Goal: Task Accomplishment & Management: Complete application form

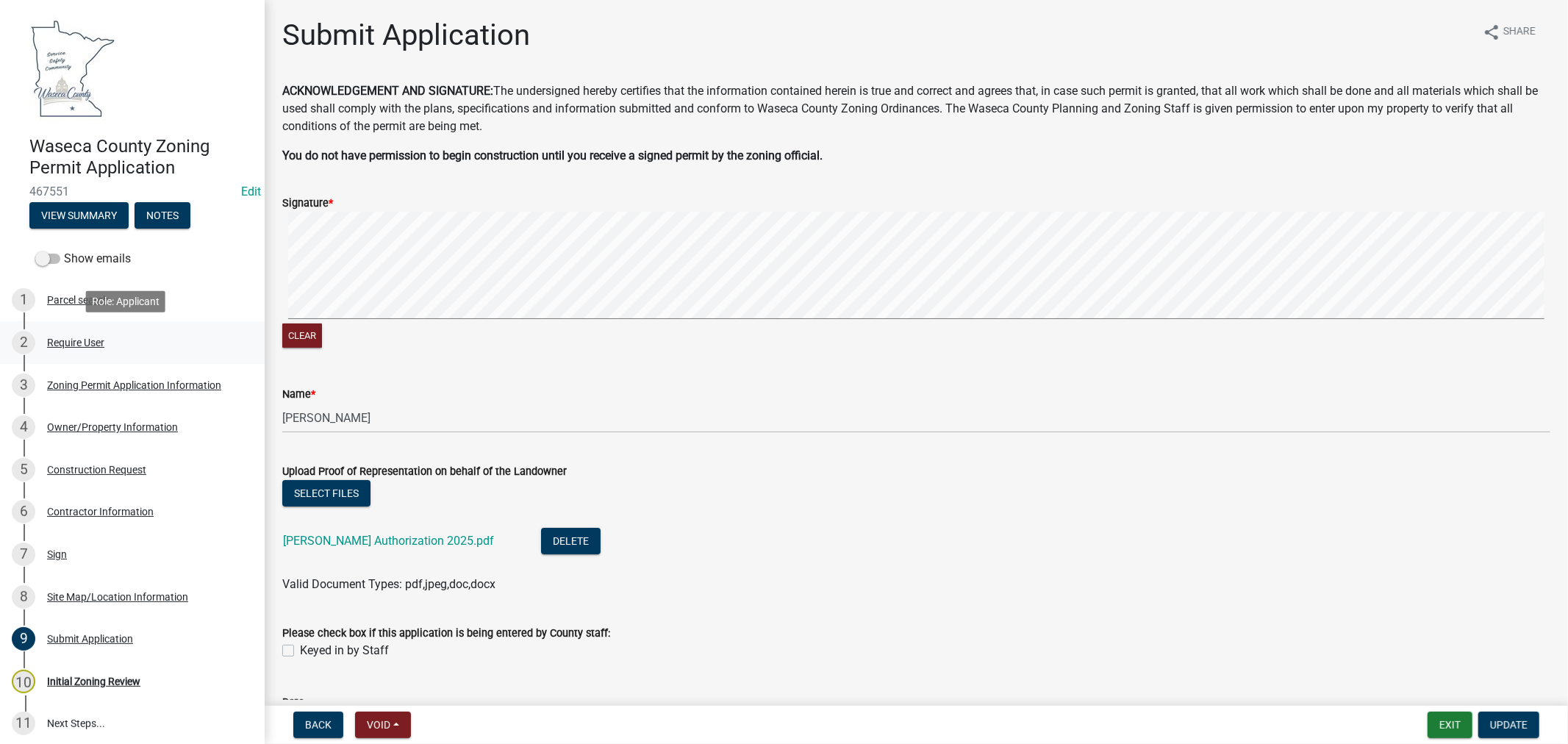
click at [78, 339] on div "Require User" at bounding box center [75, 342] width 58 height 10
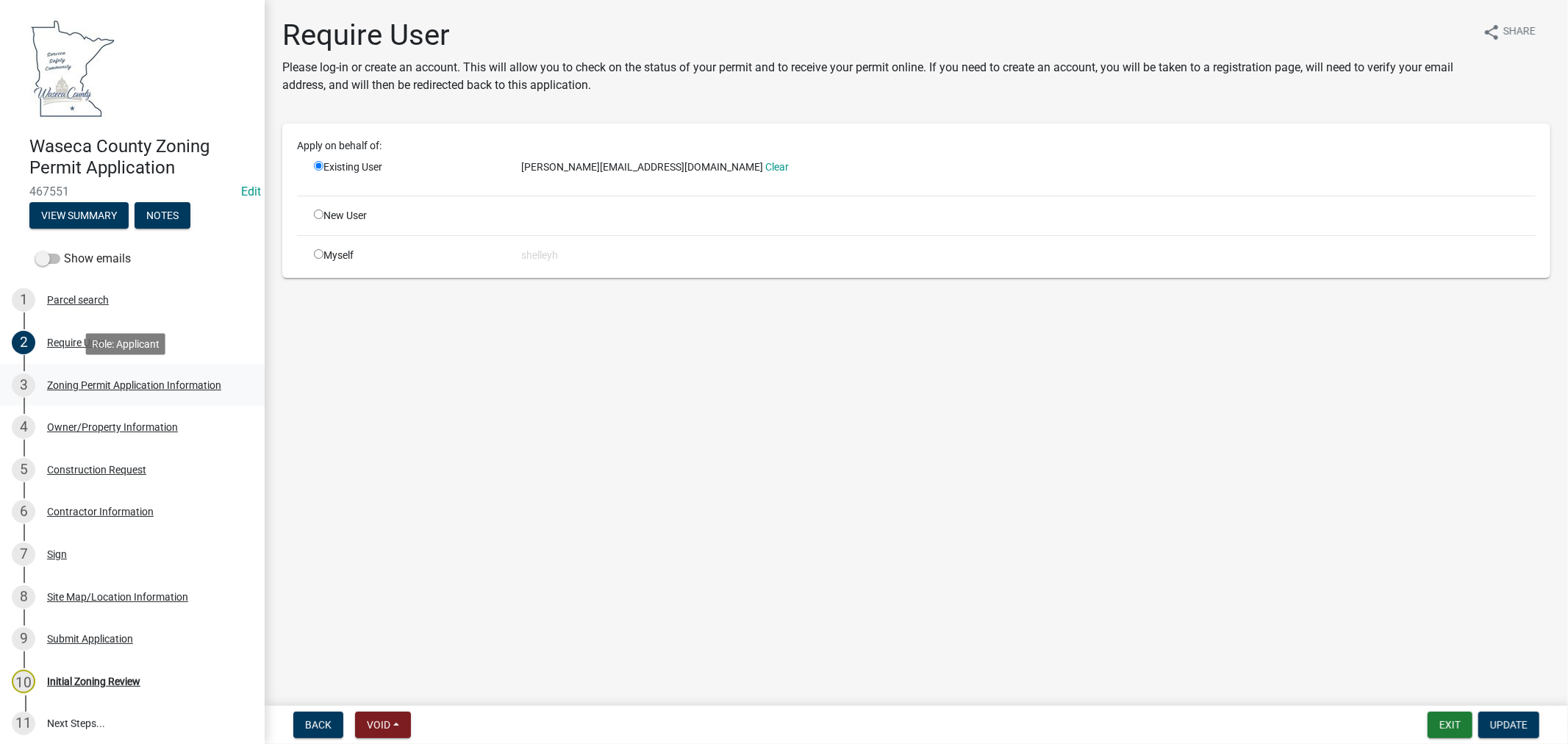
click at [107, 382] on div "Zoning Permit Application Information" at bounding box center [134, 385] width 174 height 10
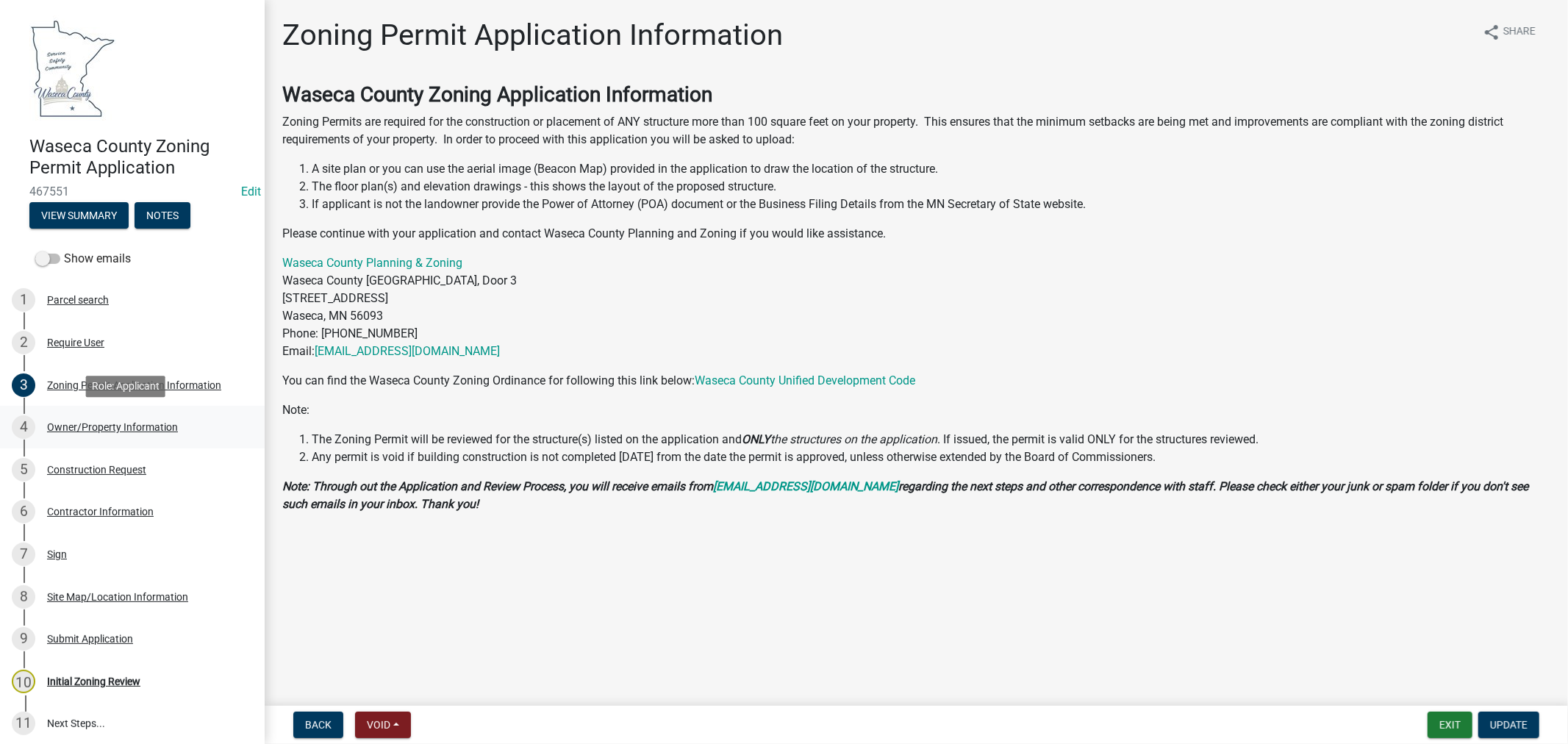
click at [99, 422] on div "Owner/Property Information" at bounding box center [112, 427] width 131 height 10
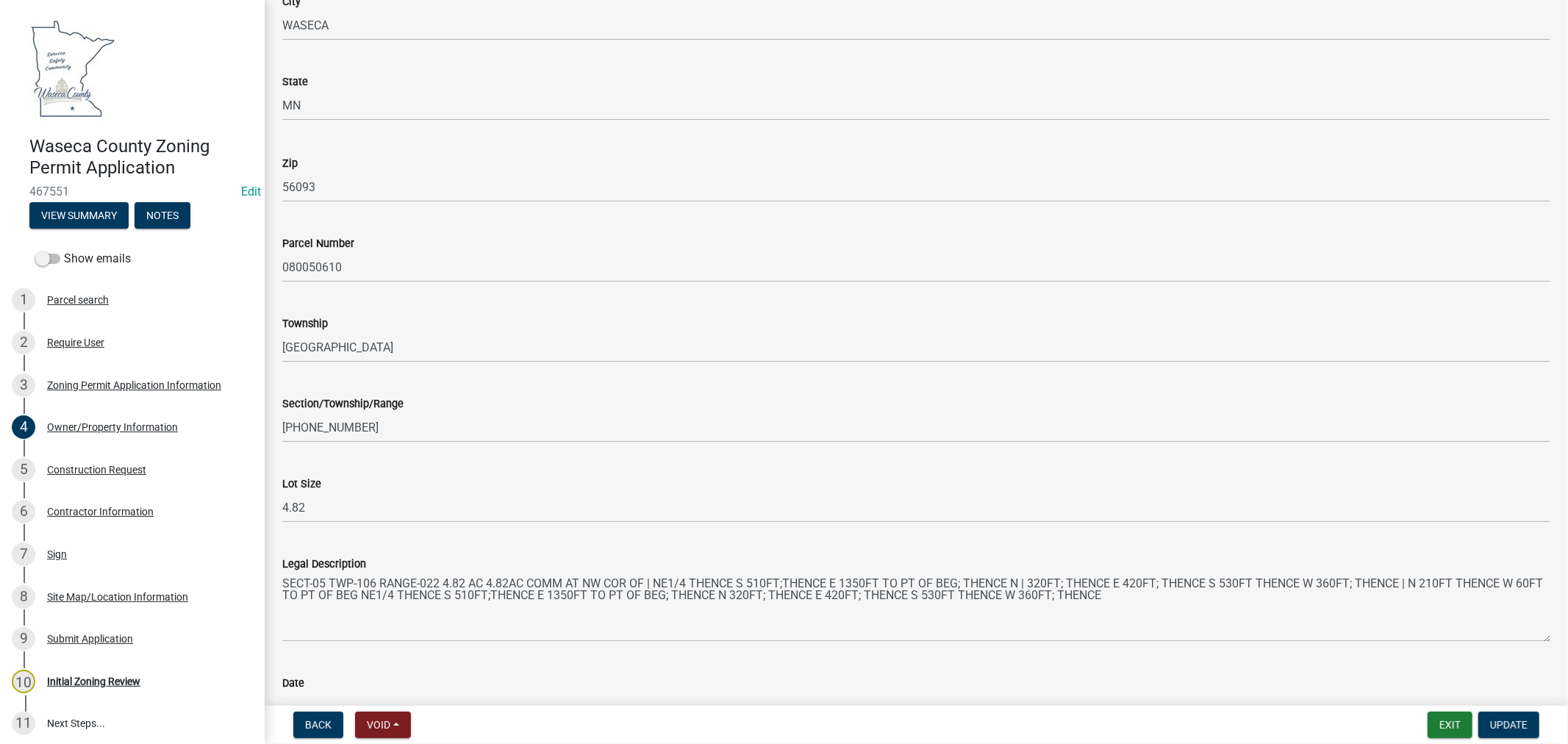
scroll to position [1229, 0]
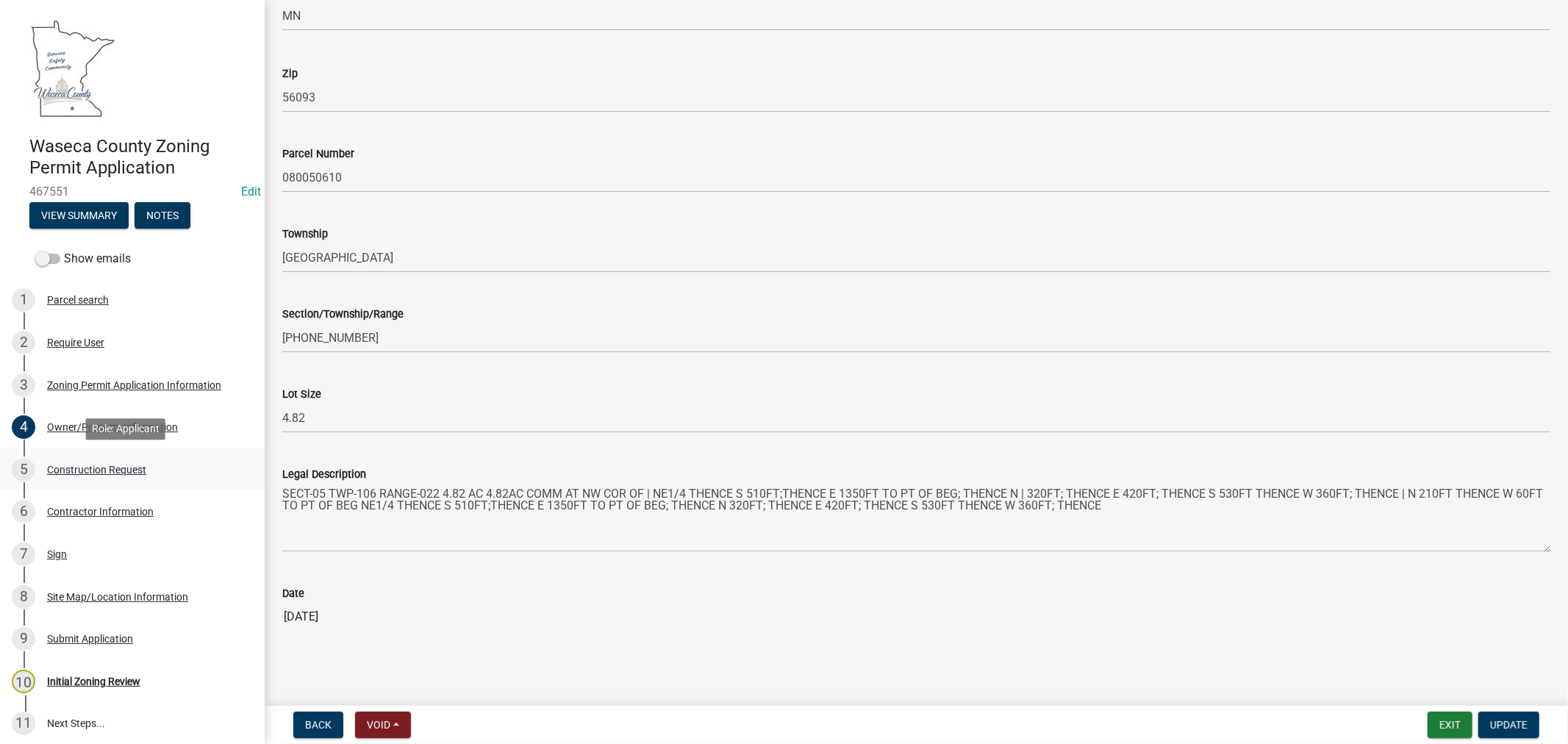
click at [118, 472] on div "Construction Request" at bounding box center [96, 470] width 99 height 10
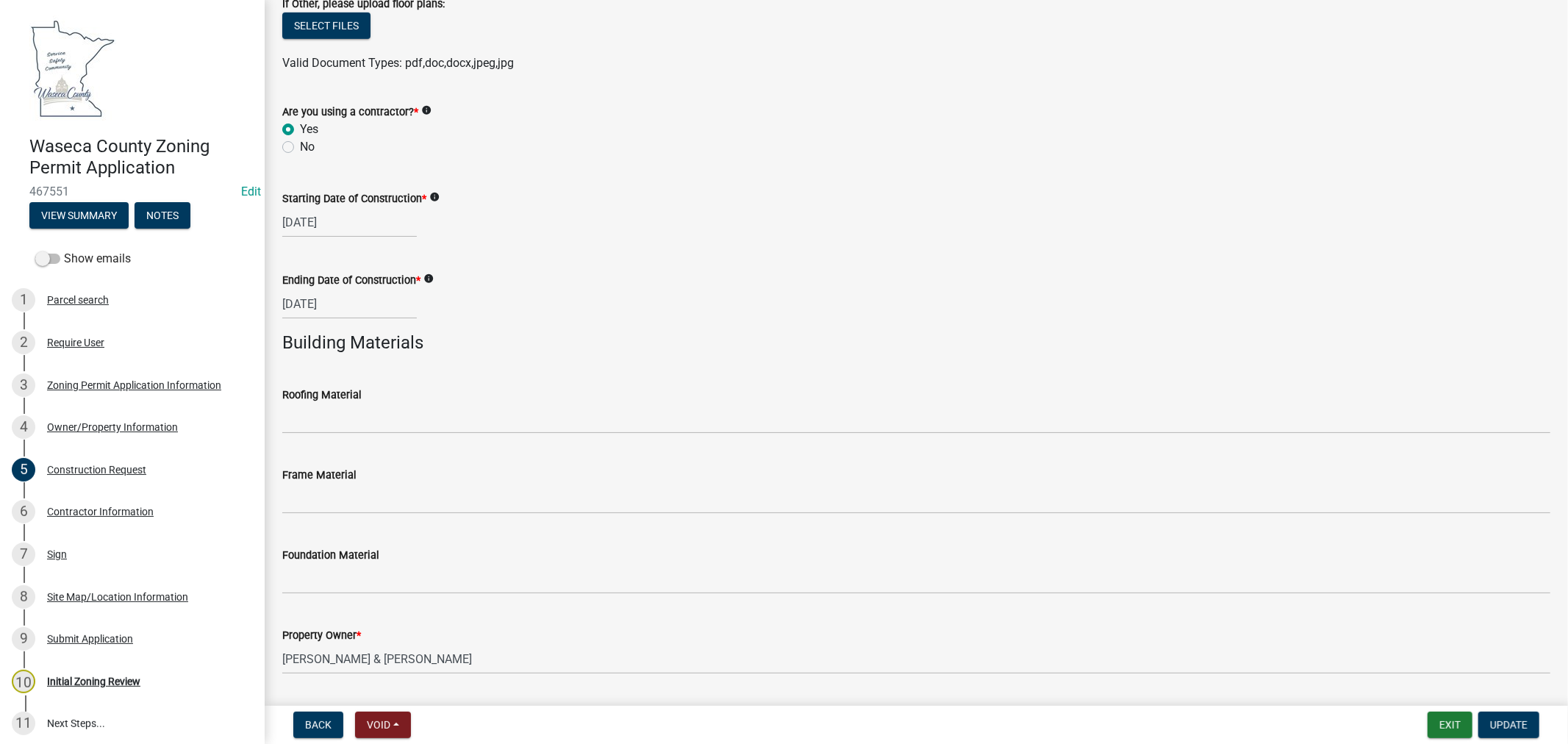
scroll to position [823, 0]
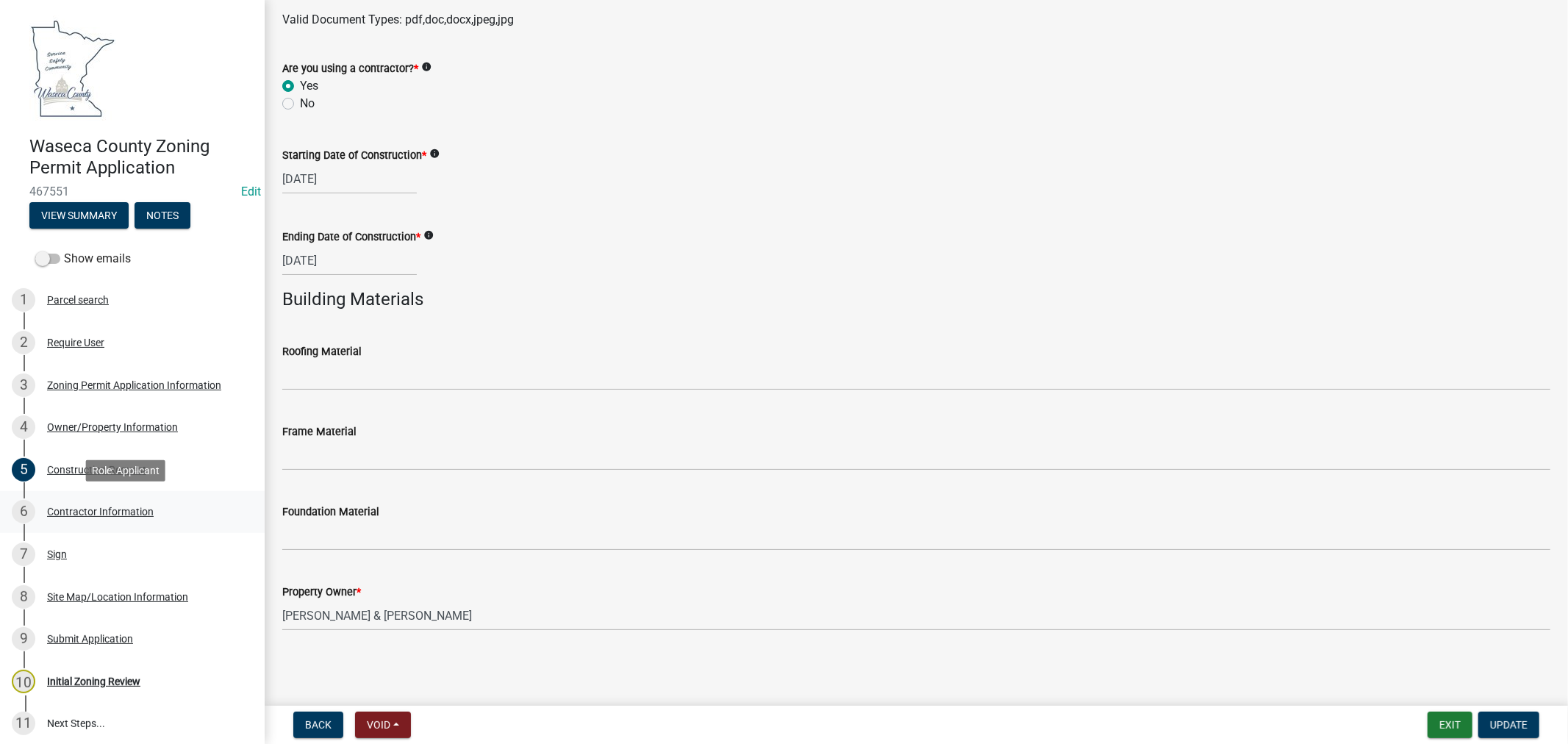
click at [118, 516] on div "Contractor Information" at bounding box center [100, 511] width 107 height 10
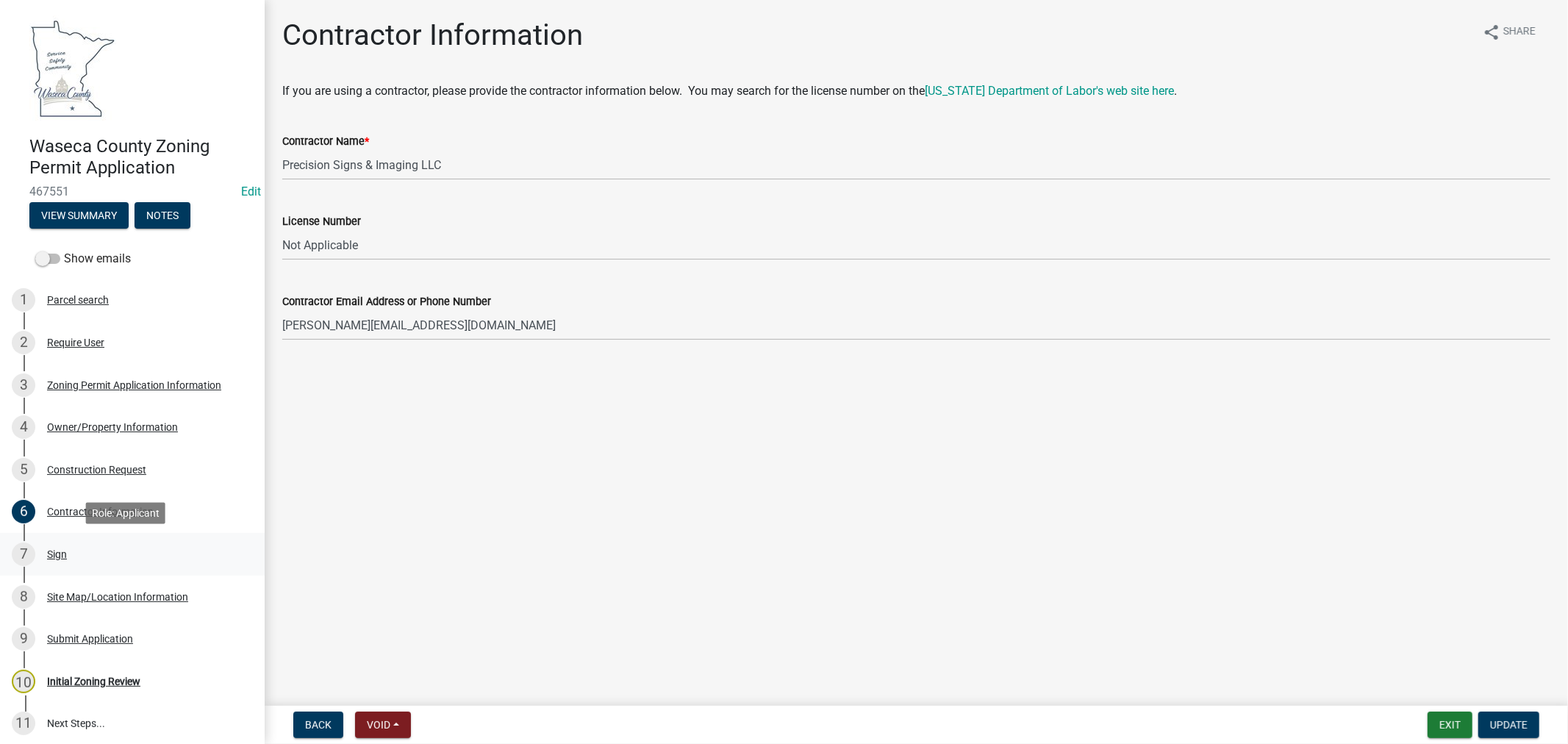
click at [55, 552] on div "Sign" at bounding box center [57, 554] width 20 height 10
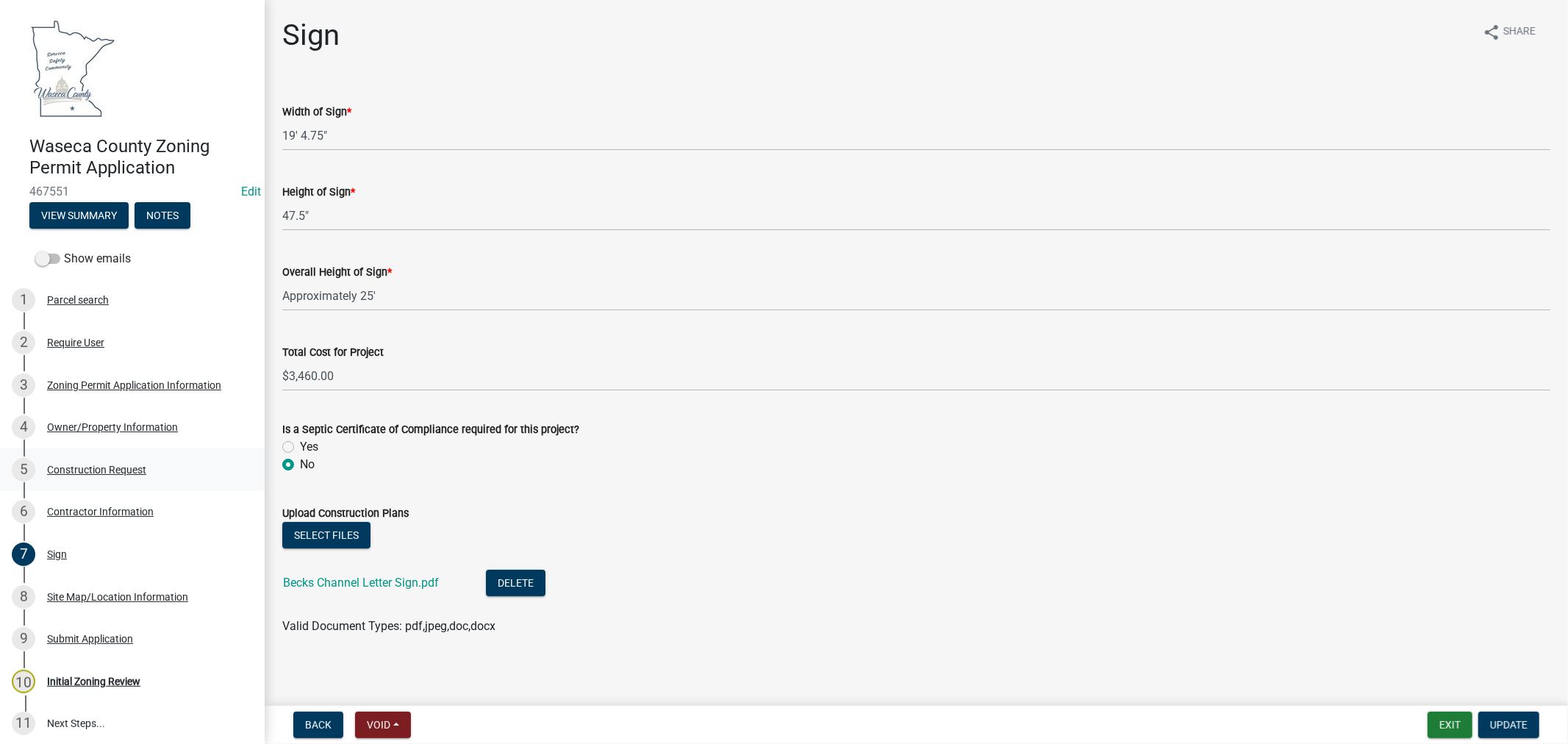
click at [94, 466] on div "Construction Request" at bounding box center [96, 470] width 99 height 10
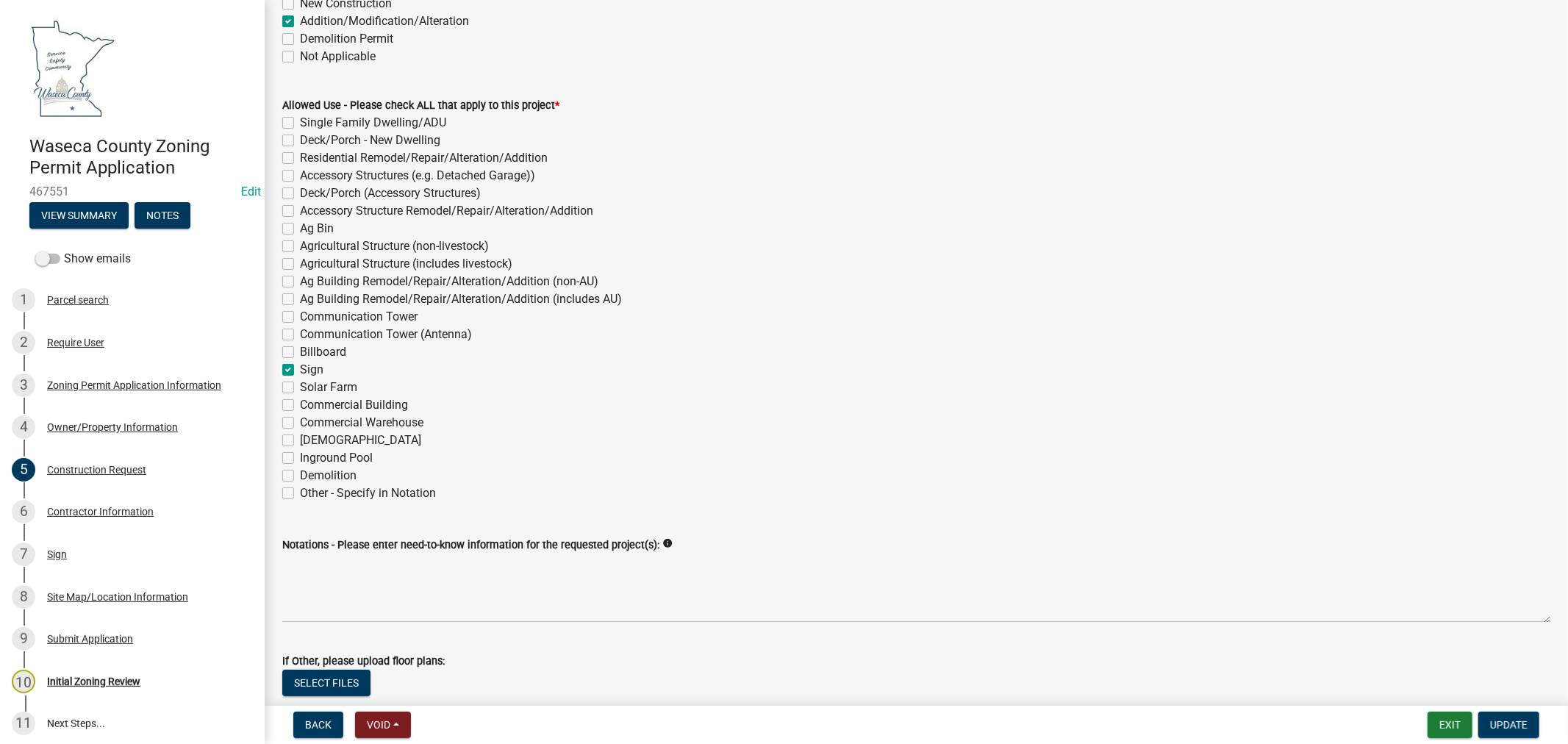
scroll to position [245, 0]
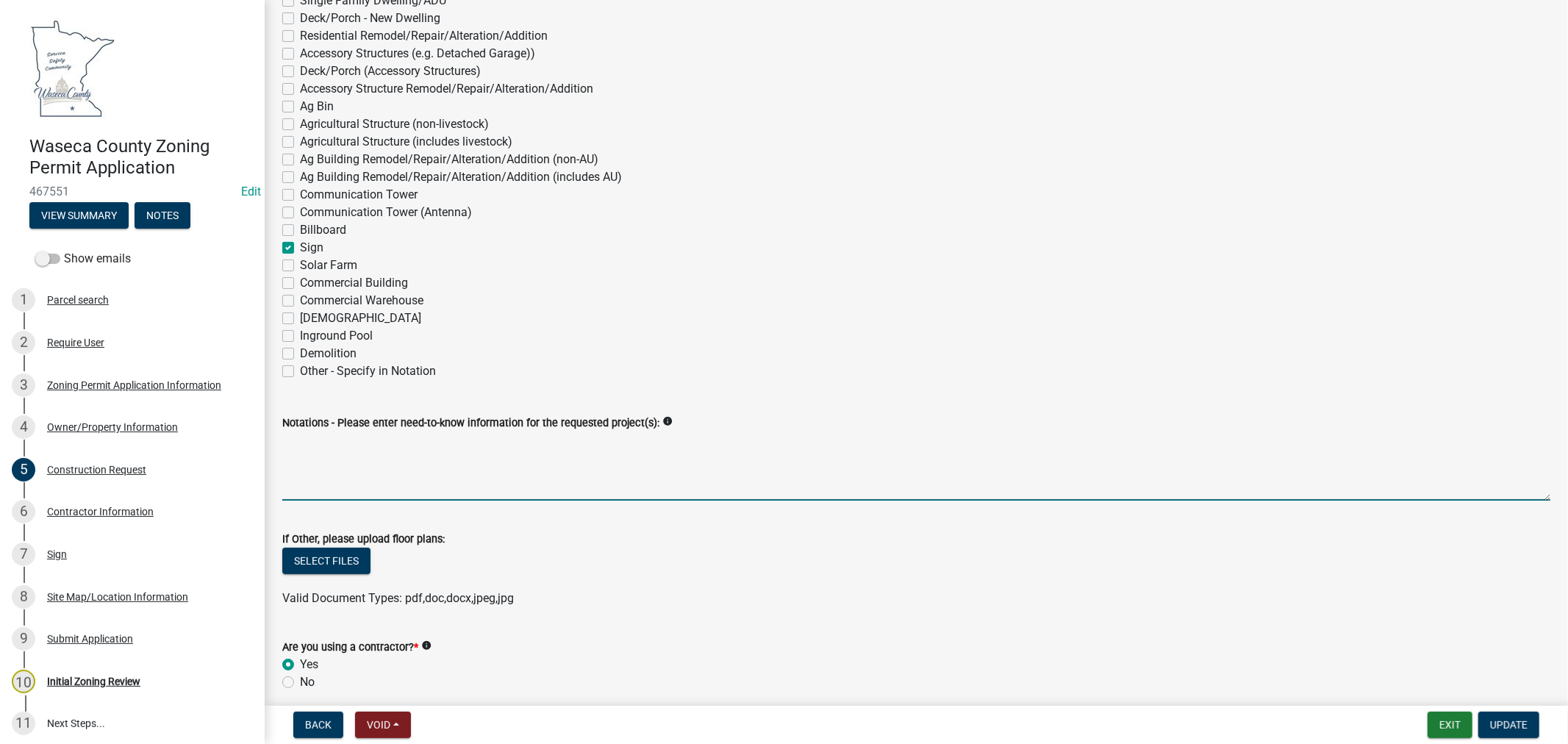
click at [370, 465] on textarea "Notations - Please enter need-to-know information for the requested project(s):" at bounding box center [916, 466] width 1268 height 69
type textarea "19'-4.75"x47.5"x25" "BECKS" letter sign"
click at [1526, 723] on span "Update" at bounding box center [1509, 724] width 38 height 12
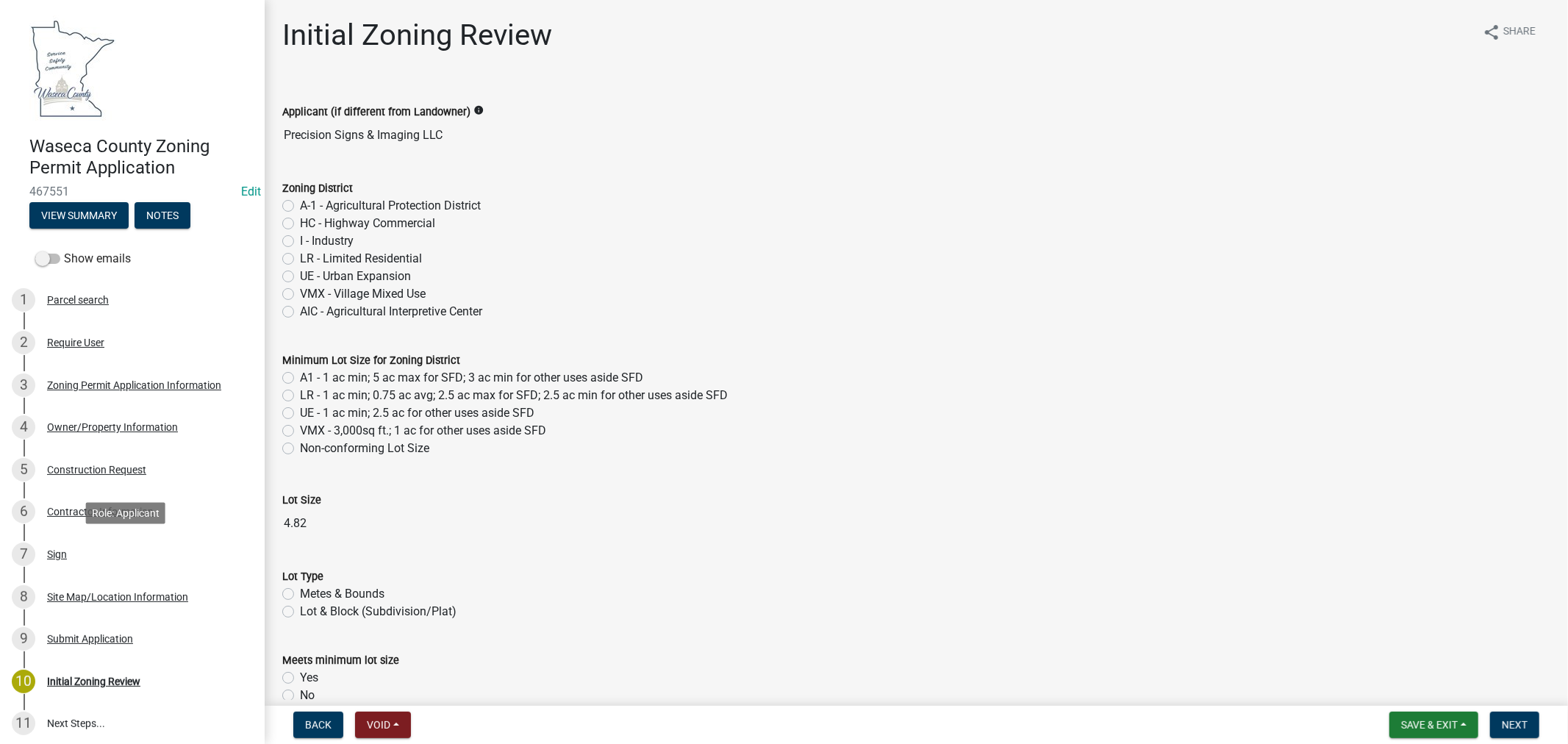
click at [59, 553] on div "Sign" at bounding box center [57, 554] width 20 height 10
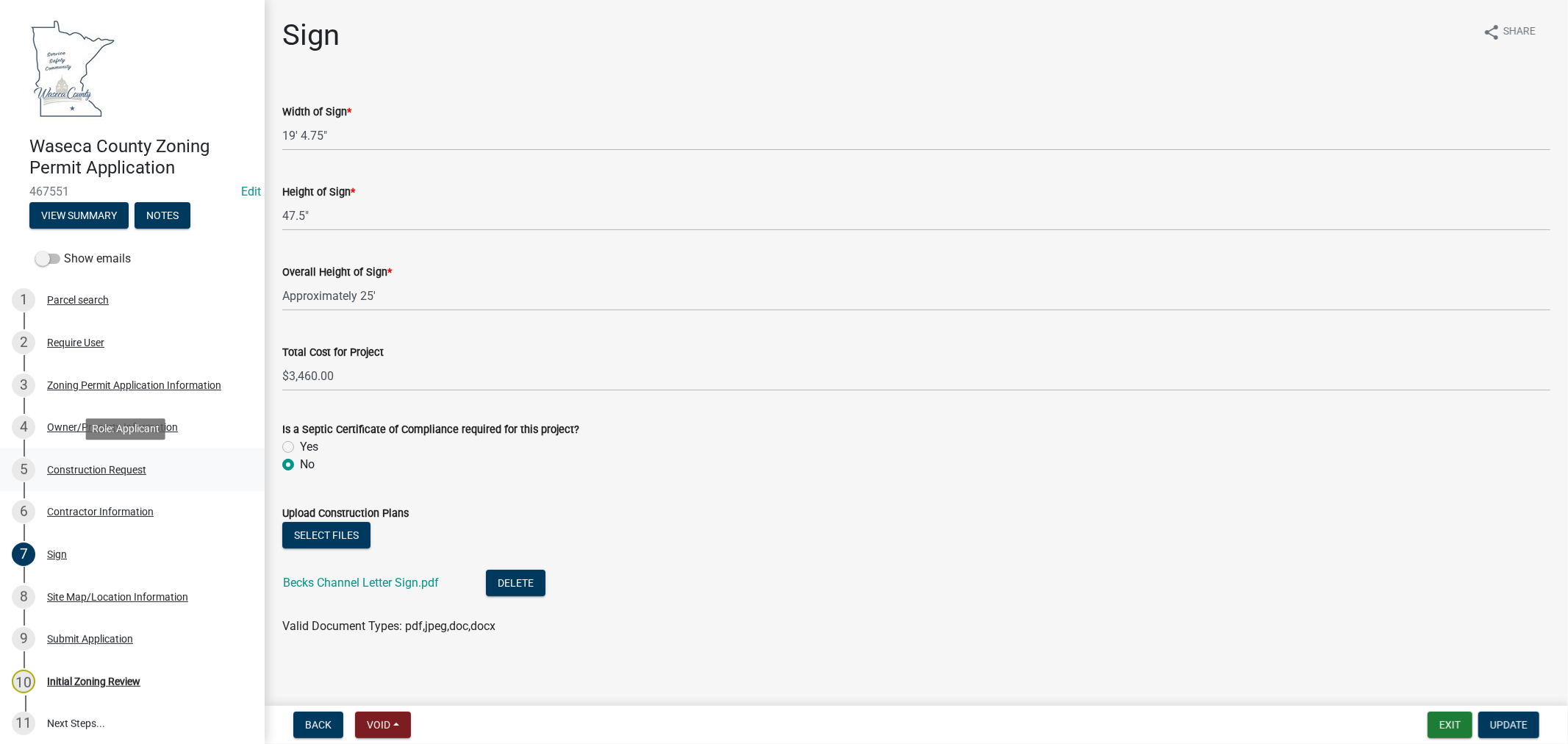
click at [88, 467] on div "Construction Request" at bounding box center [96, 470] width 99 height 10
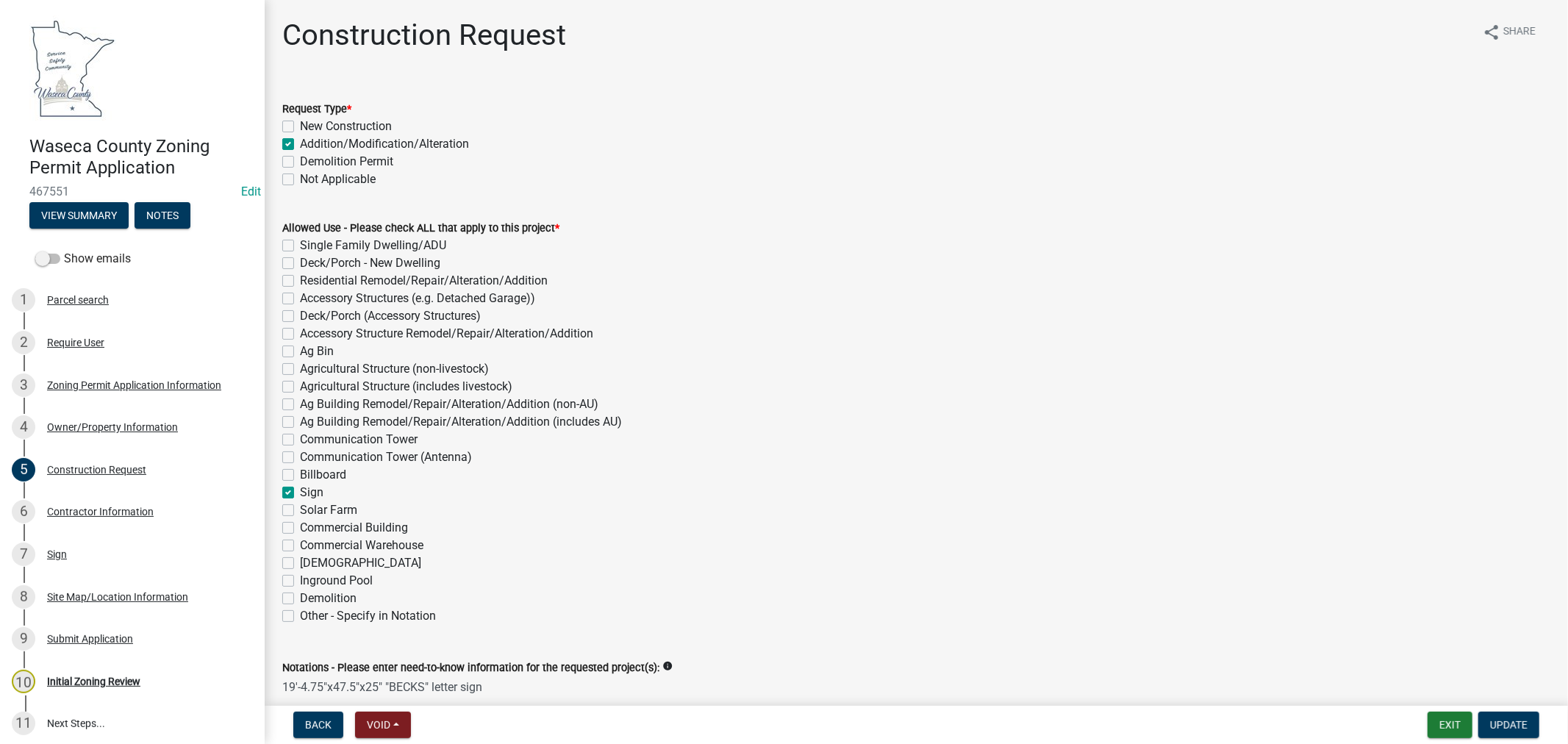
click at [382, 685] on textarea "19'-4.75"x47.5"x25" "BECKS" letter sign" at bounding box center [916, 711] width 1268 height 69
type textarea "19'-4.75"x47.5"x25' "BECKS" letter sign"
click at [1502, 721] on span "Update" at bounding box center [1509, 724] width 38 height 12
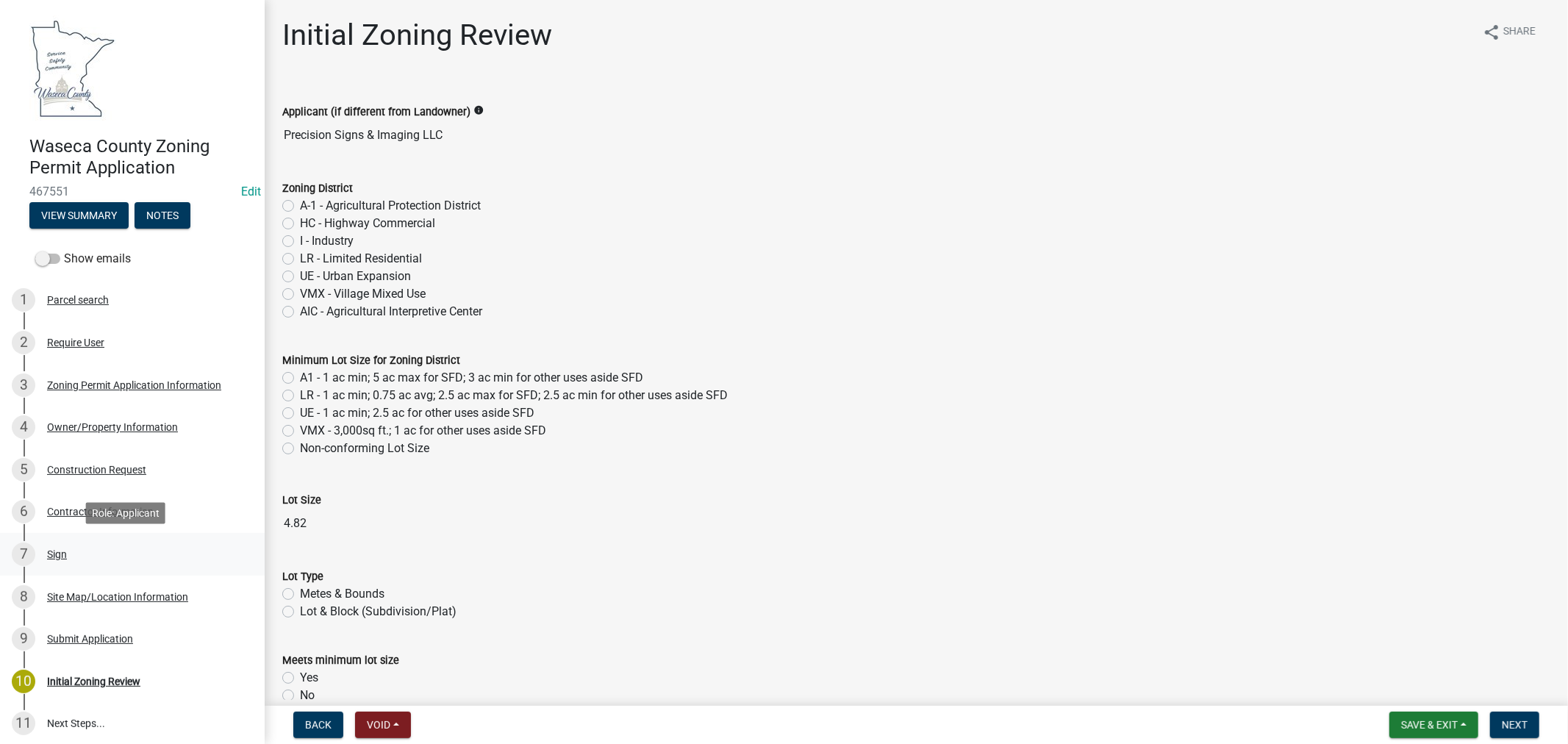
drag, startPoint x: 52, startPoint y: 552, endPoint x: 165, endPoint y: 562, distance: 113.4
click at [53, 552] on div "Sign" at bounding box center [57, 554] width 20 height 10
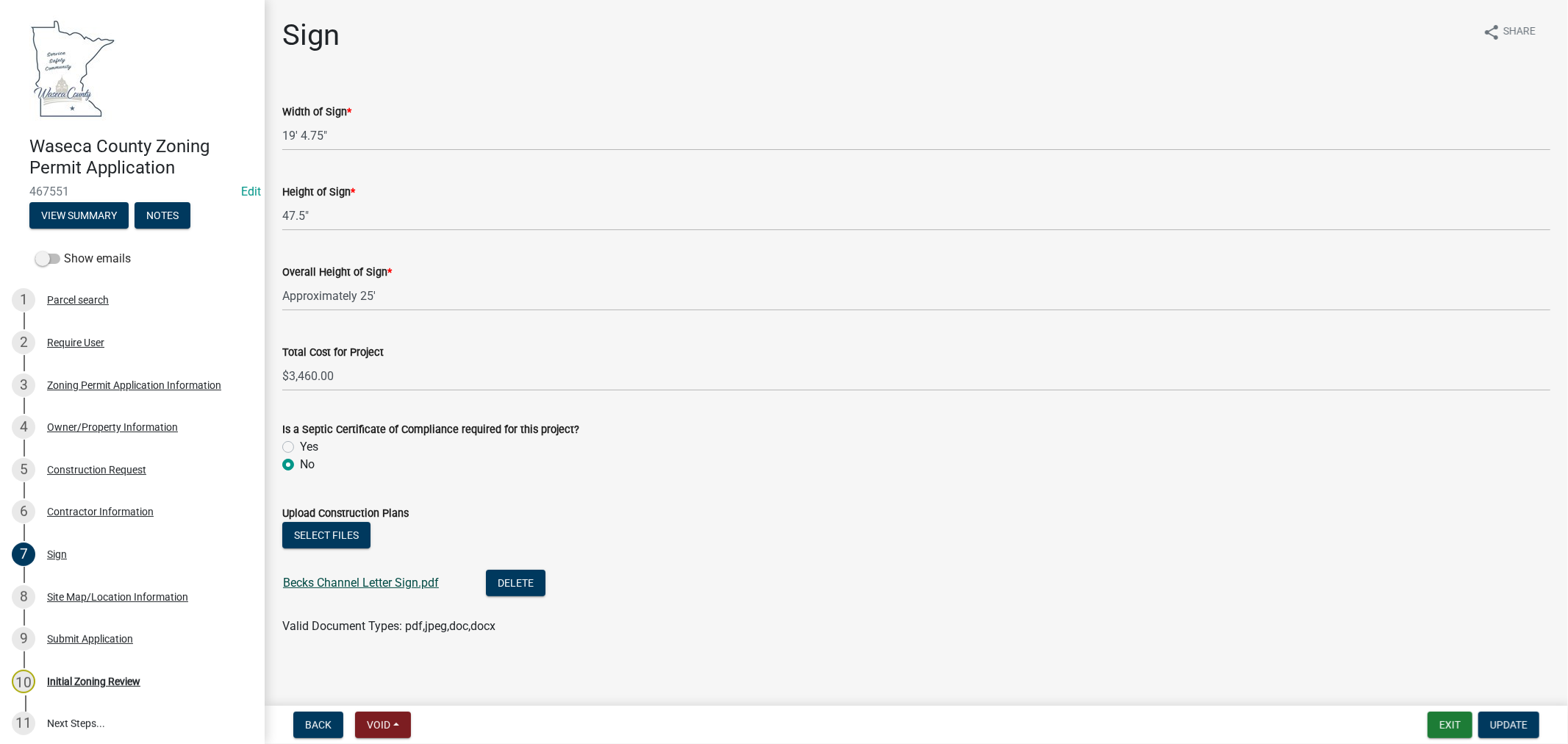
click at [394, 583] on link "Becks Channel Letter Sign.pdf" at bounding box center [360, 583] width 156 height 14
click at [104, 594] on div "Site Map/Location Information" at bounding box center [118, 596] width 141 height 10
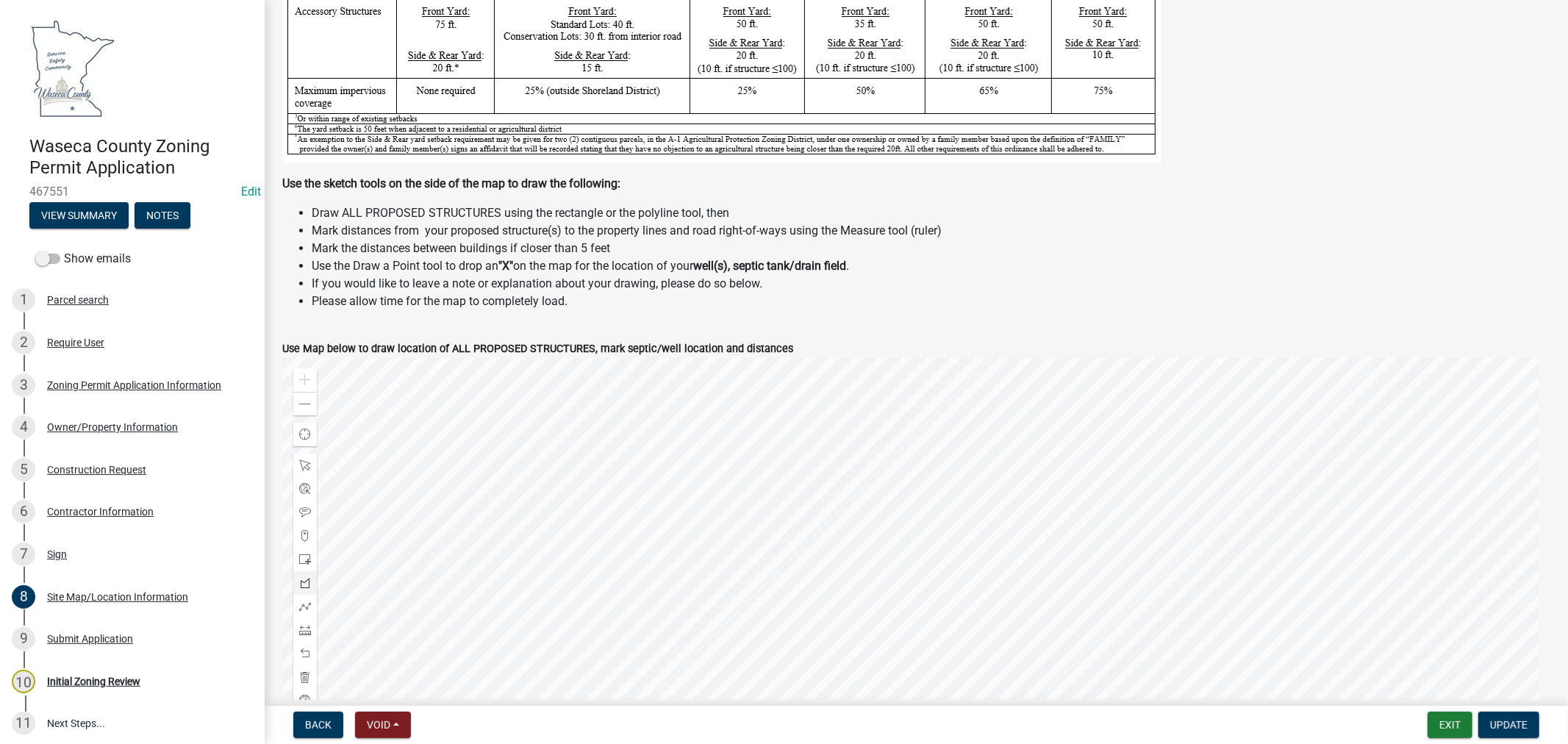
scroll to position [408, 0]
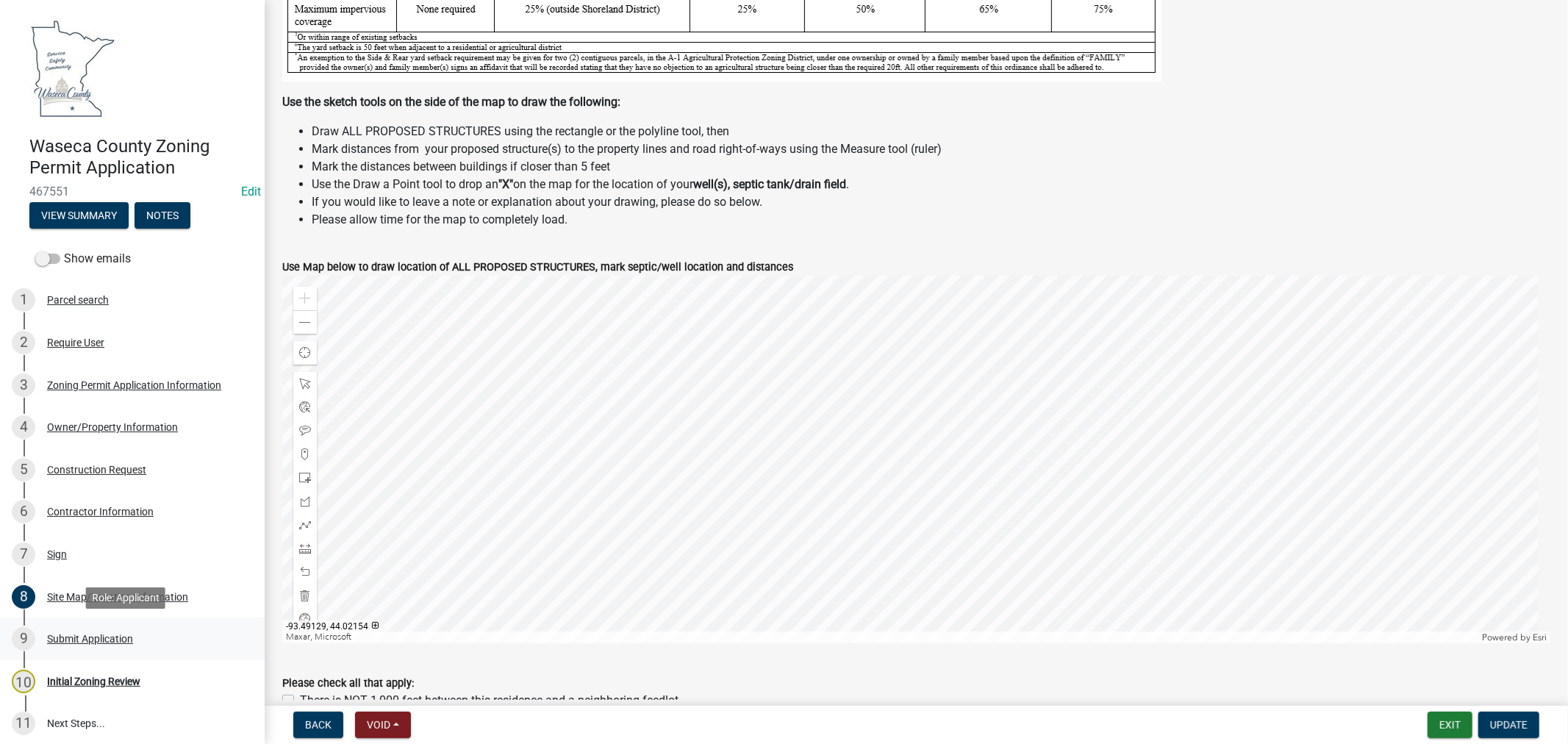
click at [100, 639] on div "Submit Application" at bounding box center [90, 639] width 86 height 10
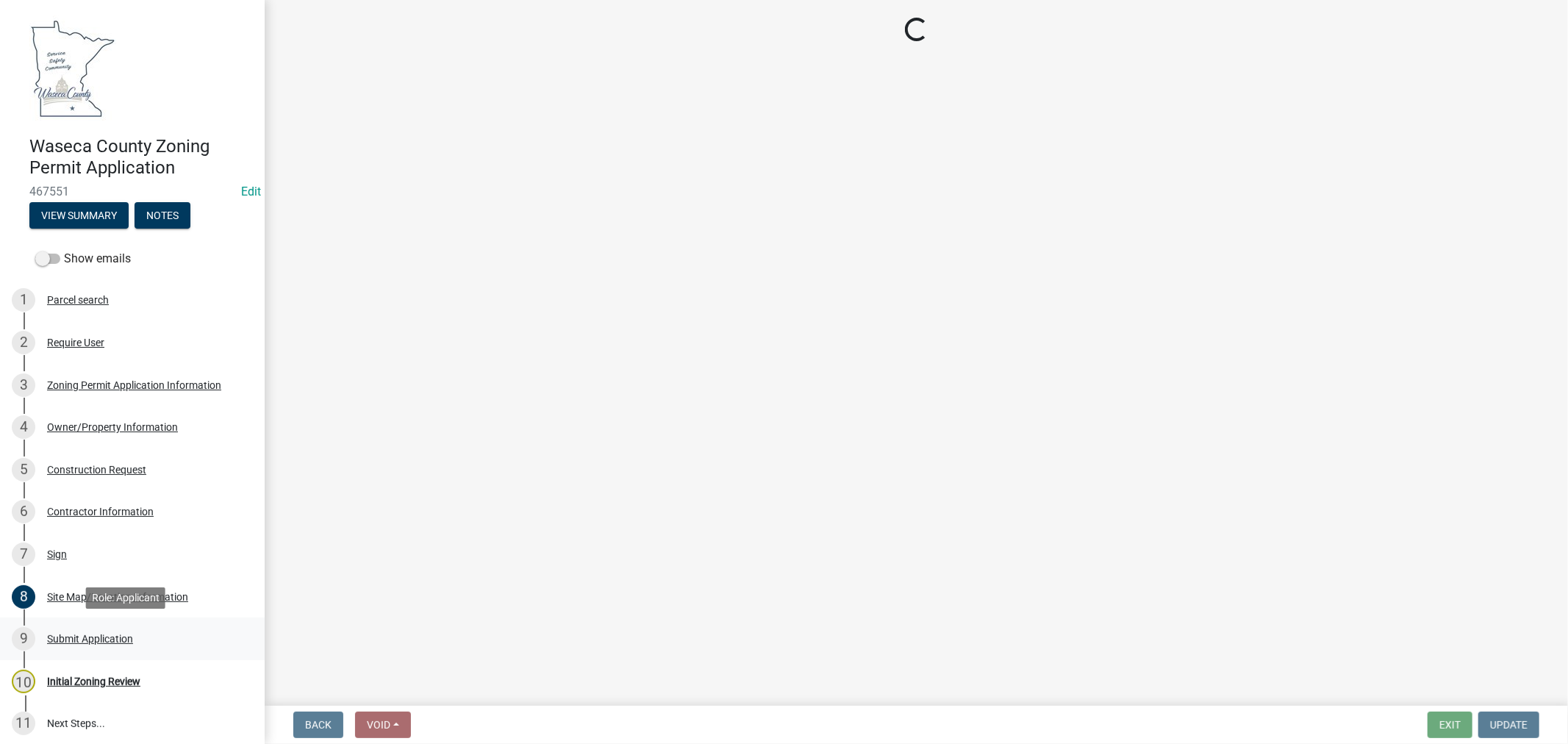
scroll to position [0, 0]
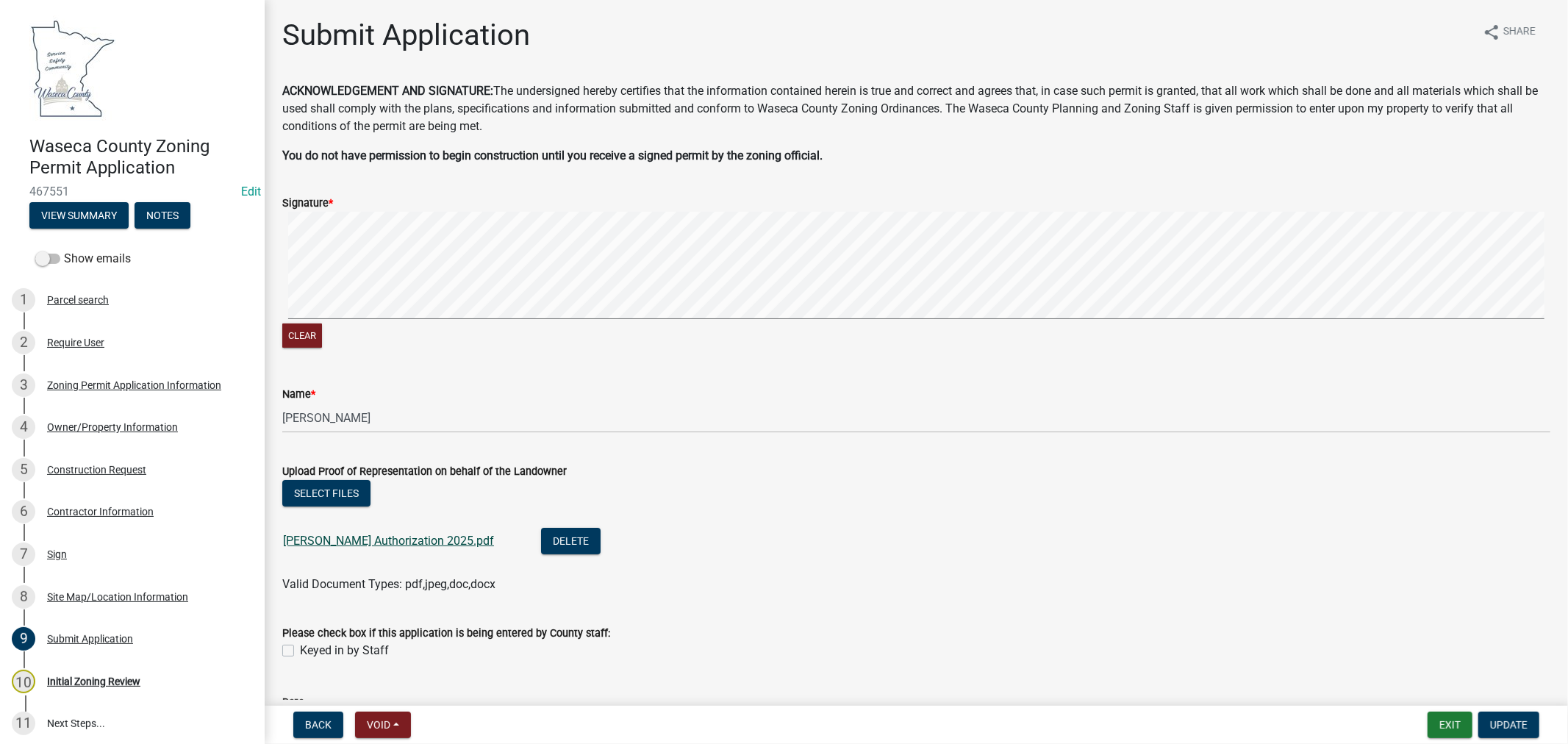
click at [334, 541] on link "[PERSON_NAME] Authorization 2025.pdf" at bounding box center [388, 540] width 211 height 14
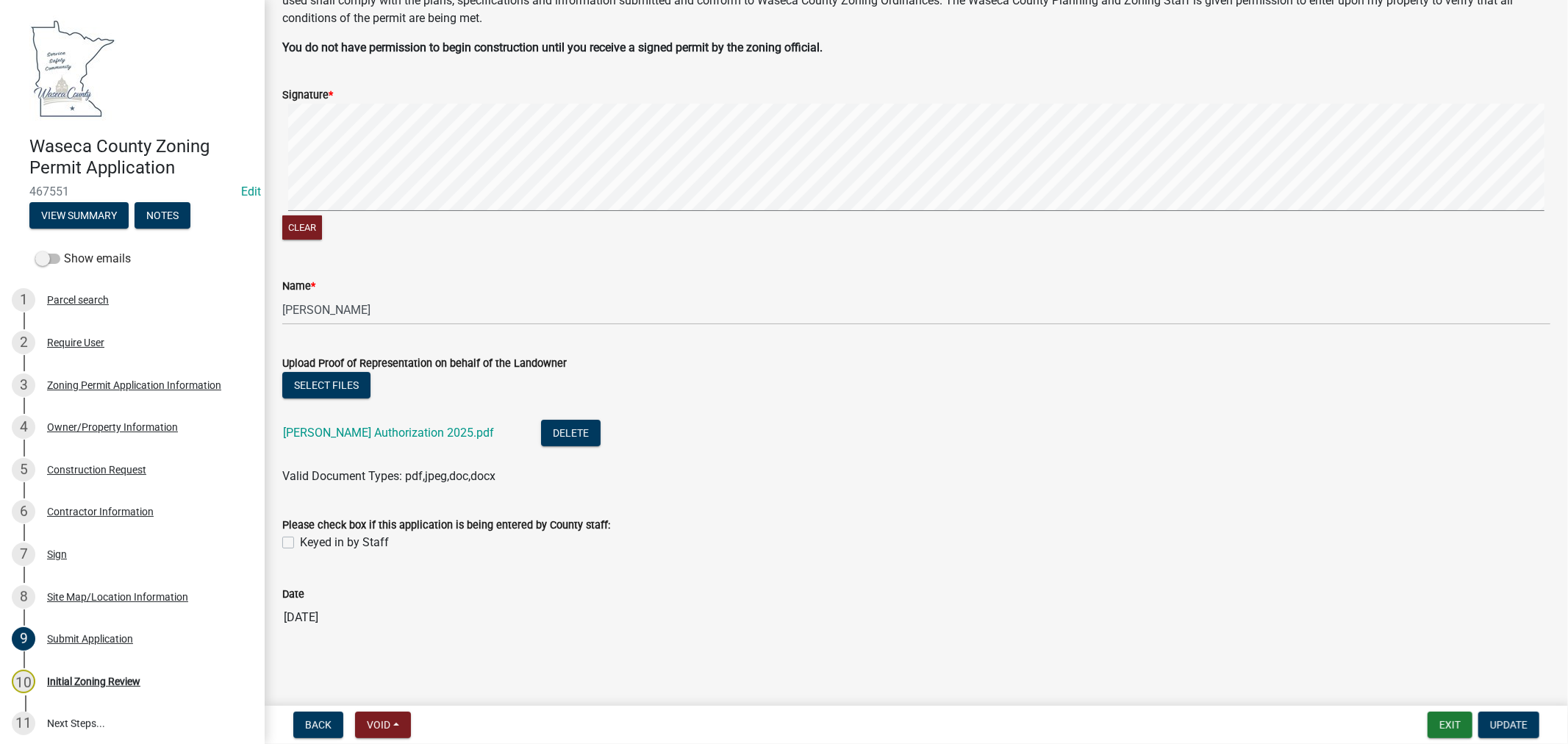
scroll to position [109, 0]
click at [76, 680] on div "Initial Zoning Review" at bounding box center [93, 681] width 93 height 10
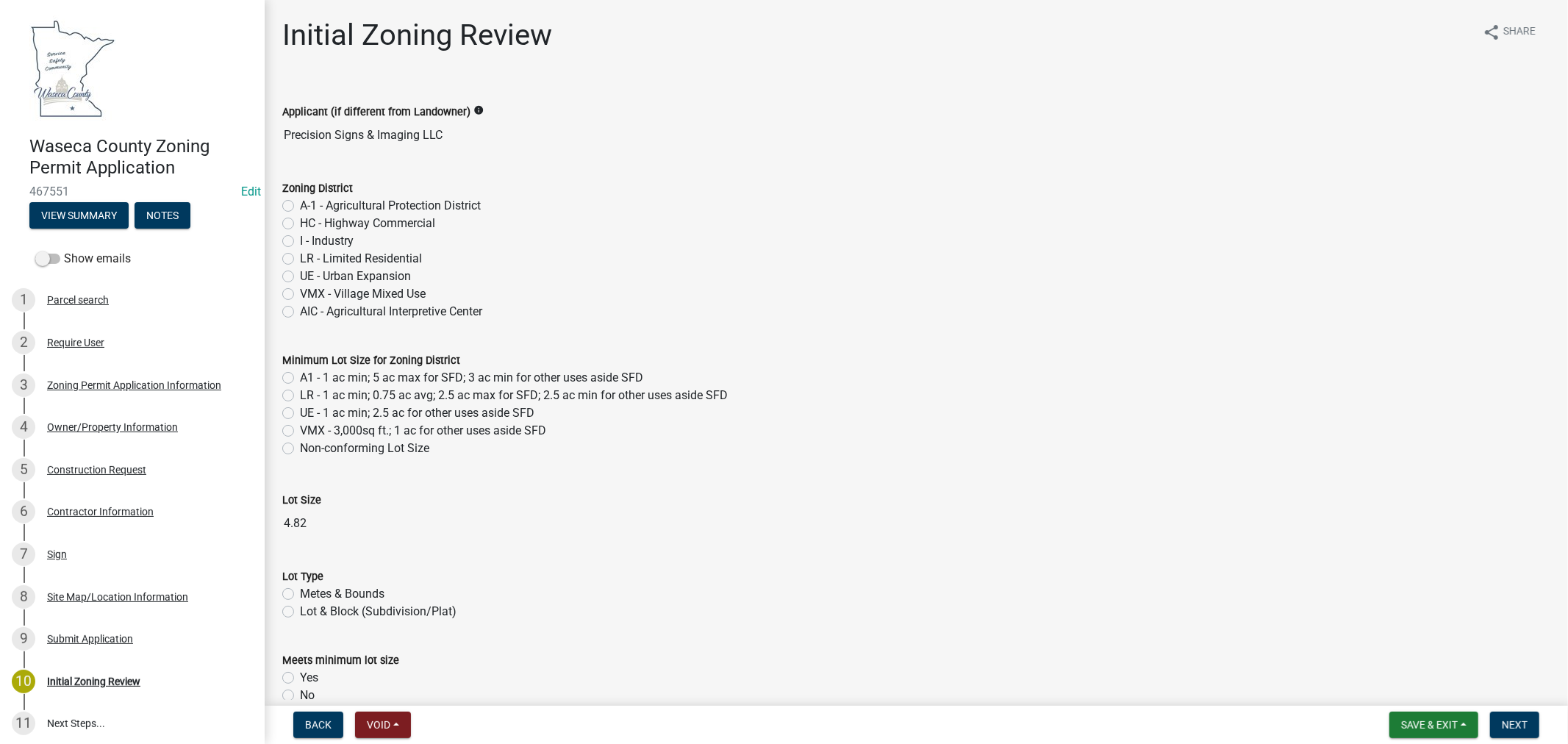
click at [300, 203] on label "A-1 - Agricultural Protection District" at bounding box center [390, 205] width 181 height 18
click at [300, 203] on input "A-1 - Agricultural Protection District" at bounding box center [304, 201] width 9 height 9
radio input "true"
click at [300, 377] on label "A1 - 1 ac min; 5 ac max for SFD; 3 ac min for other uses aside SFD" at bounding box center [471, 377] width 344 height 18
click at [300, 377] on input "A1 - 1 ac min; 5 ac max for SFD; 3 ac min for other uses aside SFD" at bounding box center [304, 374] width 9 height 9
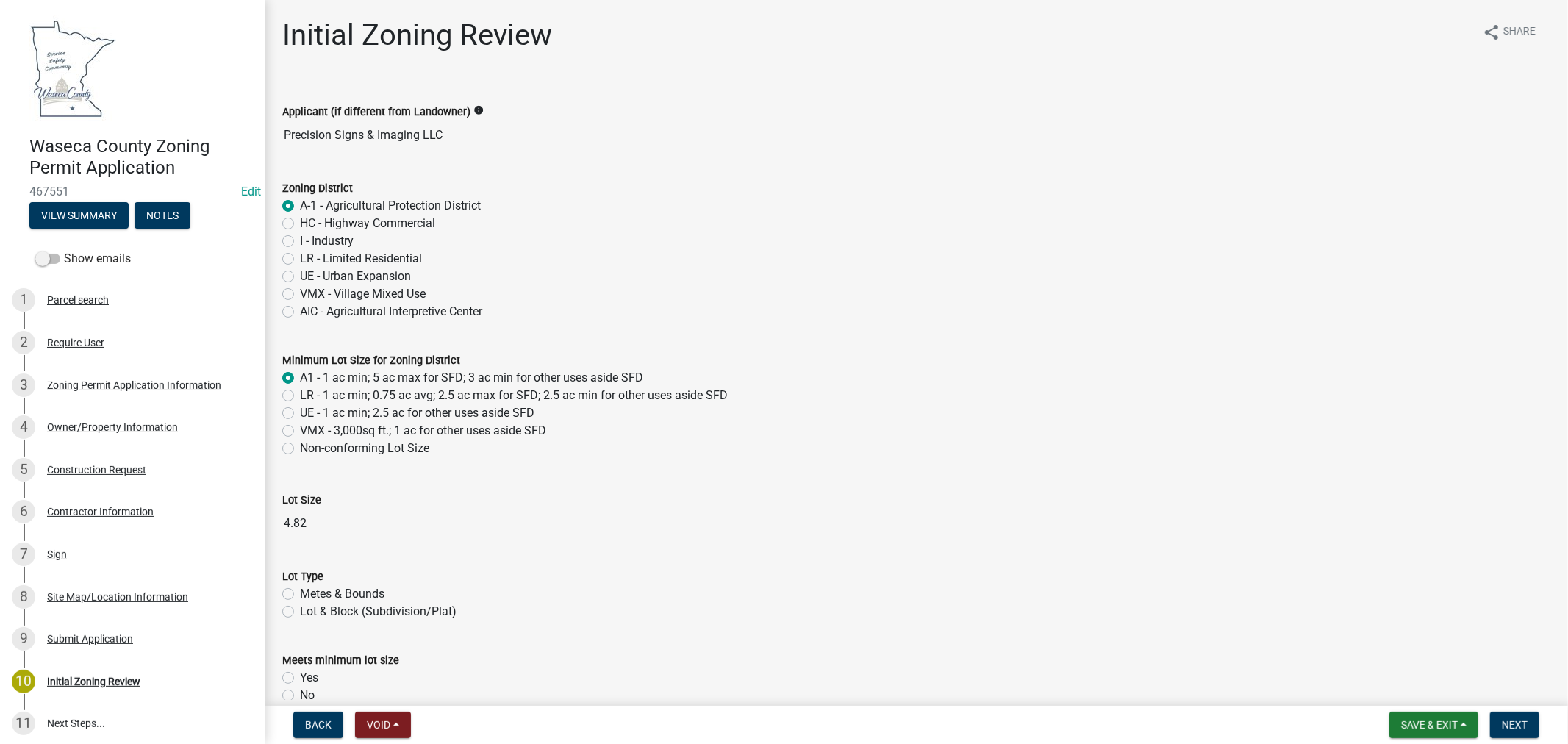
radio input "true"
click at [300, 596] on label "Metes & Bounds" at bounding box center [342, 593] width 85 height 18
click at [300, 595] on input "Metes & Bounds" at bounding box center [304, 590] width 9 height 9
radio input "true"
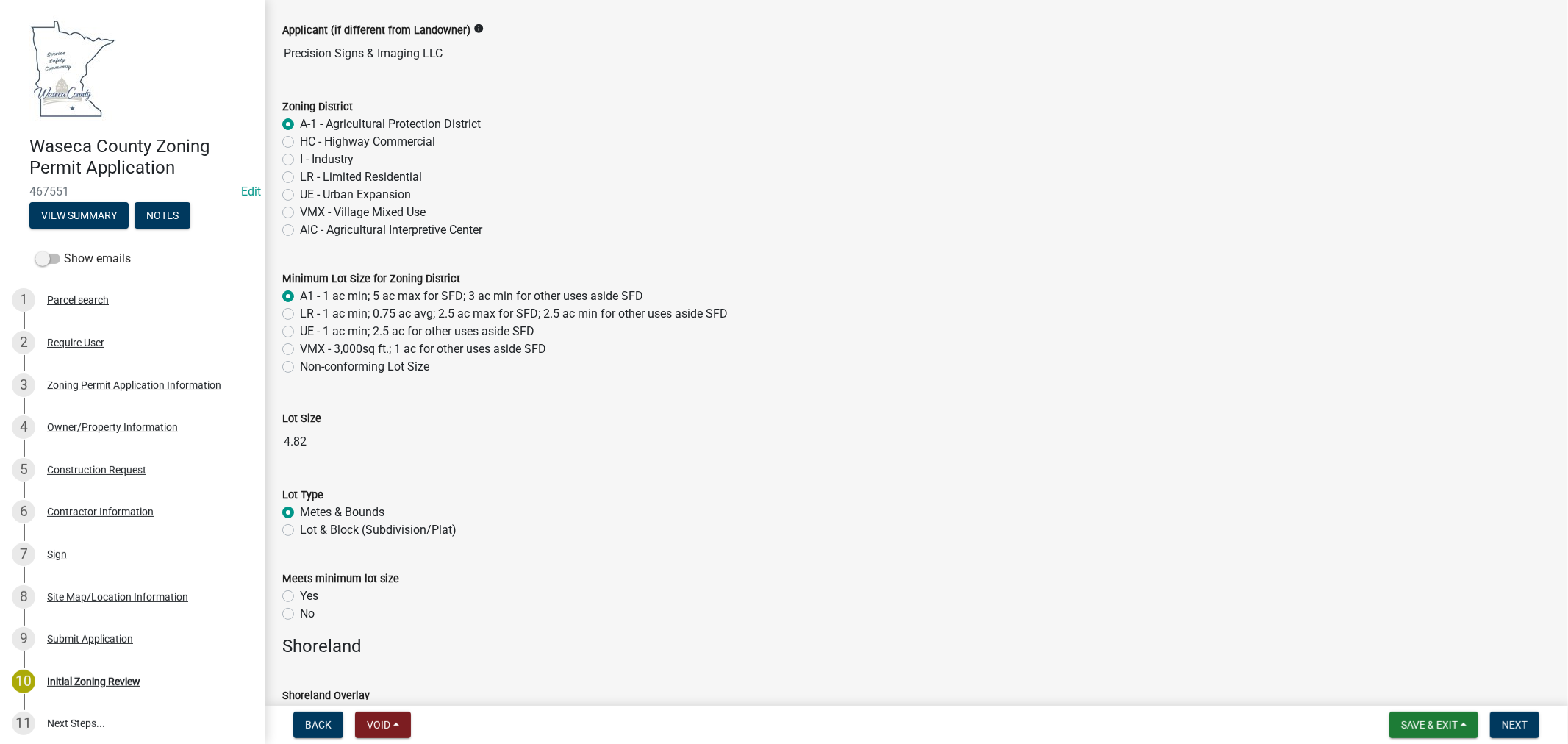
click at [300, 596] on label "Yes" at bounding box center [309, 596] width 18 height 18
click at [300, 596] on input "Yes" at bounding box center [304, 592] width 9 height 9
radio input "true"
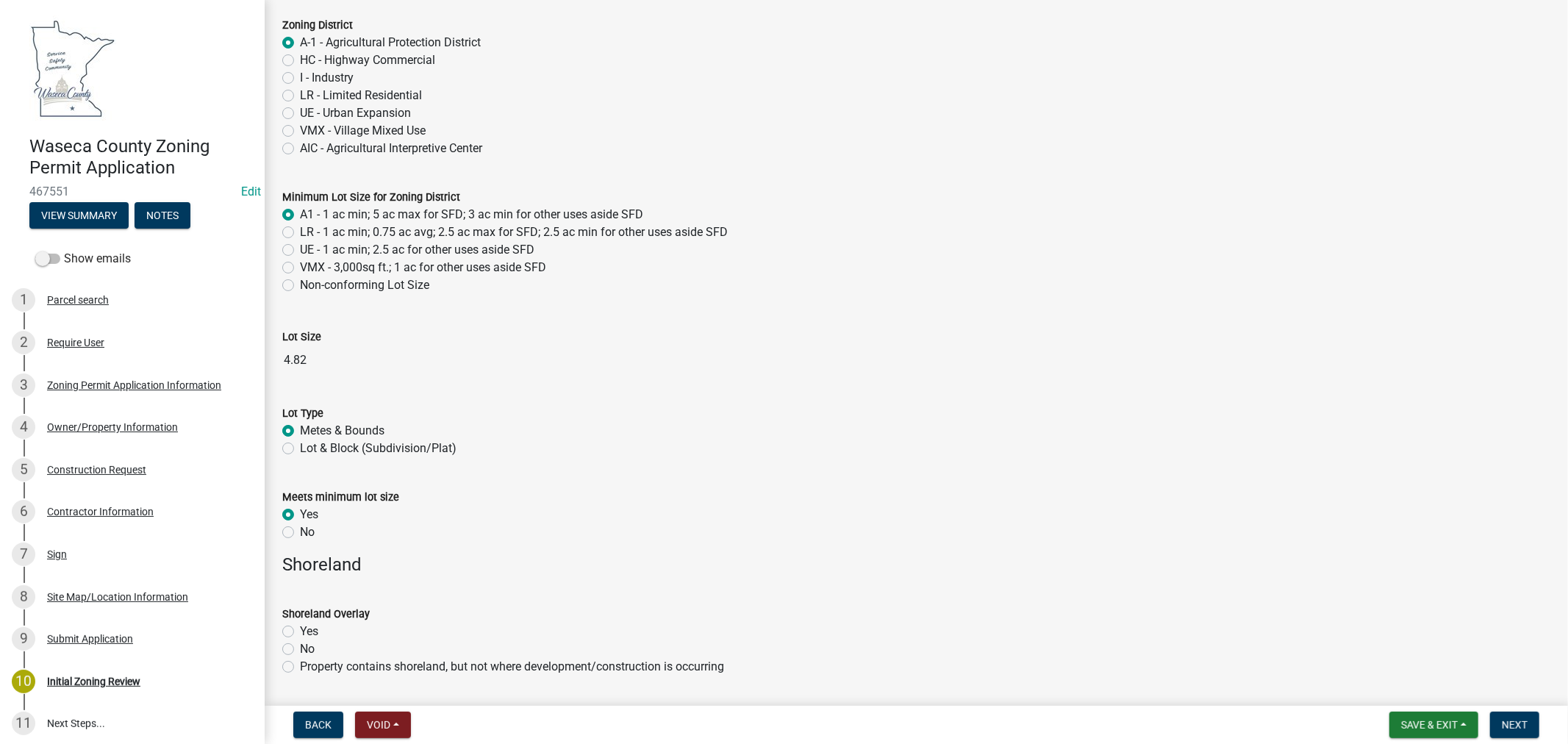
click at [300, 652] on label "No" at bounding box center [307, 649] width 15 height 18
click at [300, 650] on input "No" at bounding box center [304, 645] width 9 height 9
radio input "true"
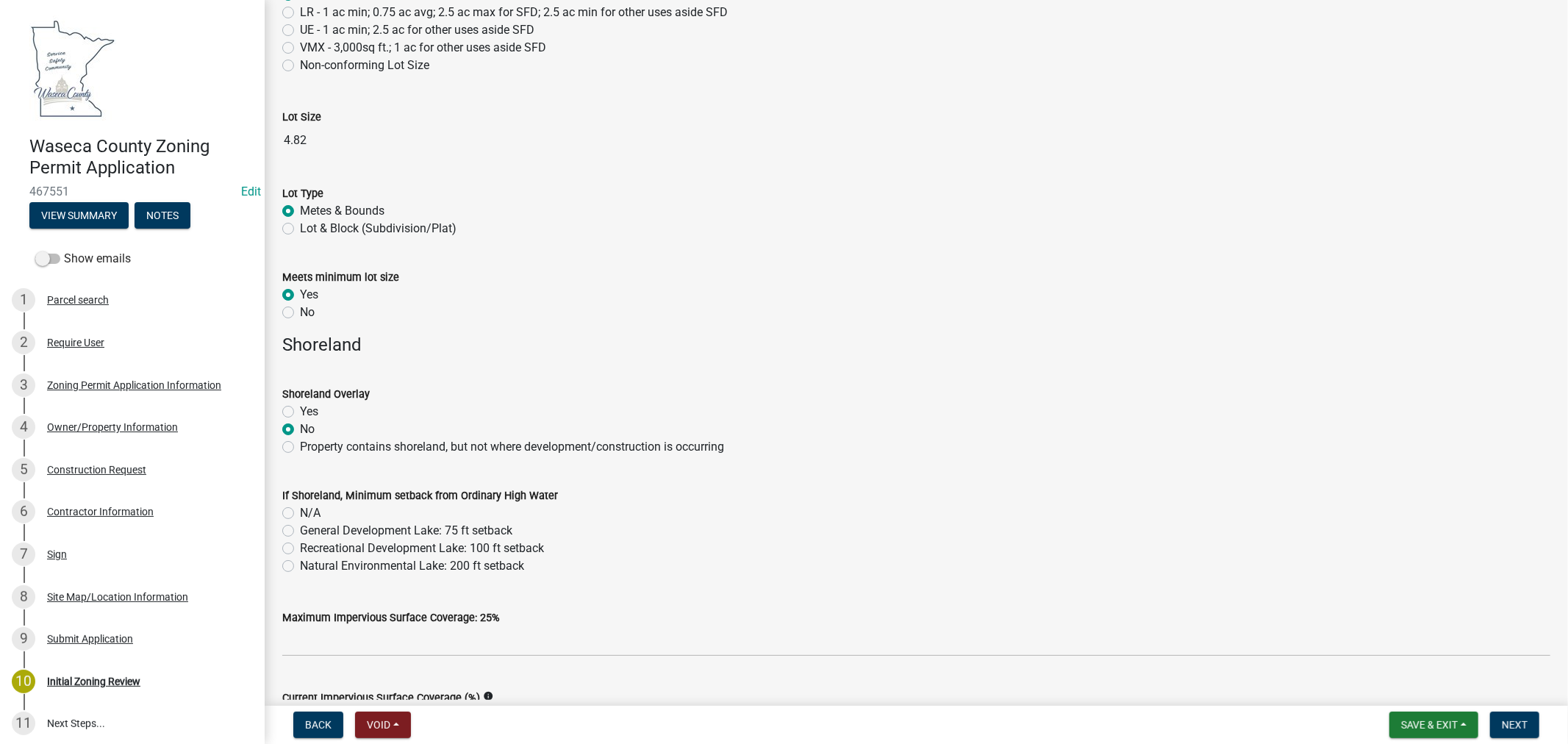
scroll to position [408, 0]
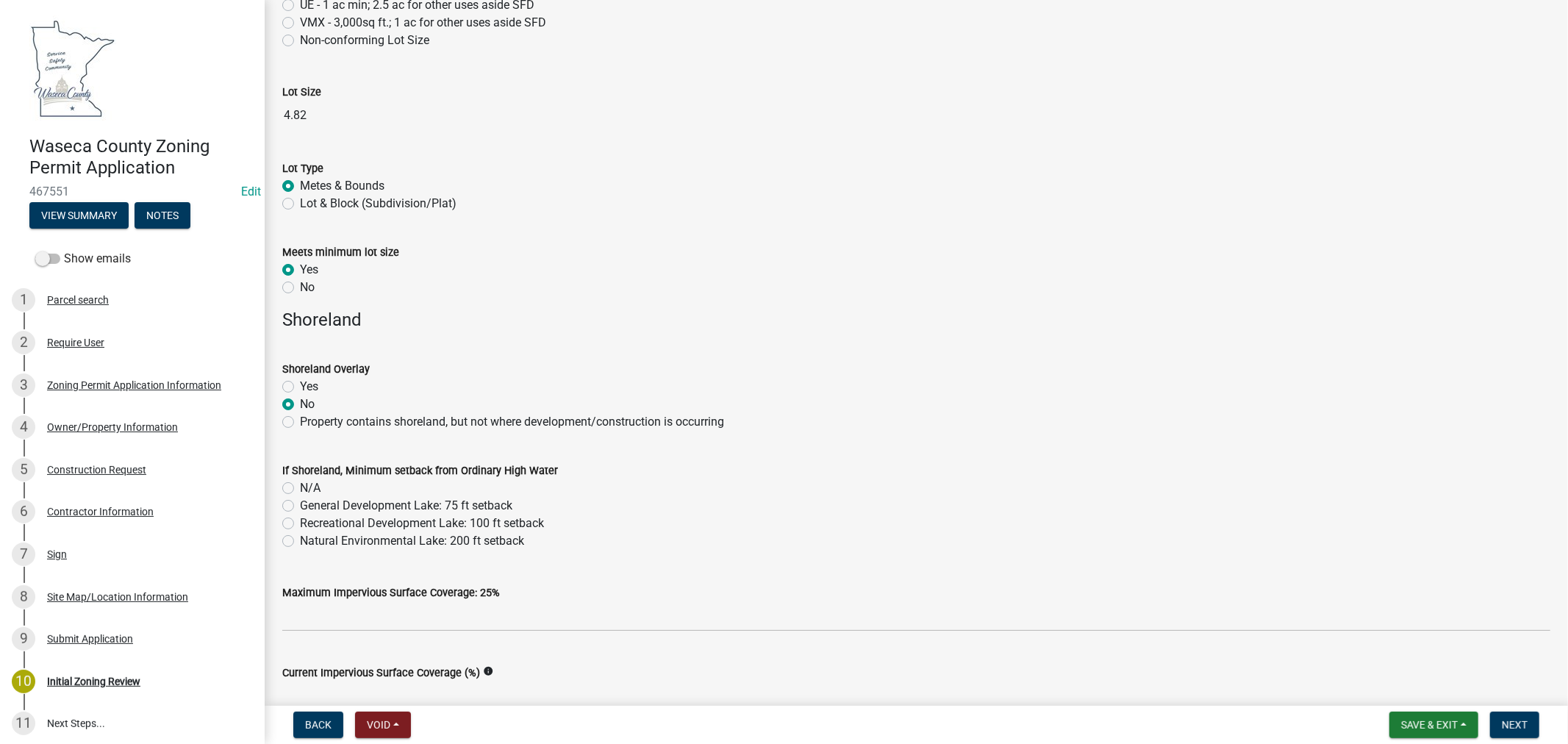
click at [300, 490] on label "N/A" at bounding box center [310, 488] width 21 height 18
click at [300, 489] on input "N/A" at bounding box center [304, 484] width 9 height 9
radio input "true"
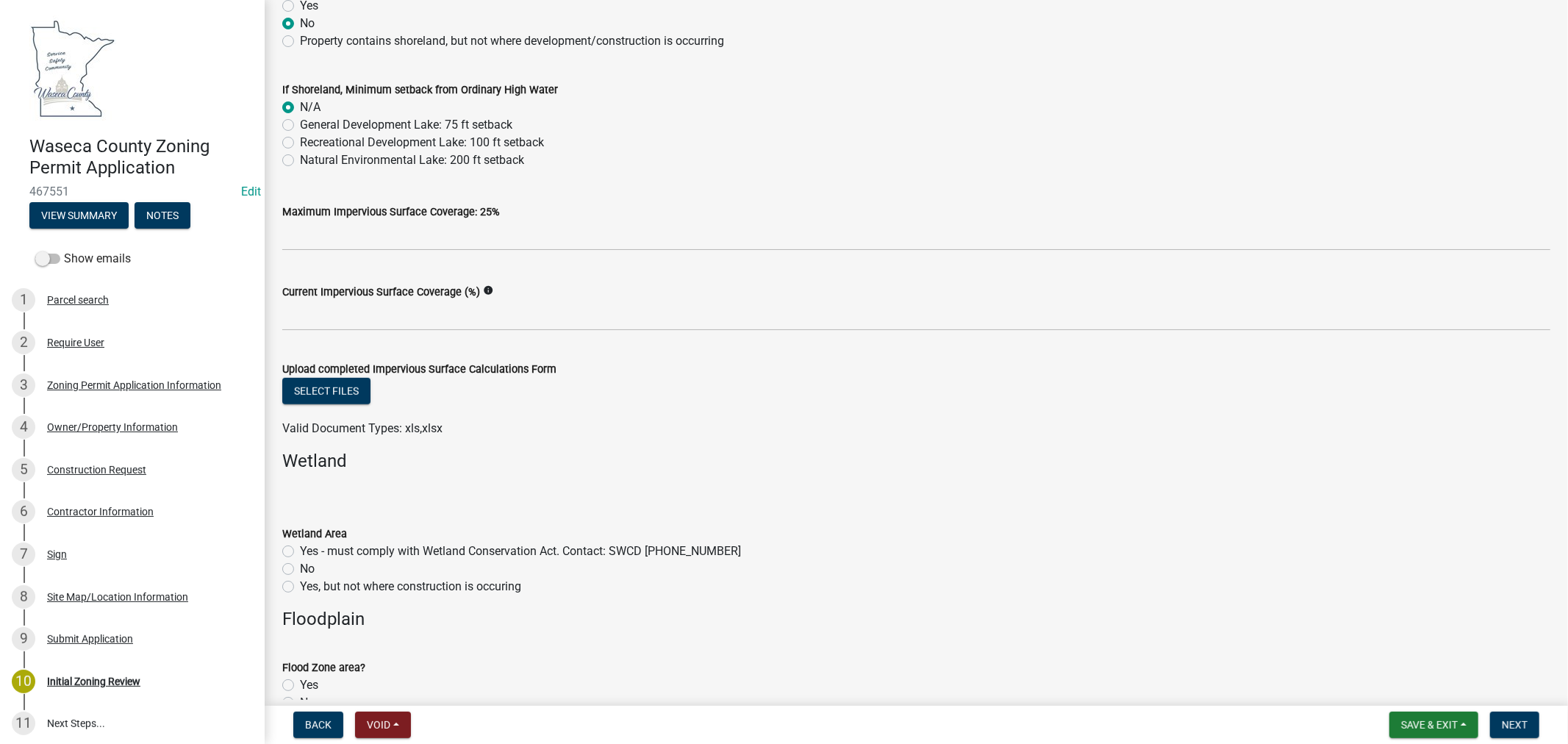
scroll to position [817, 0]
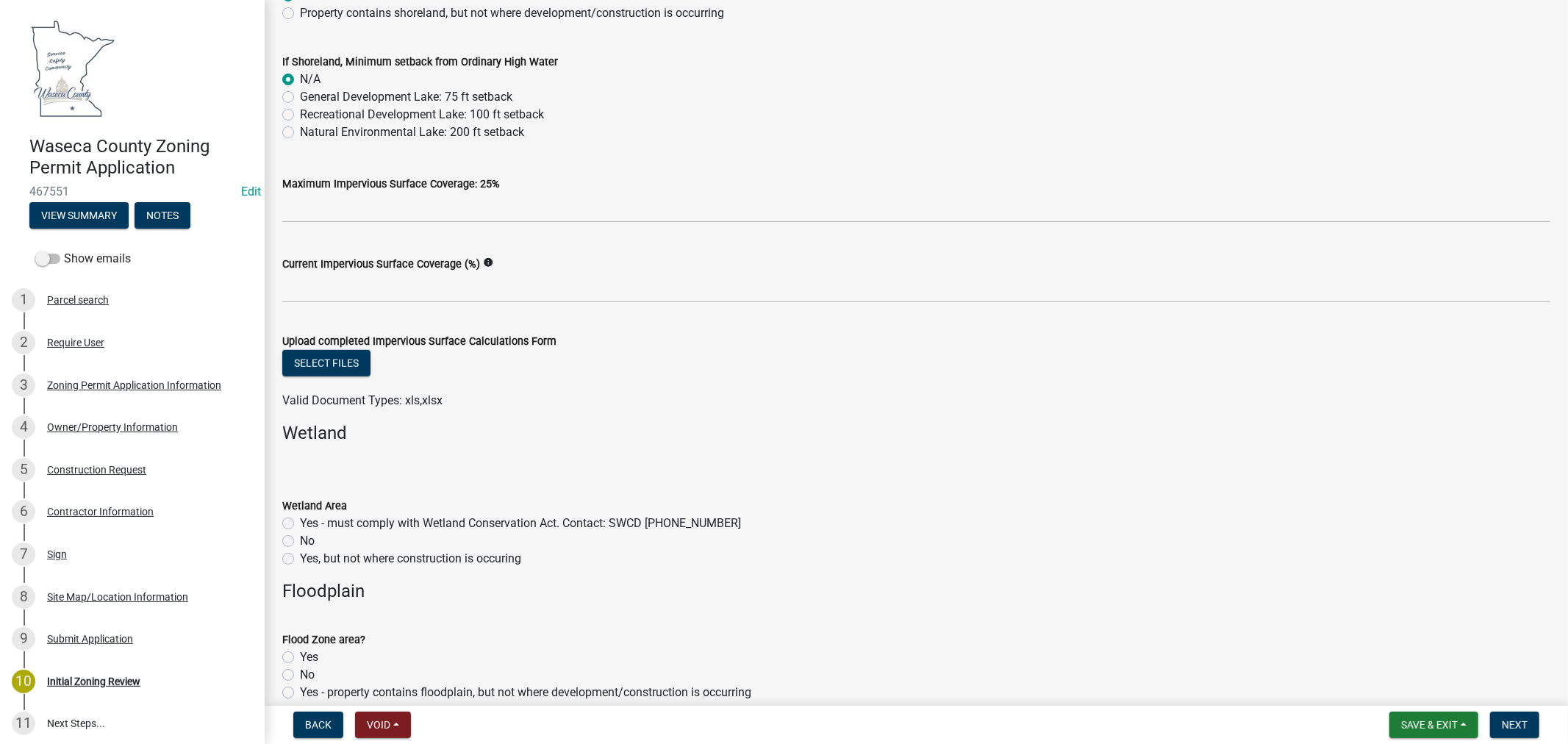
click at [300, 541] on label "No" at bounding box center [307, 541] width 15 height 18
click at [300, 541] on input "No" at bounding box center [304, 537] width 9 height 9
radio input "true"
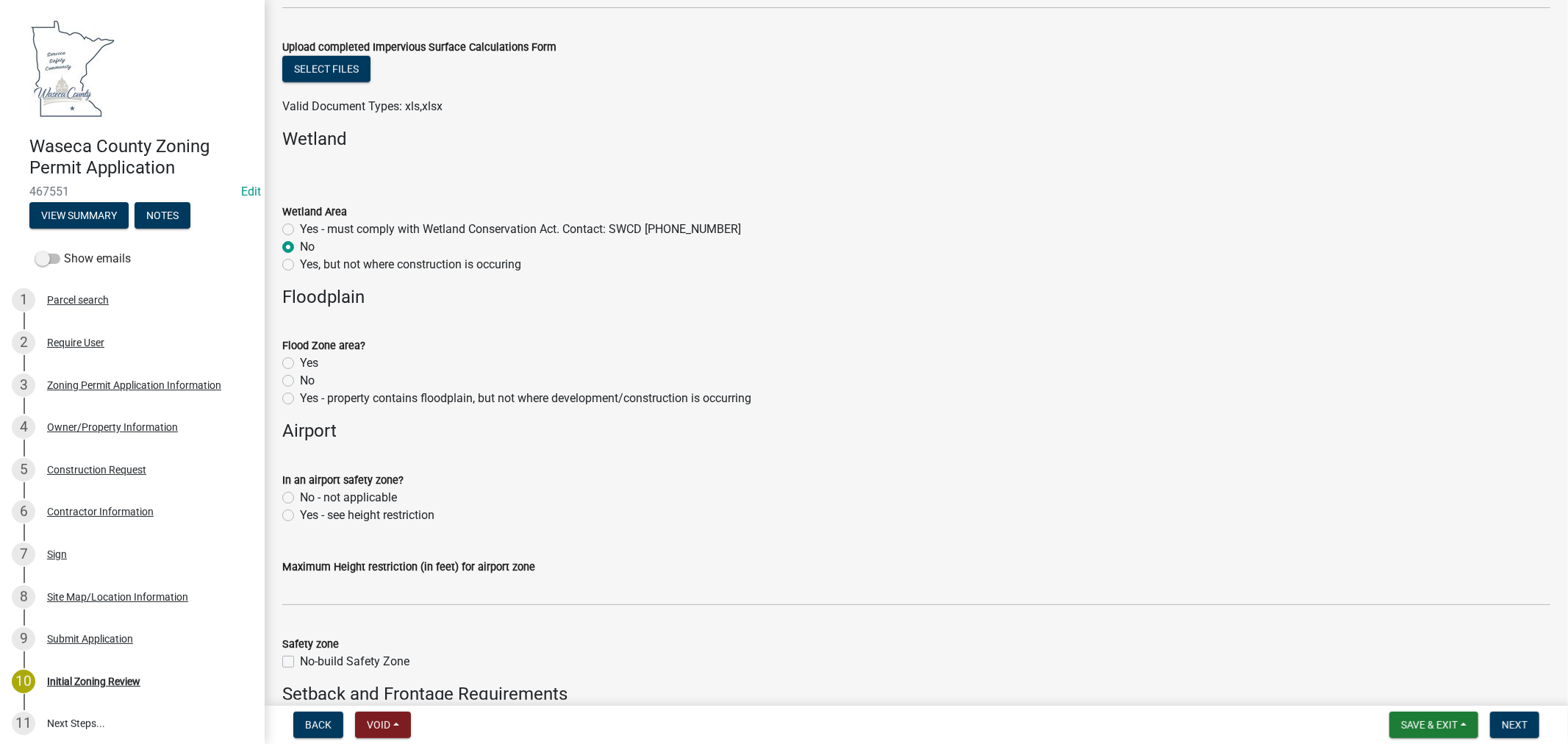
scroll to position [1143, 0]
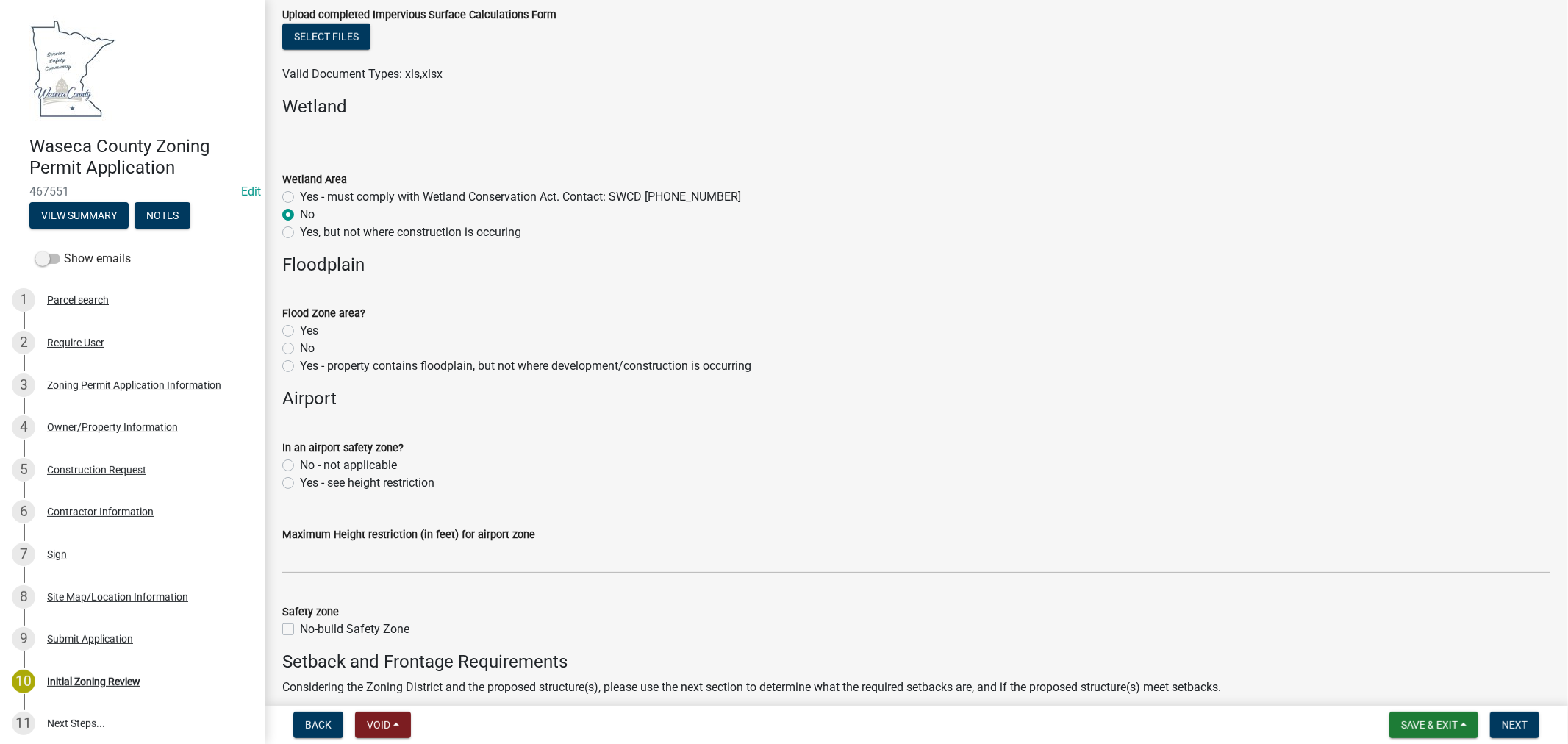
click at [300, 351] on label "No" at bounding box center [307, 348] width 15 height 18
click at [300, 349] on input "No" at bounding box center [304, 344] width 9 height 9
radio input "true"
click at [300, 230] on label "Yes, but not where construction is occuring" at bounding box center [410, 232] width 221 height 18
click at [300, 230] on input "Yes, but not where construction is occuring" at bounding box center [304, 228] width 9 height 9
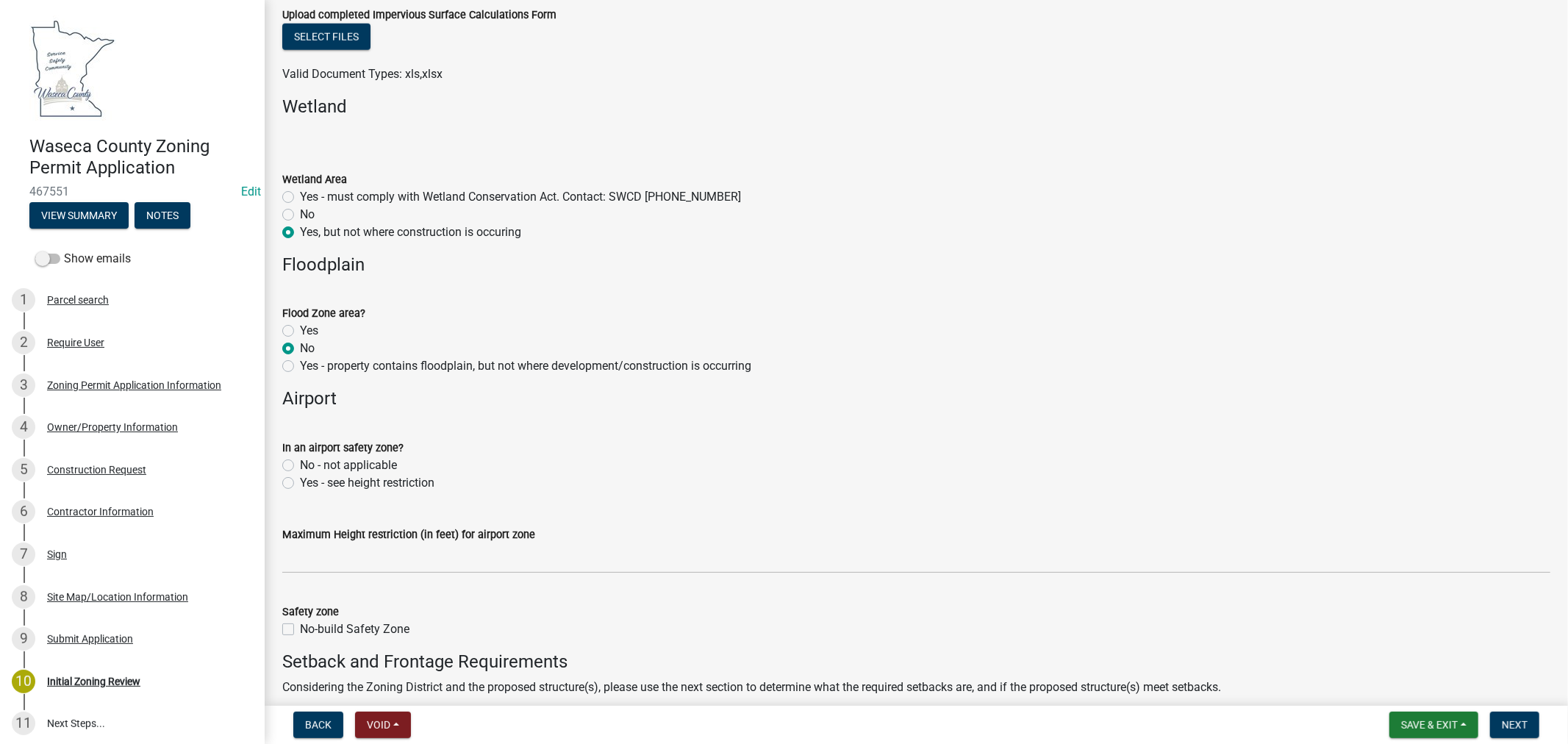
radio input "true"
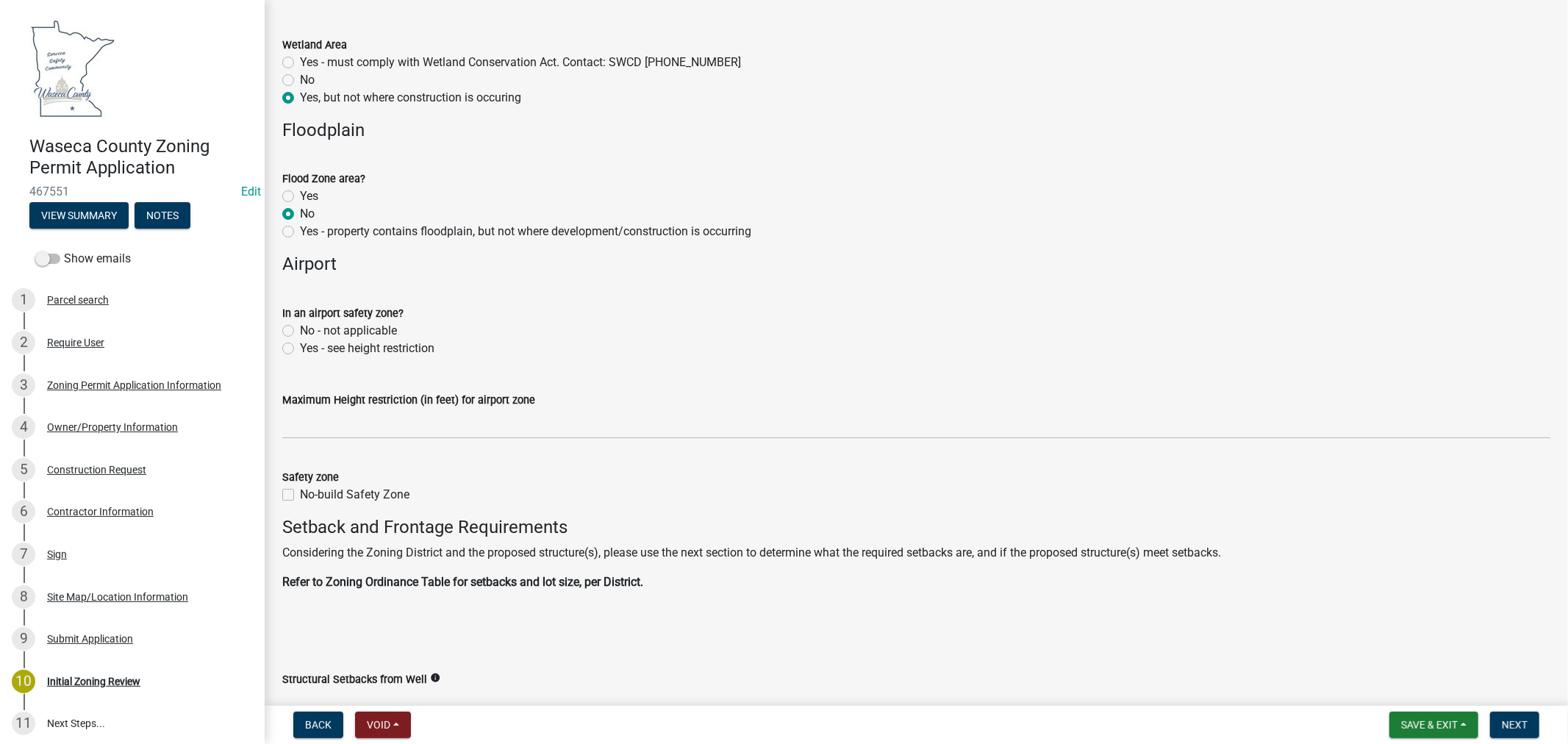
scroll to position [1307, 0]
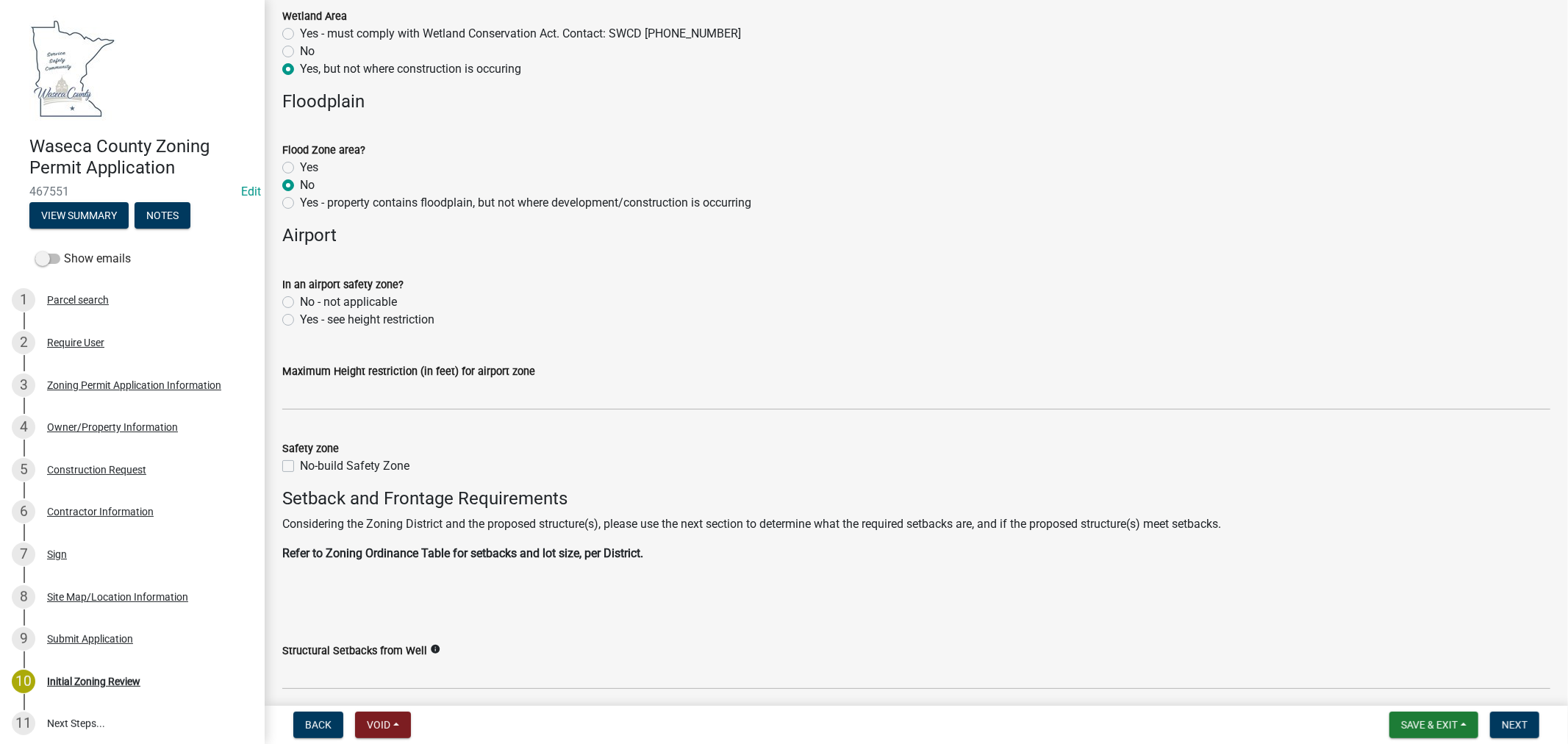
click at [300, 304] on label "No - not applicable" at bounding box center [348, 302] width 97 height 18
click at [300, 303] on input "No - not applicable" at bounding box center [304, 298] width 9 height 9
radio input "true"
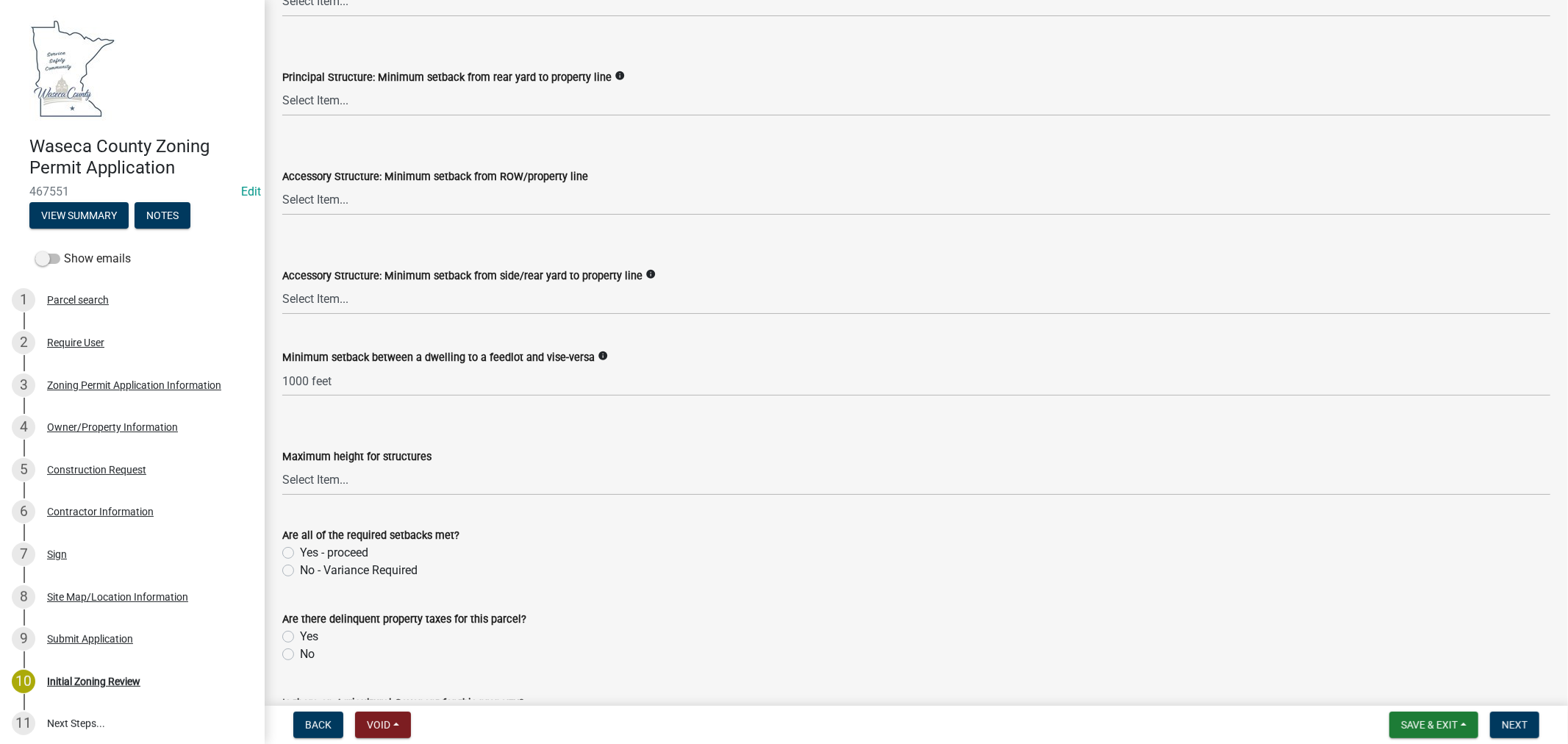
scroll to position [2450, 0]
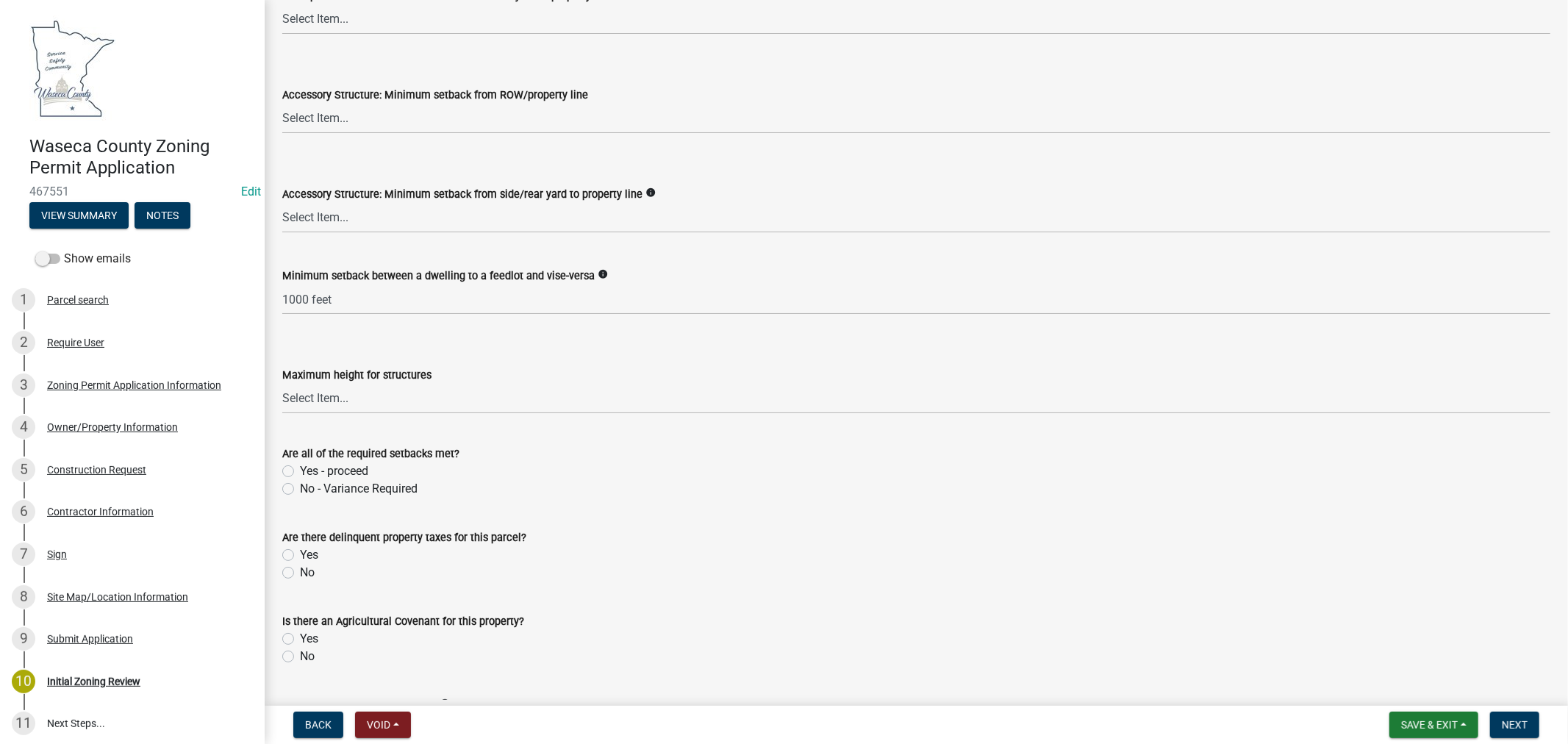
click at [300, 471] on label "Yes - proceed" at bounding box center [334, 471] width 68 height 18
click at [300, 471] on input "Yes - proceed" at bounding box center [304, 467] width 9 height 9
radio input "true"
click at [280, 574] on div "Are there delinquent property taxes for this parcel? Yes No" at bounding box center [916, 546] width 1291 height 71
click at [300, 574] on label "No" at bounding box center [307, 573] width 15 height 18
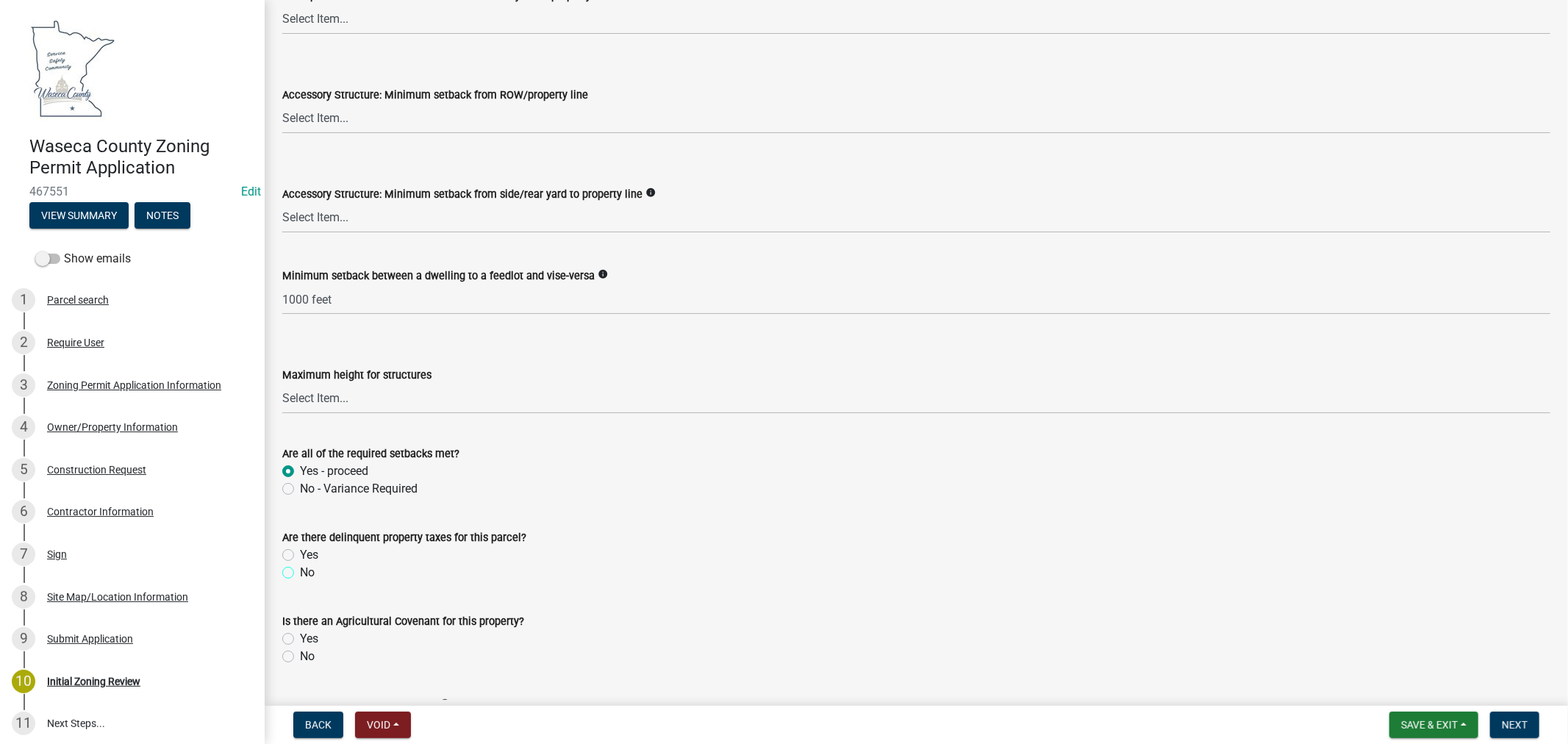
click at [300, 573] on input "No" at bounding box center [304, 569] width 9 height 9
radio input "true"
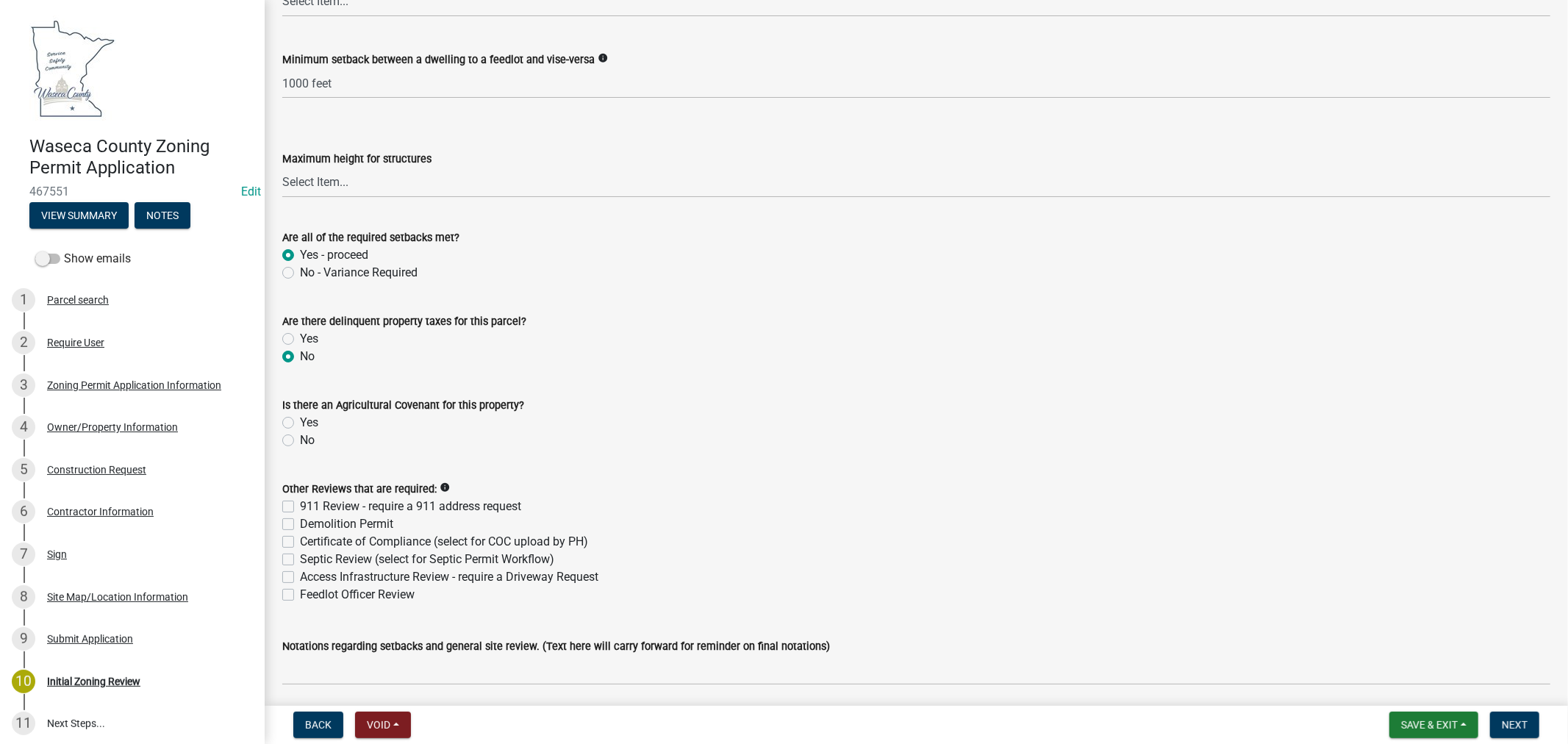
scroll to position [2695, 0]
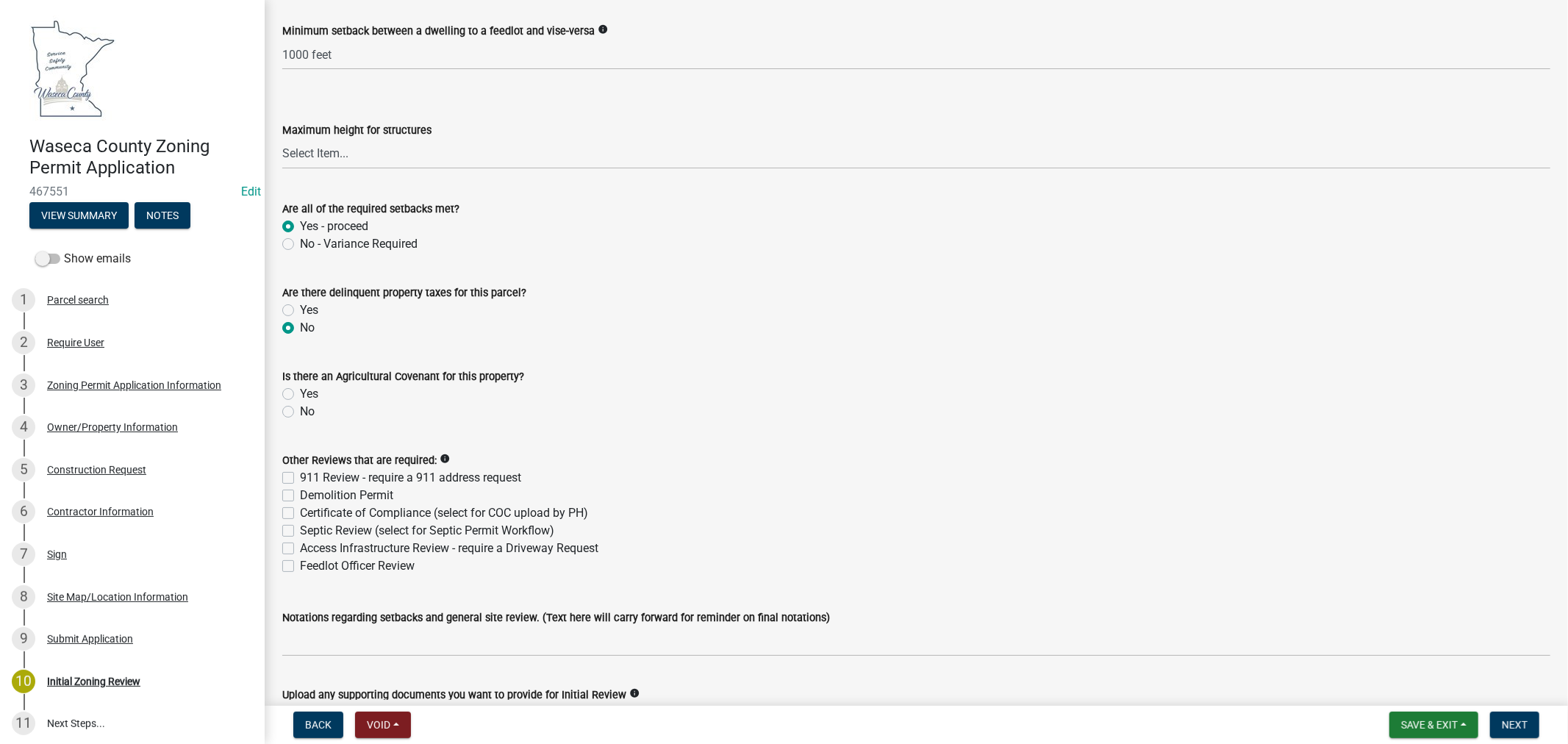
click at [300, 394] on label "Yes" at bounding box center [309, 394] width 18 height 18
click at [300, 394] on input "Yes" at bounding box center [304, 390] width 9 height 9
radio input "true"
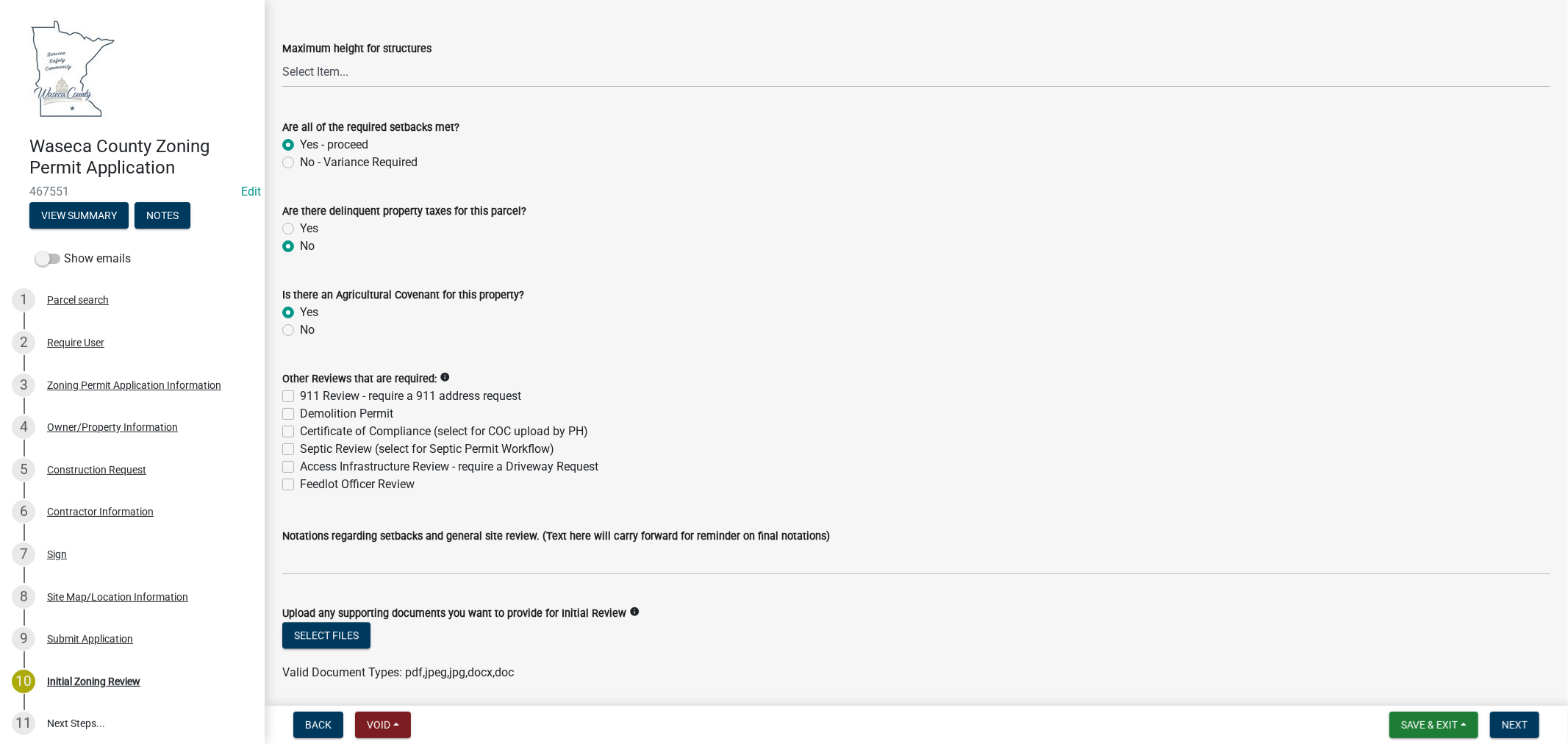
click at [300, 334] on label "No" at bounding box center [307, 330] width 15 height 18
click at [300, 330] on input "No" at bounding box center [304, 326] width 9 height 9
radio input "true"
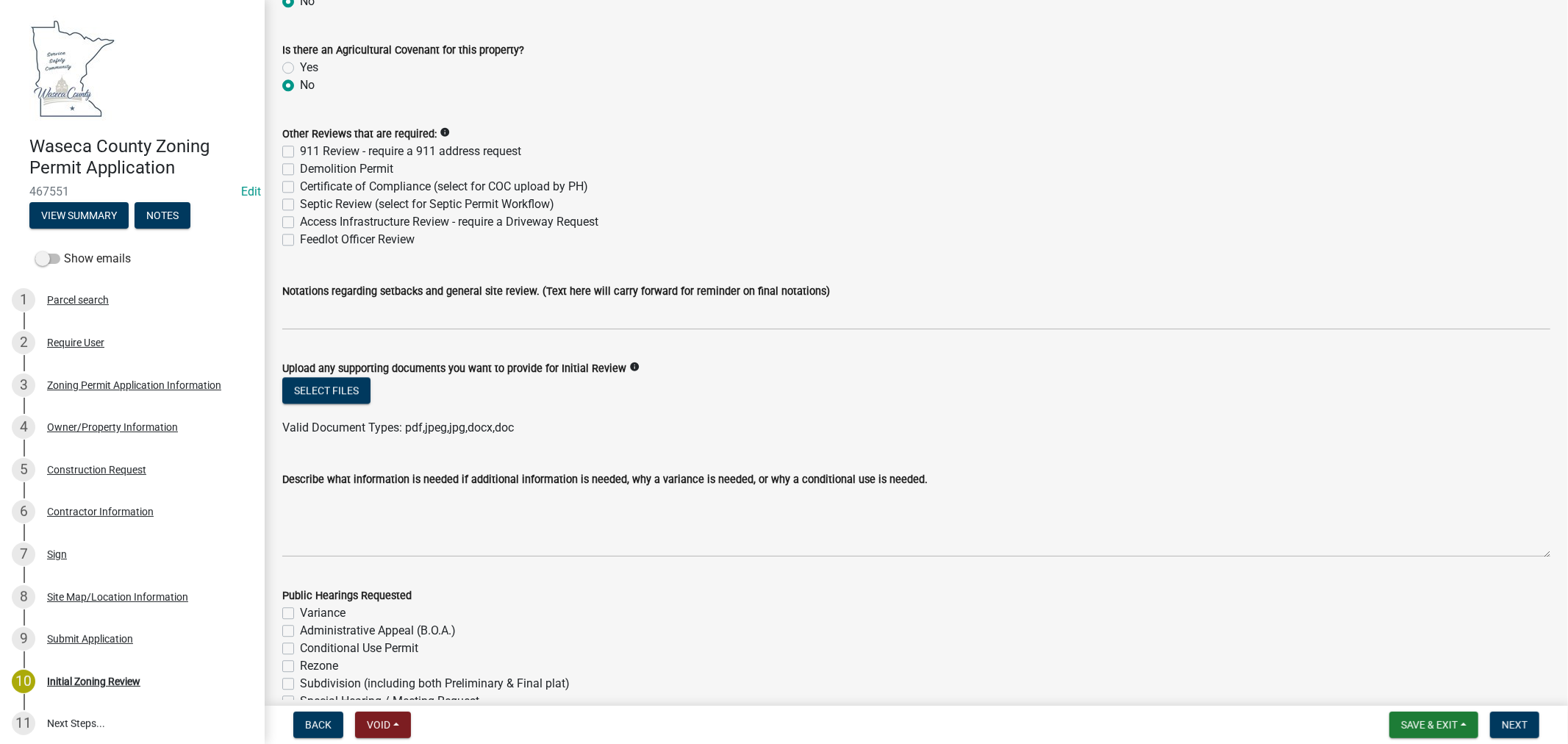
scroll to position [3022, 0]
click at [334, 384] on button "Select files" at bounding box center [326, 390] width 88 height 26
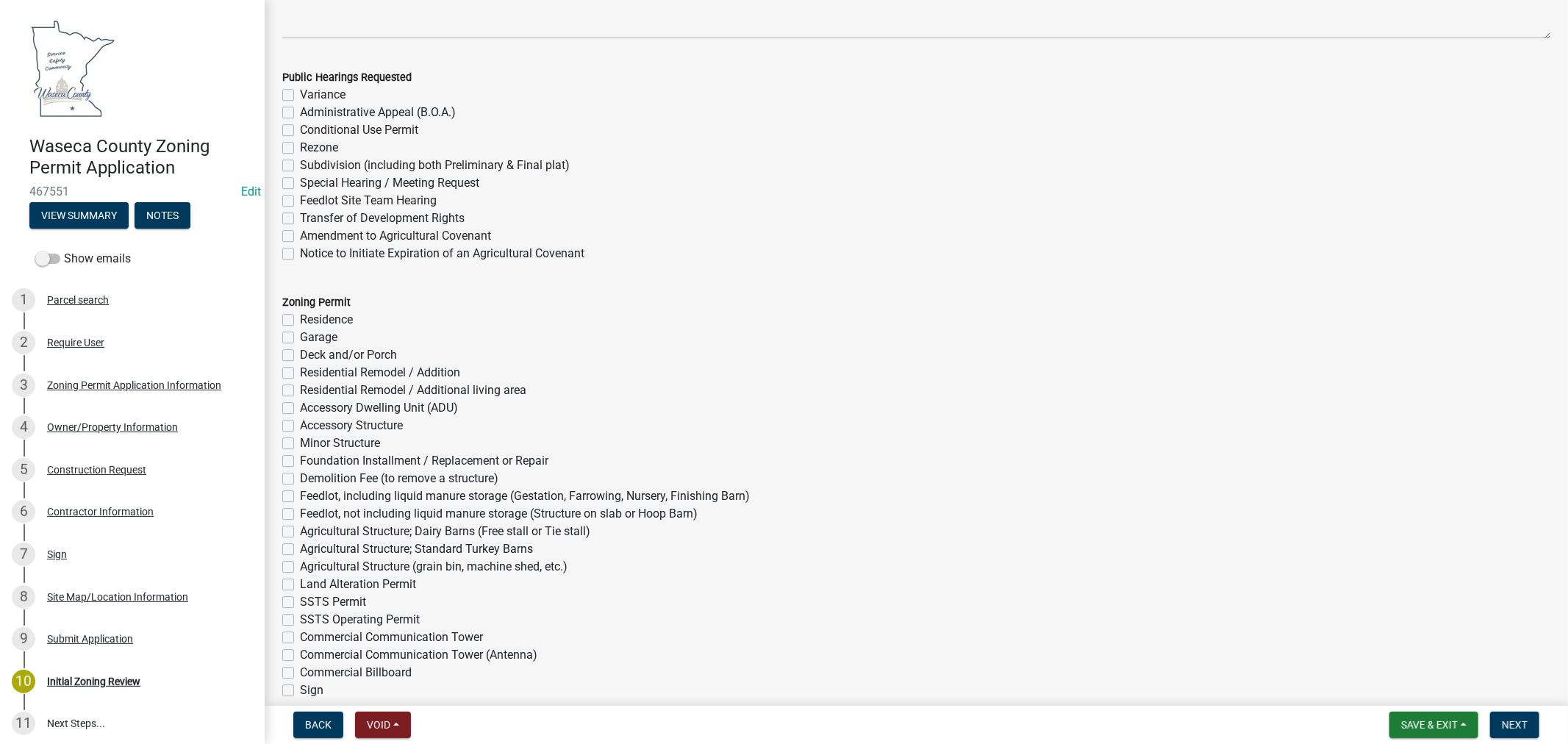
scroll to position [3676, 0]
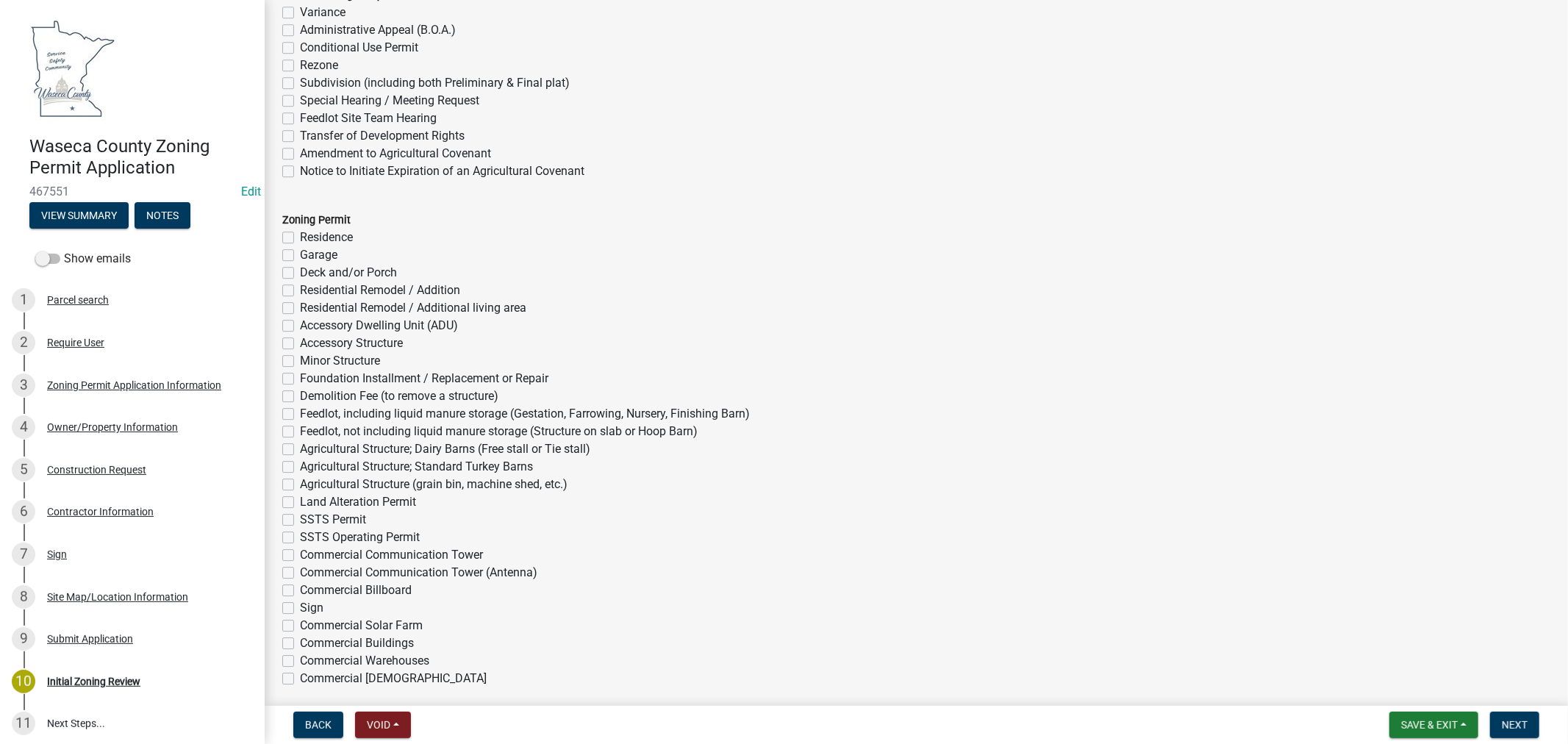
drag, startPoint x: 293, startPoint y: 611, endPoint x: 457, endPoint y: 603, distance: 164.2
click at [300, 610] on label "Sign" at bounding box center [311, 608] width 24 height 18
click at [300, 609] on input "Sign" at bounding box center [304, 604] width 9 height 9
checkbox input "true"
checkbox input "false"
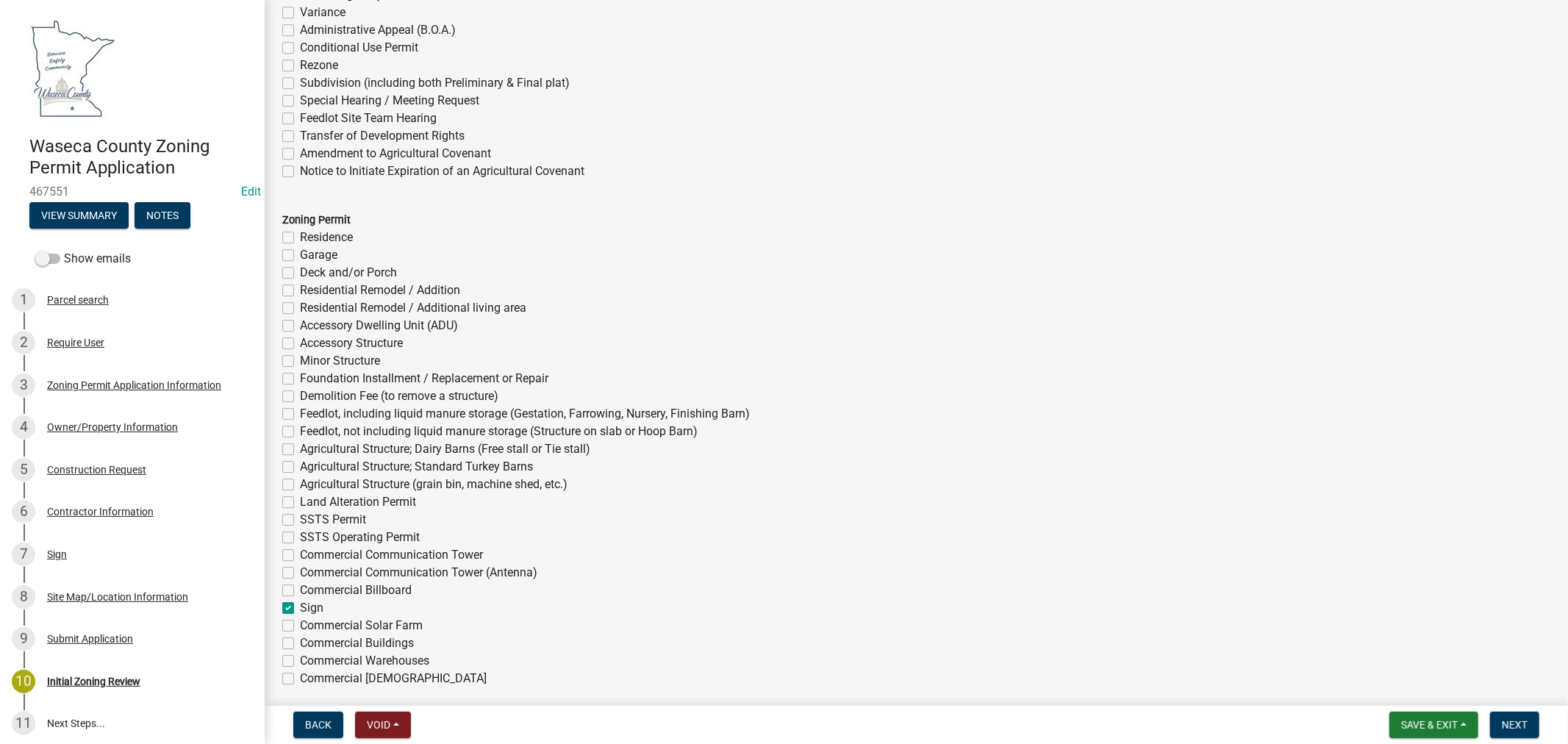
checkbox input "false"
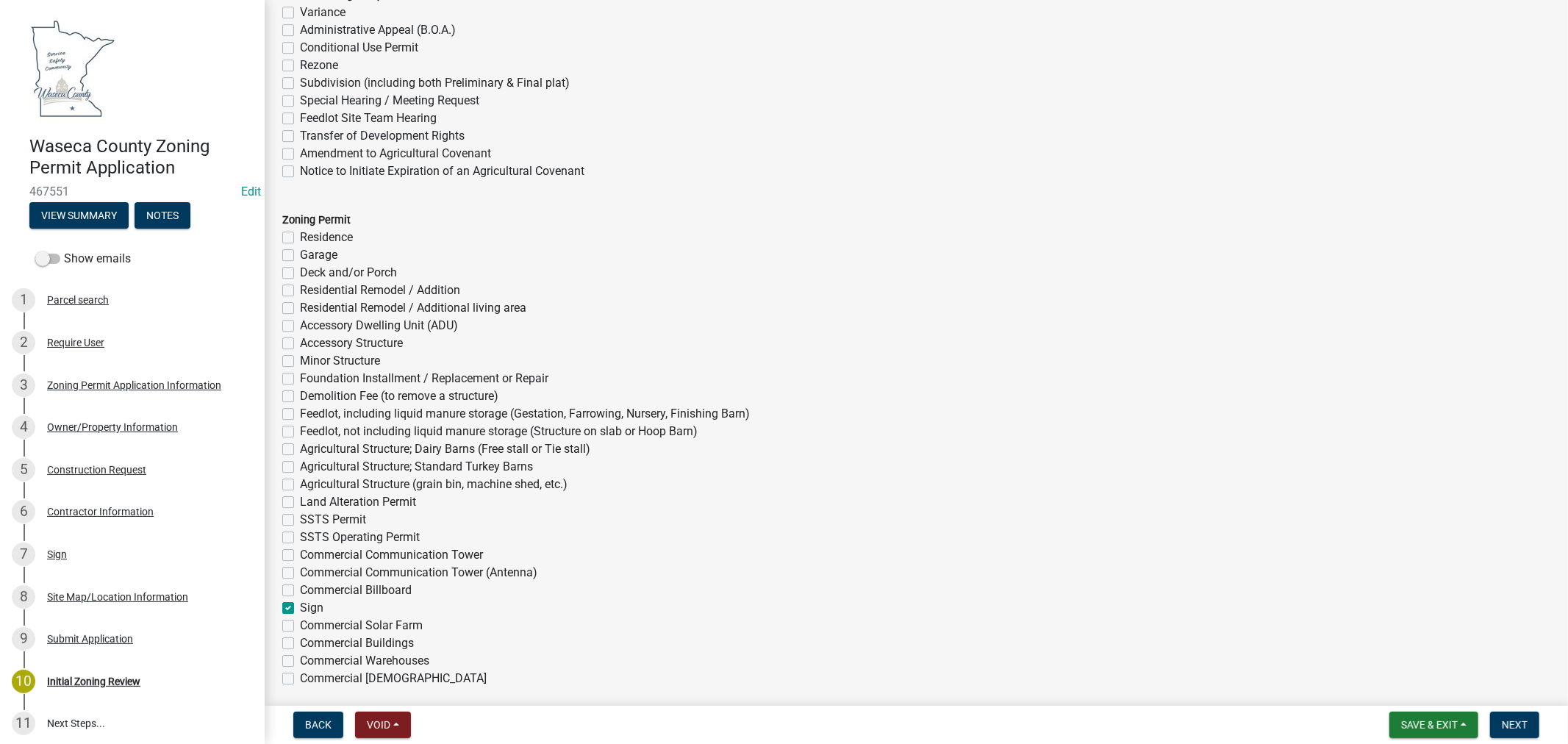
checkbox input "false"
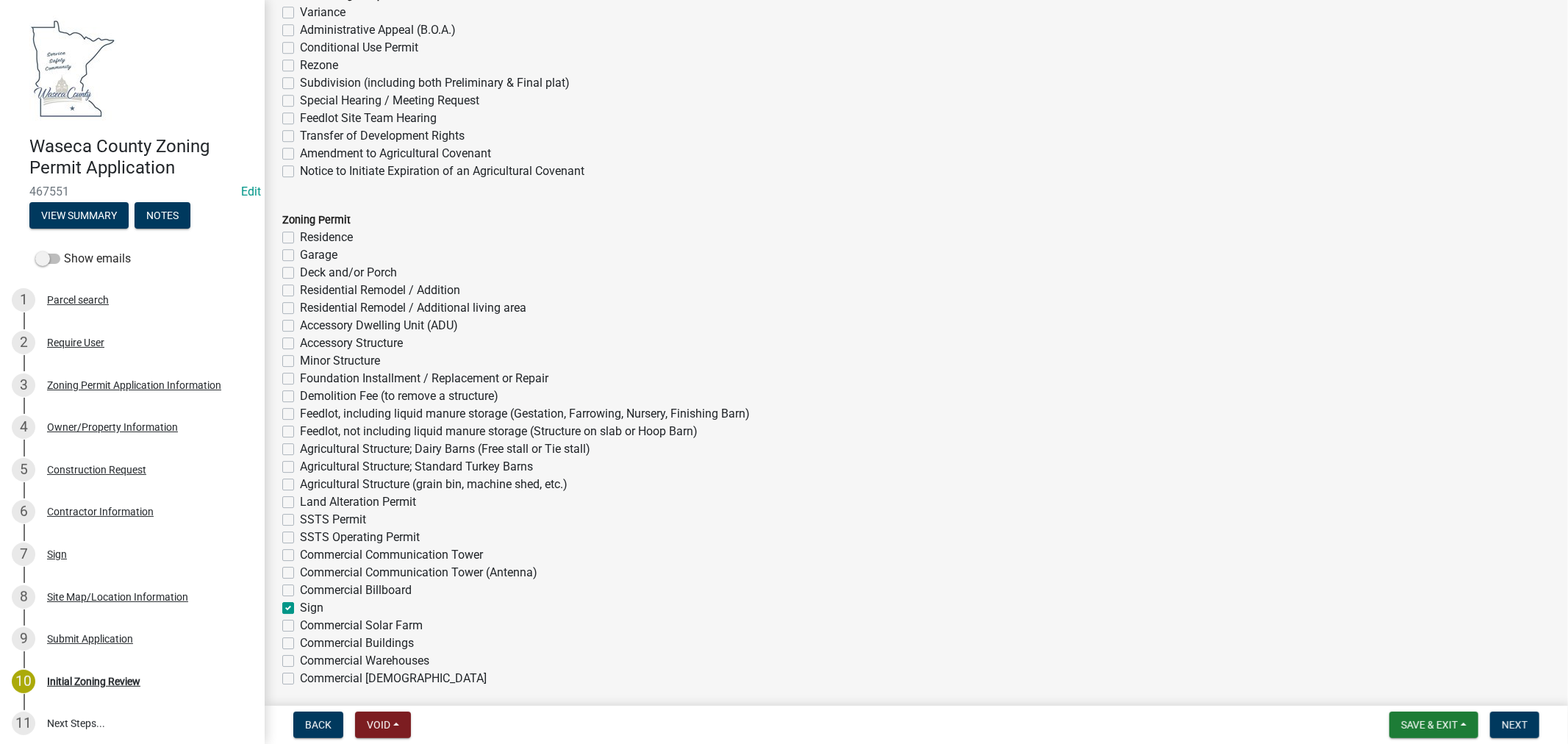
checkbox input "false"
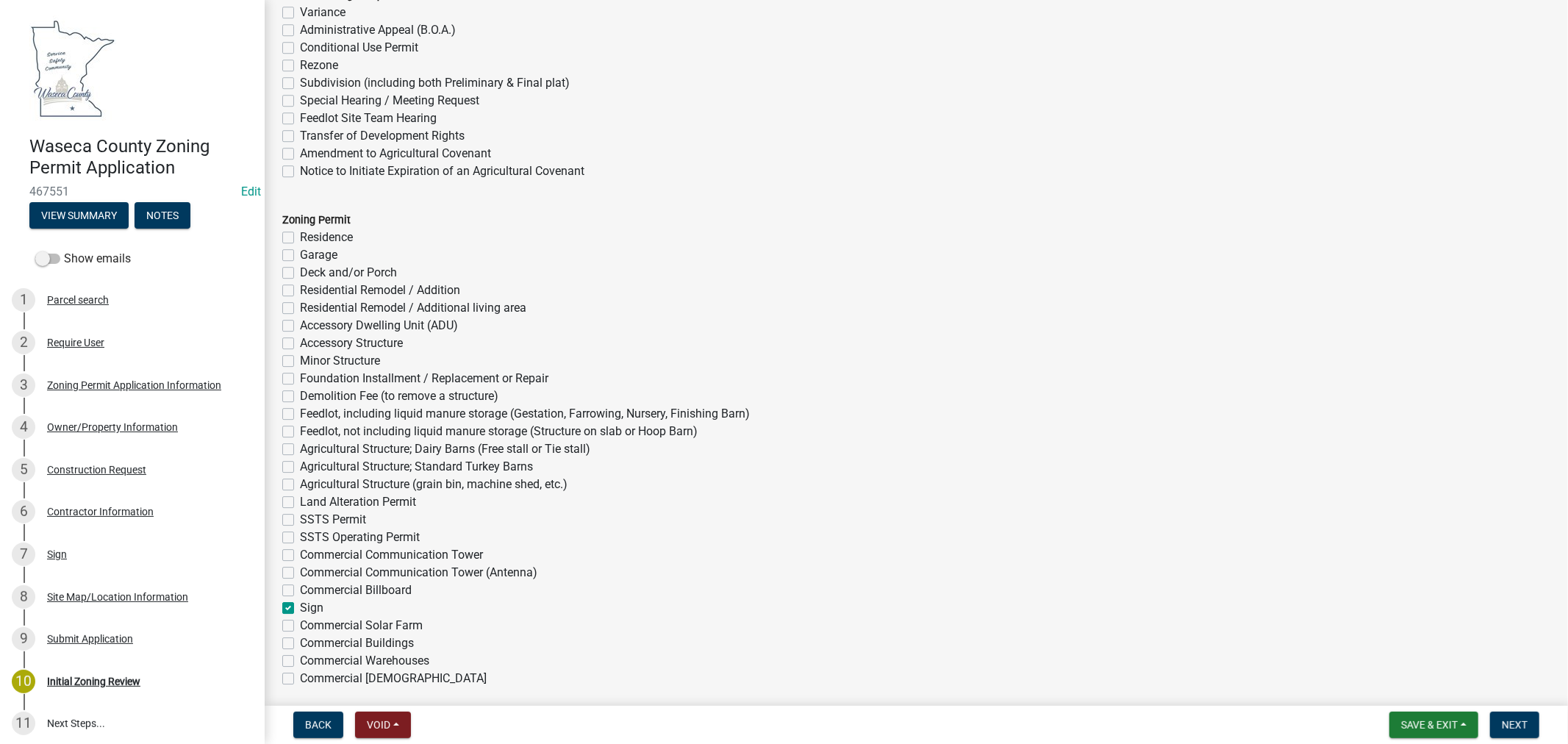
checkbox input "false"
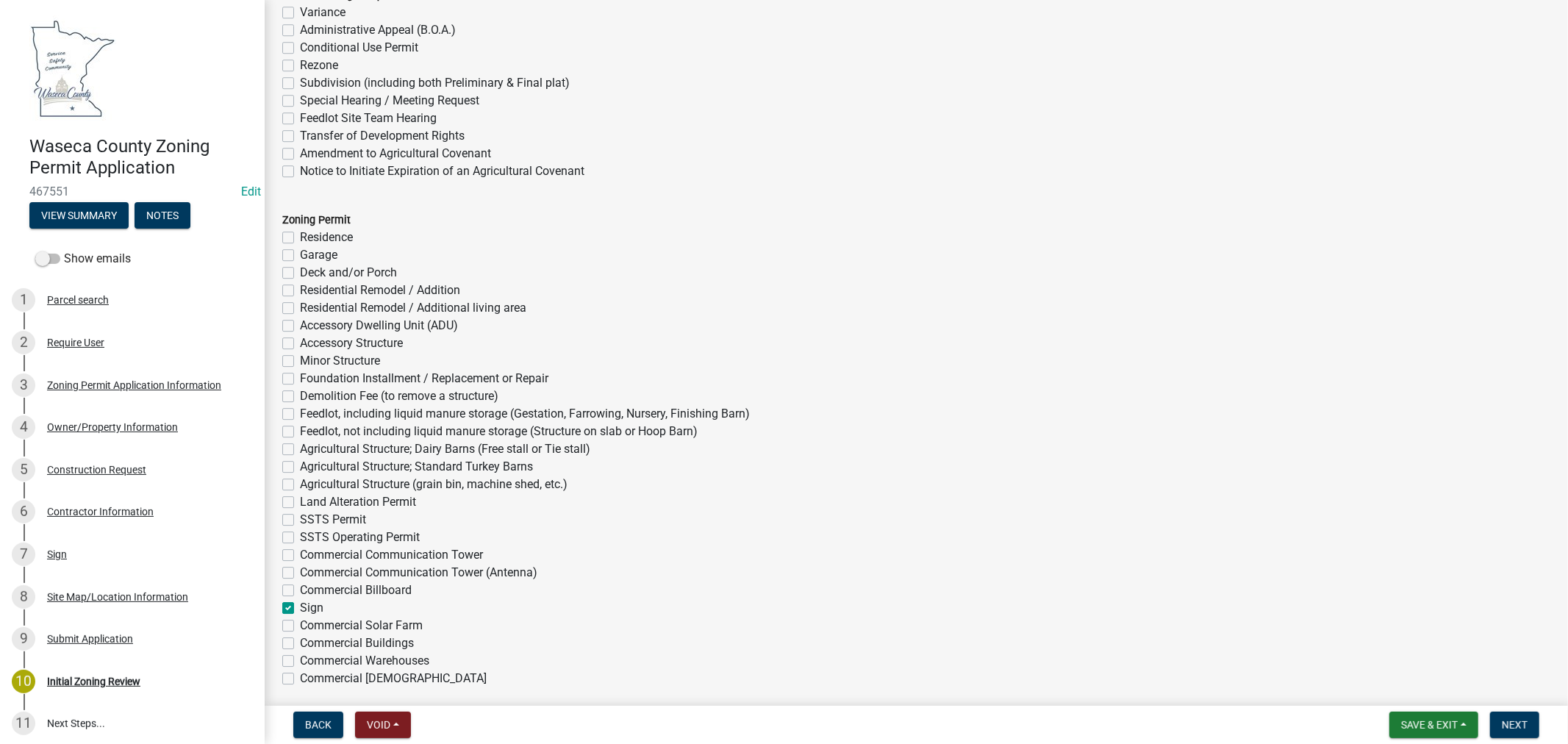
checkbox input "true"
checkbox input "false"
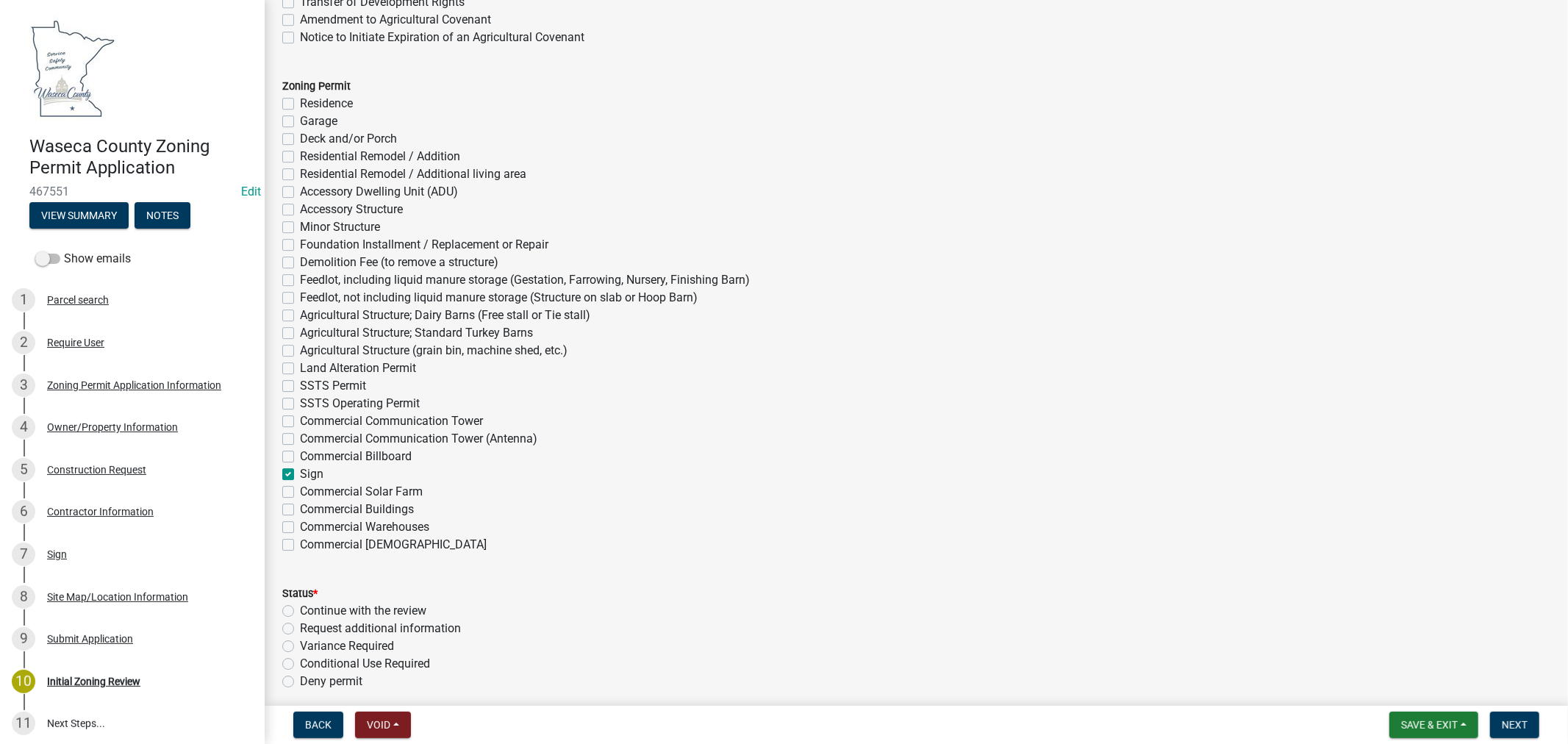
scroll to position [3839, 0]
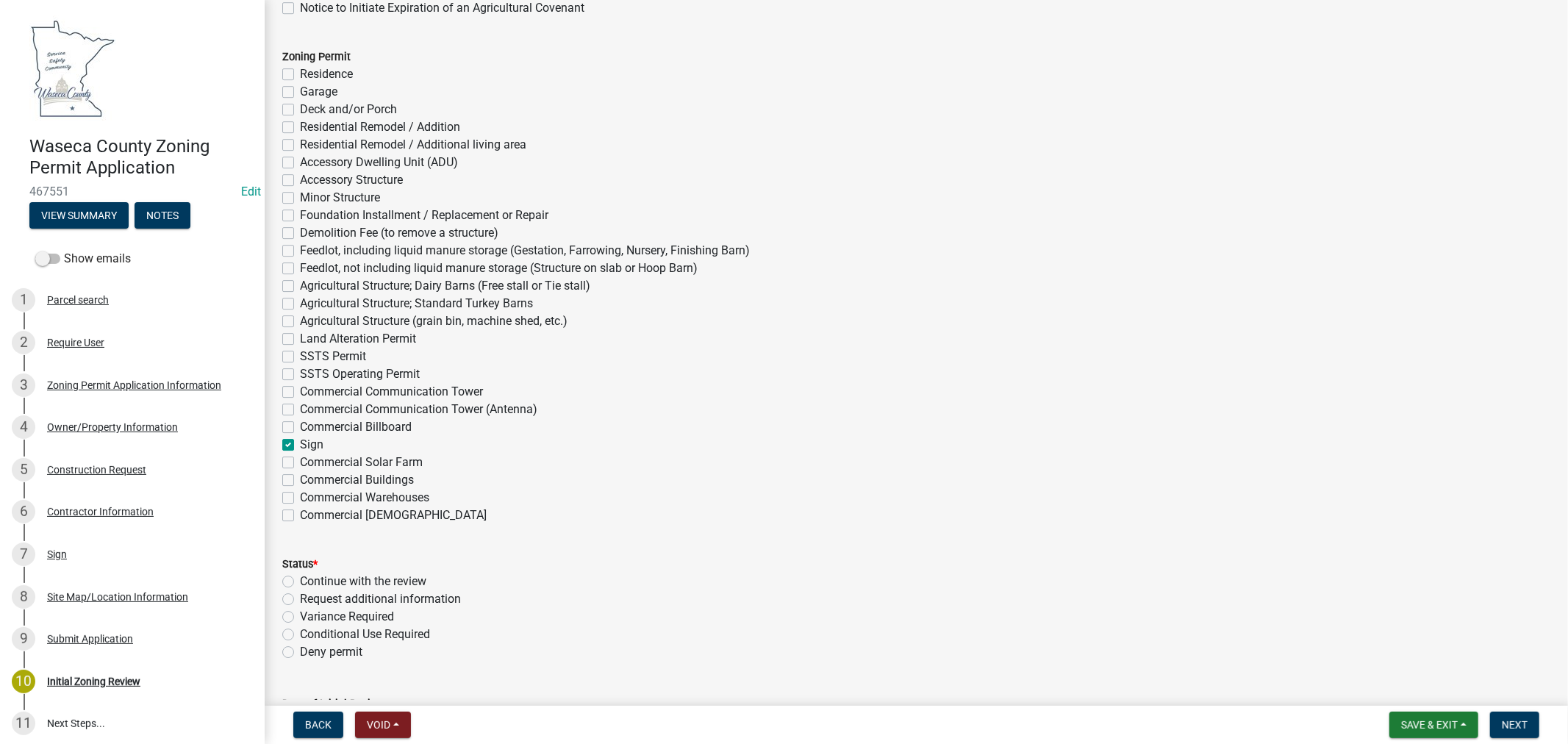
click at [300, 583] on label "Continue with the review" at bounding box center [363, 581] width 127 height 18
click at [300, 583] on input "Continue with the review" at bounding box center [304, 577] width 9 height 9
radio input "true"
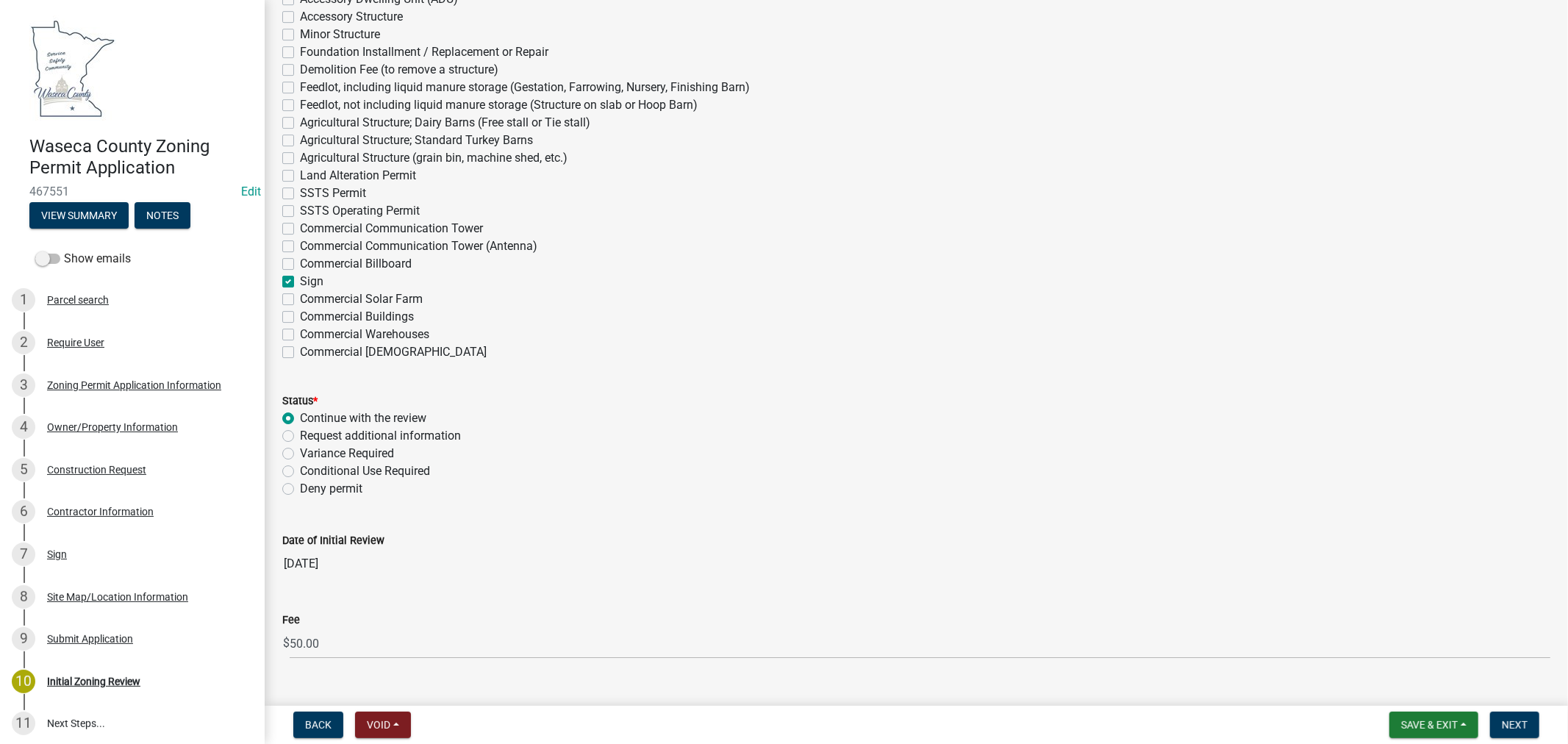
scroll to position [4032, 0]
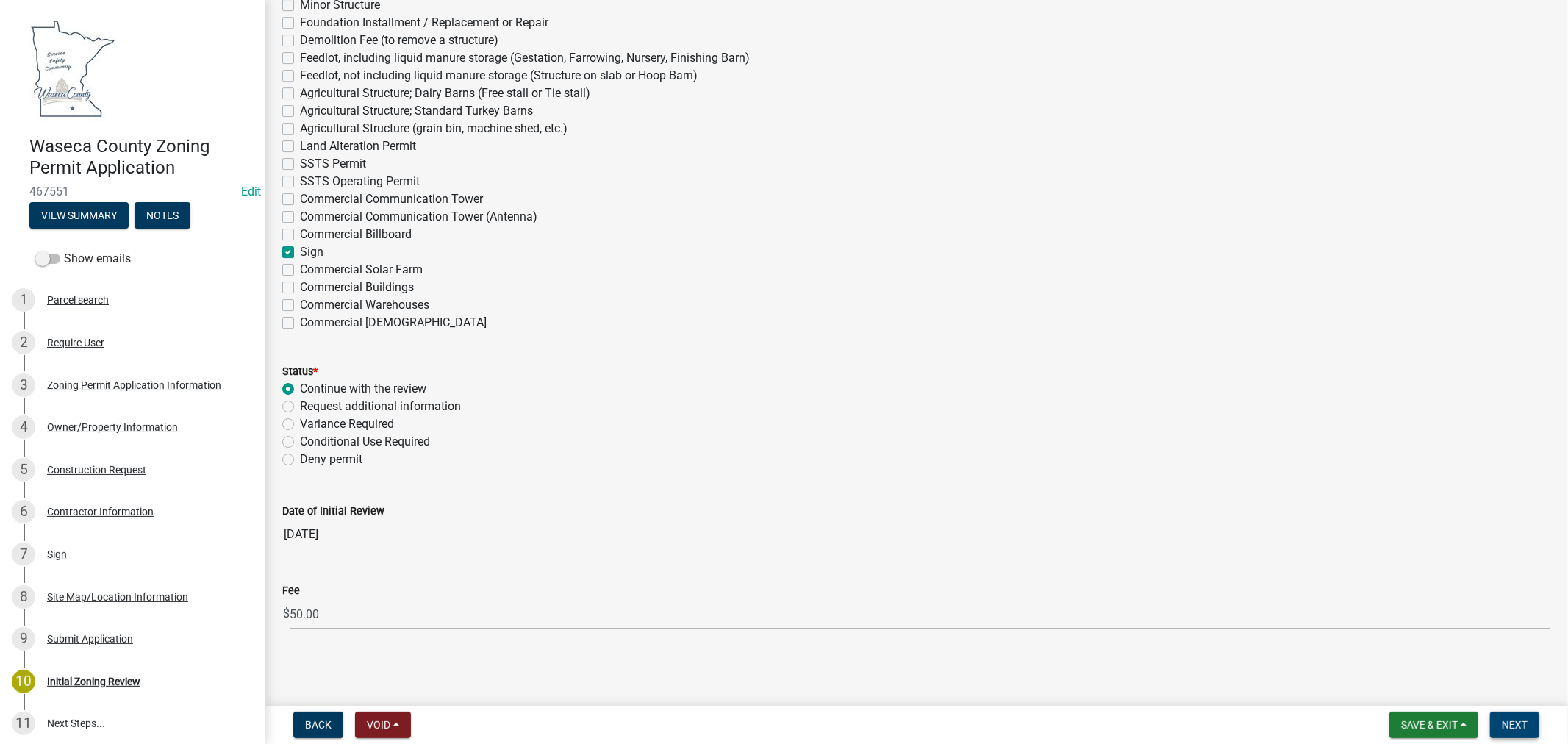
click at [1519, 731] on button "Next" at bounding box center [1515, 725] width 49 height 26
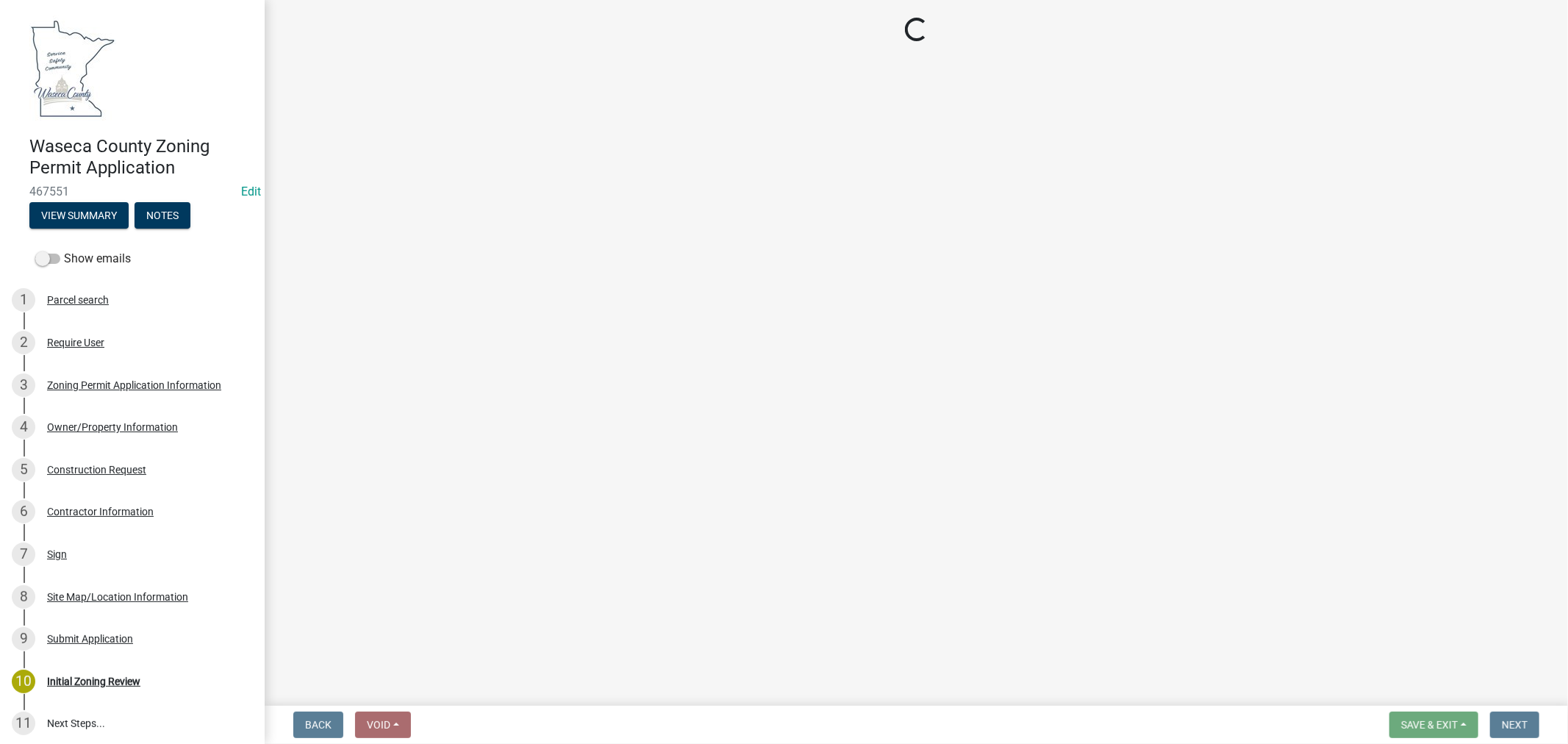
select select "3: 3"
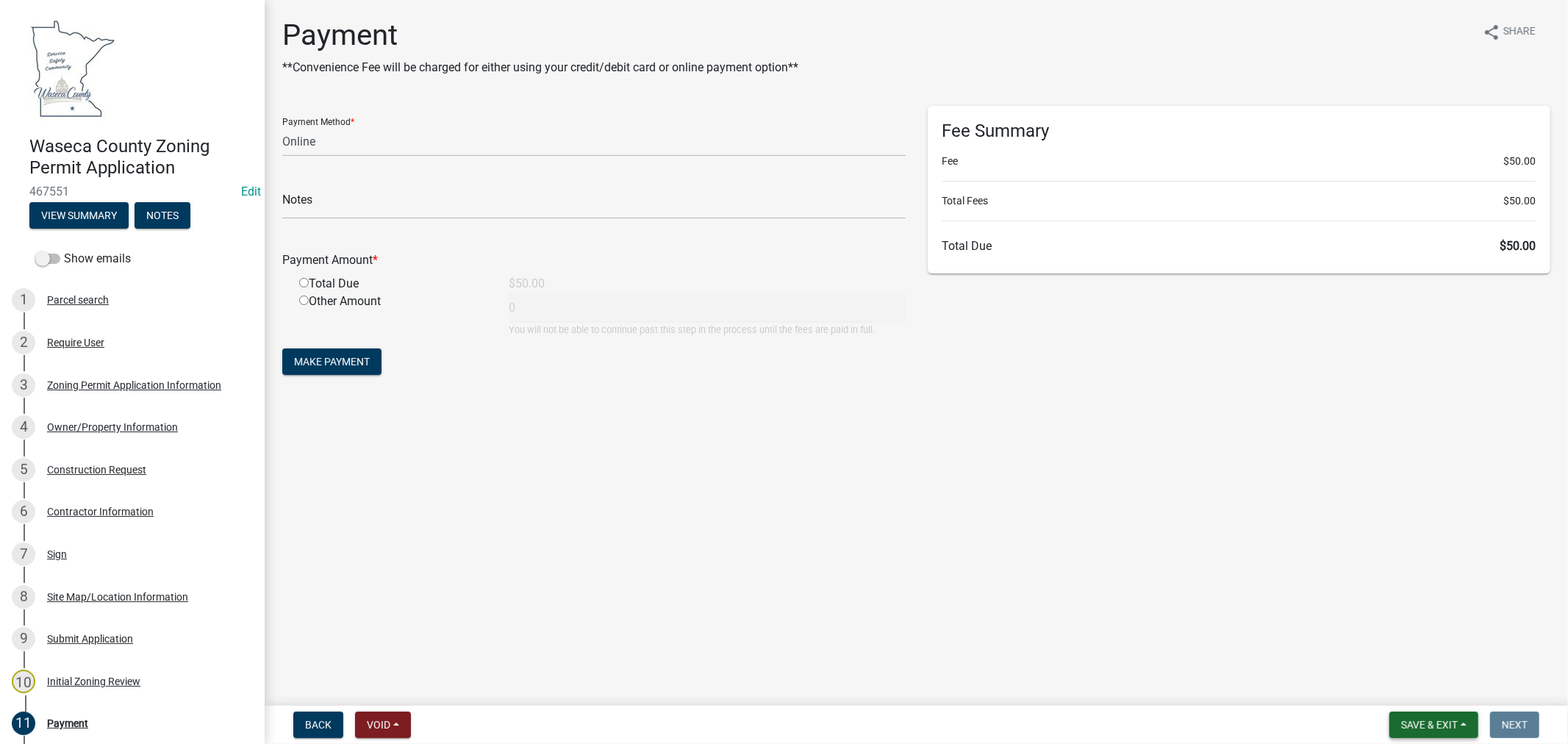
click at [1404, 726] on span "Save & Exit" at bounding box center [1430, 724] width 57 height 12
click at [1386, 693] on button "Save & Exit" at bounding box center [1420, 686] width 118 height 35
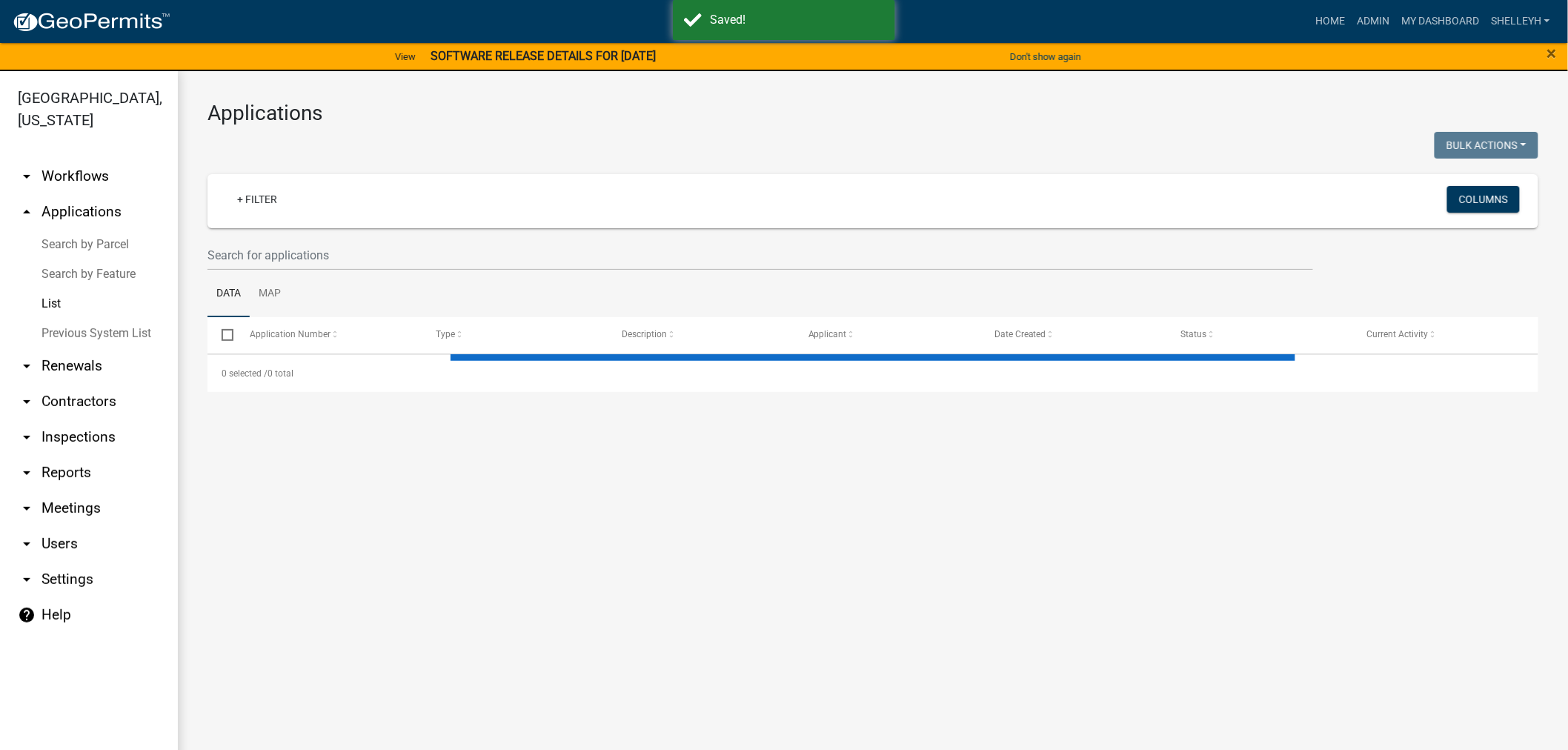
select select "1: 25"
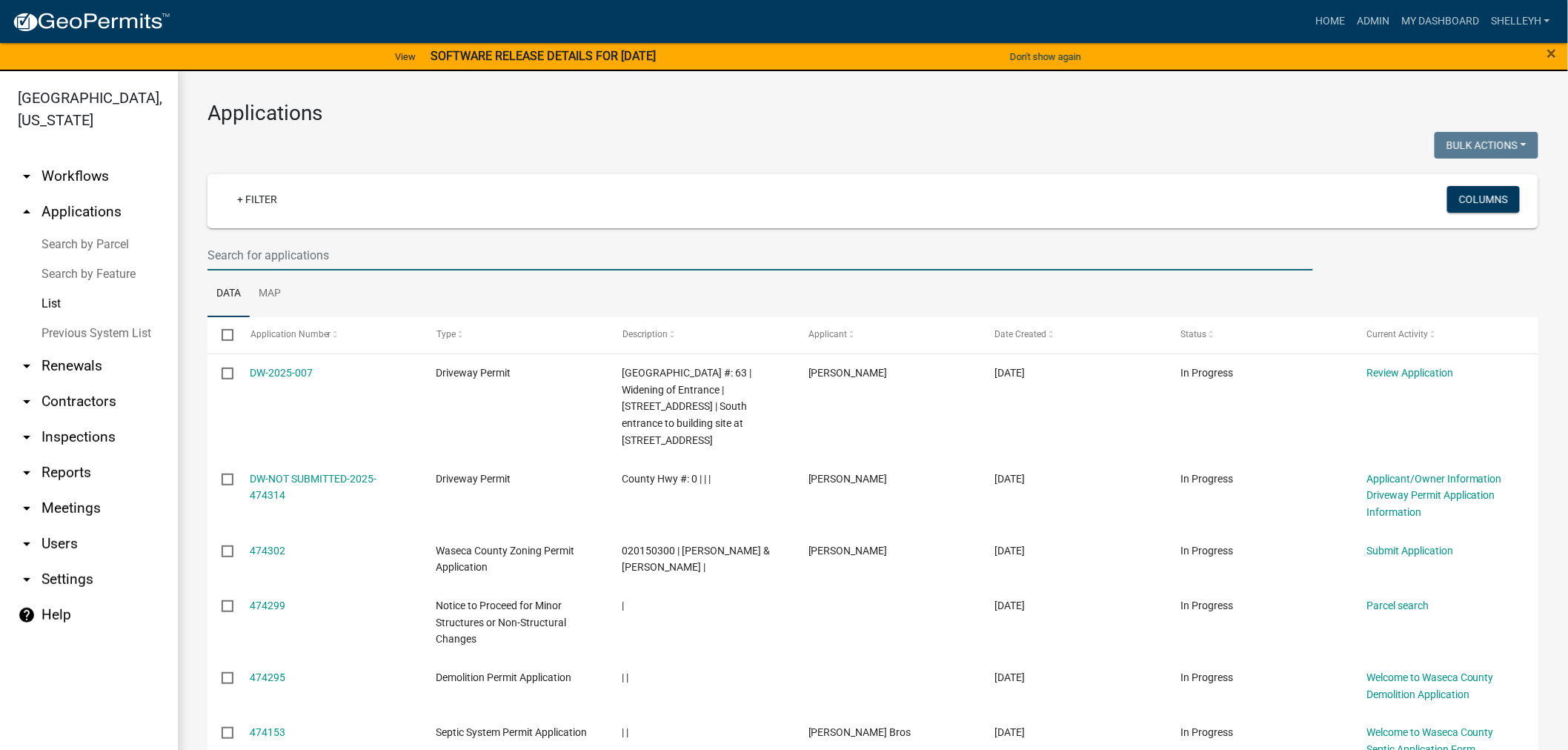
click at [304, 257] on input "text" at bounding box center [760, 255] width 1106 height 30
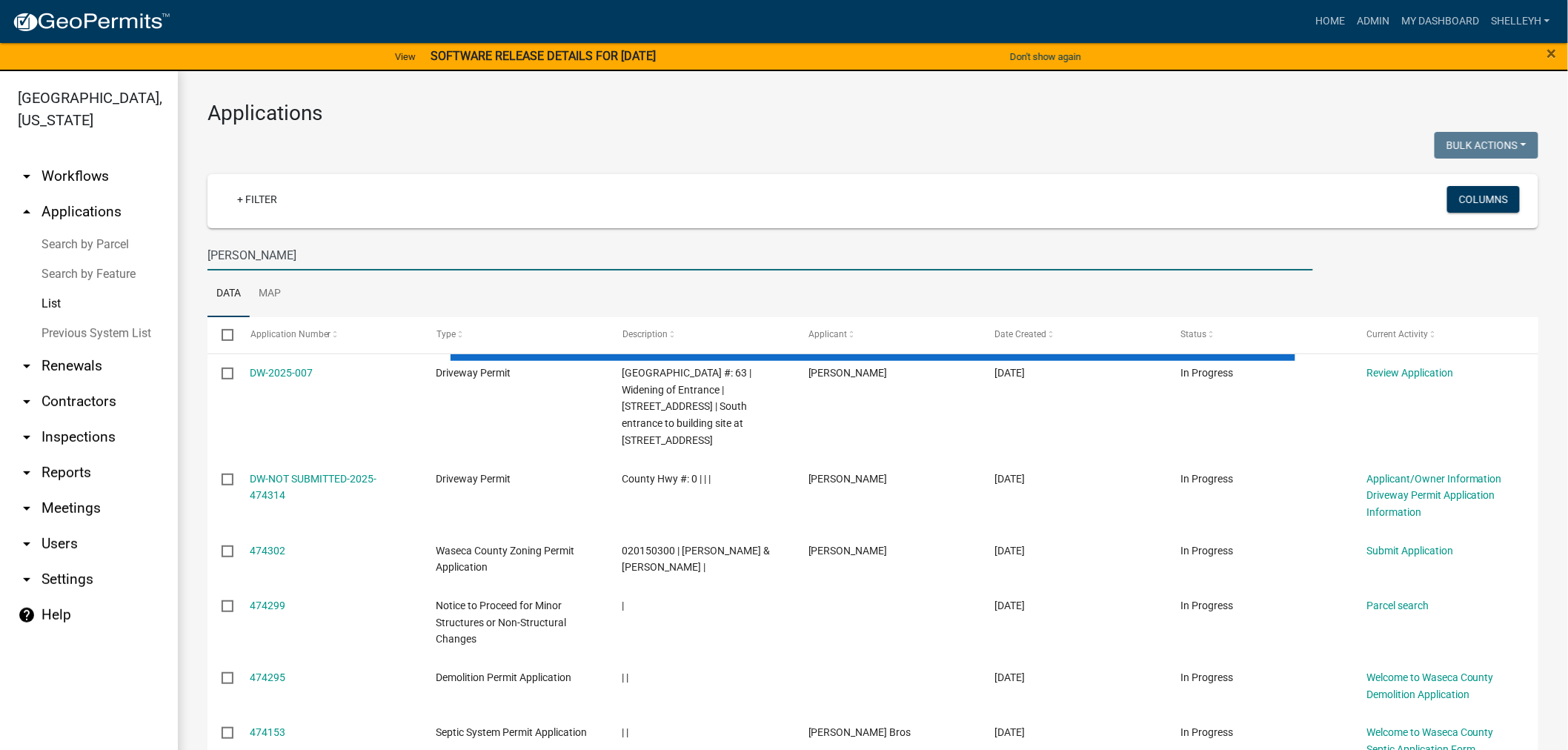
type input "[PERSON_NAME]"
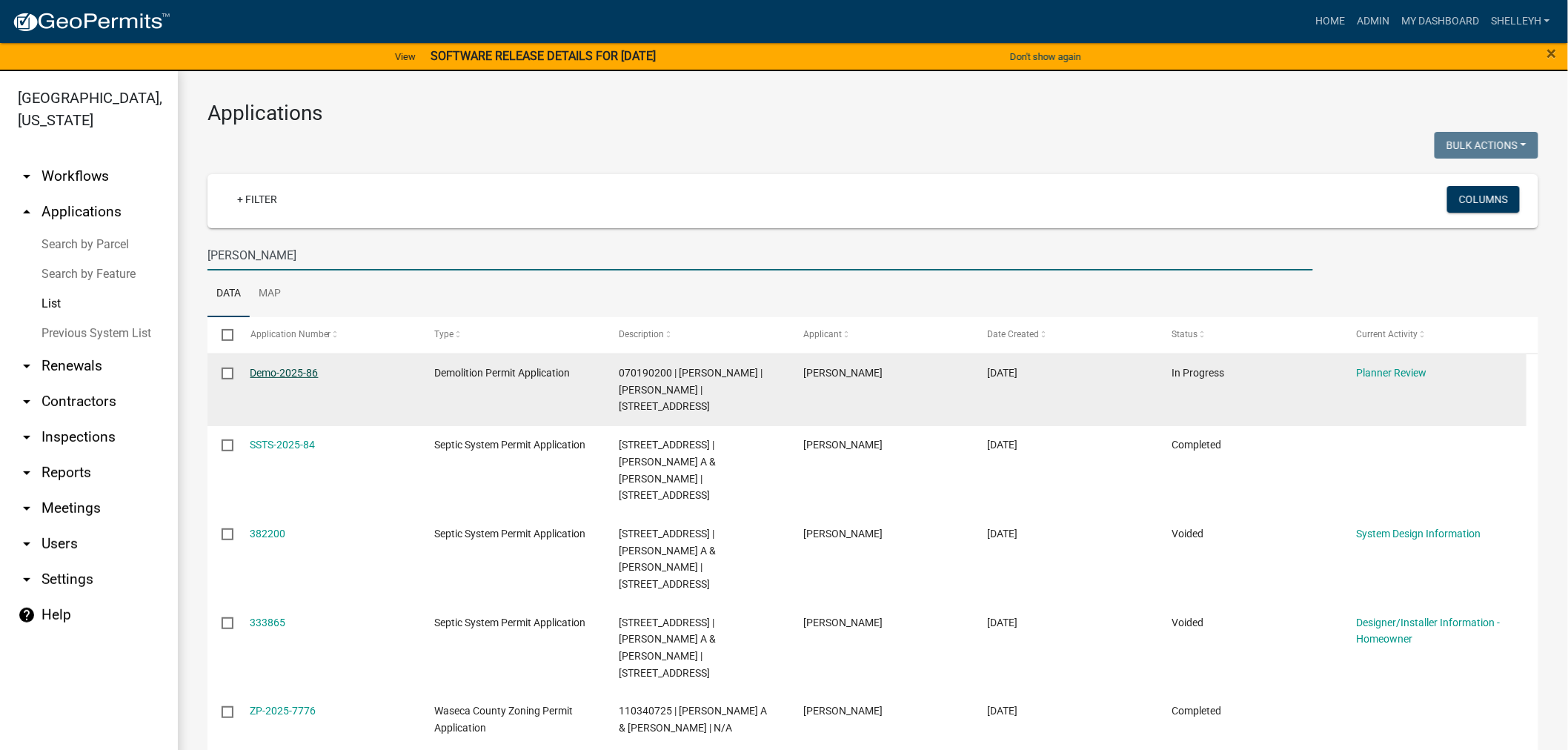
click at [281, 366] on link "Demo-2025-86" at bounding box center [284, 372] width 68 height 12
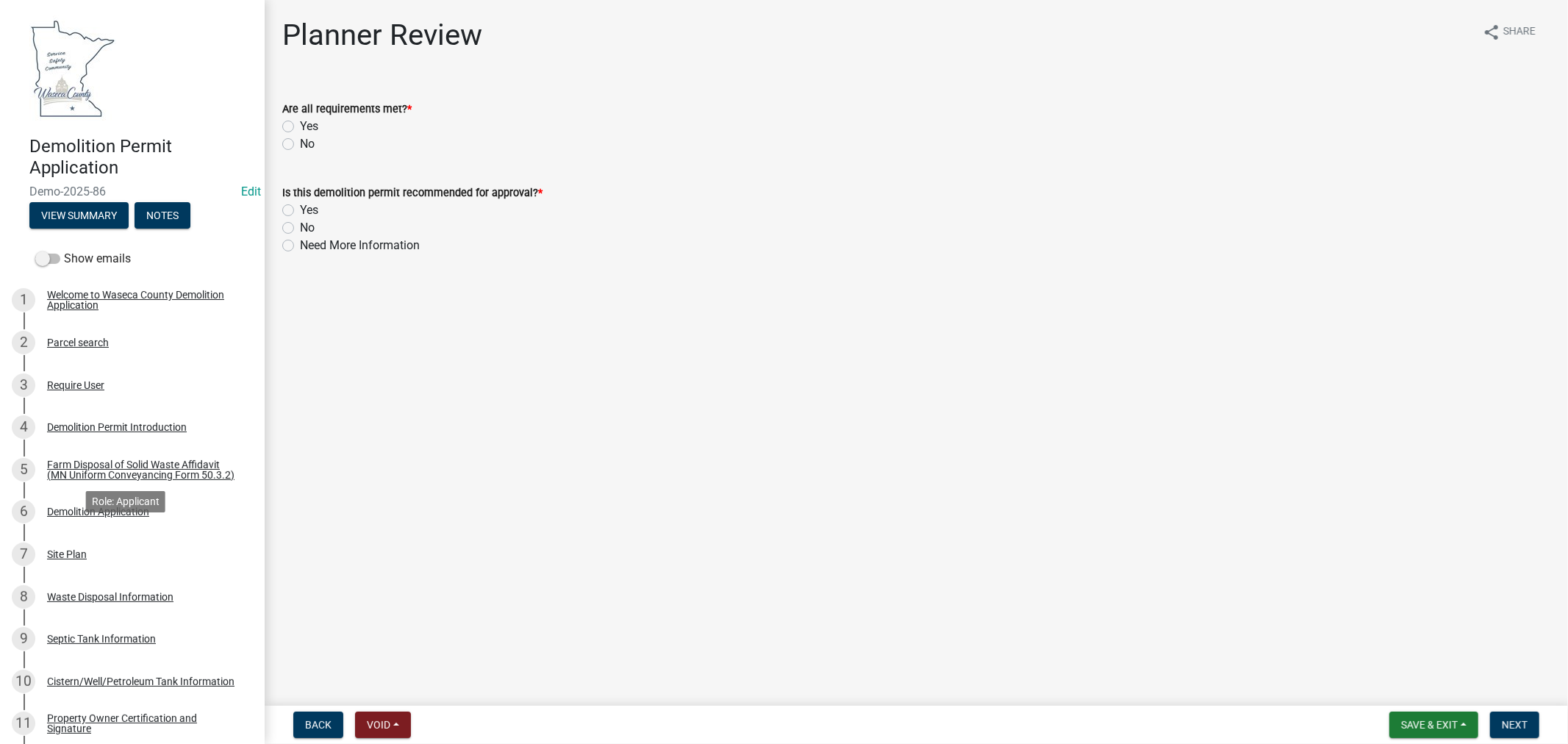
scroll to position [408, 0]
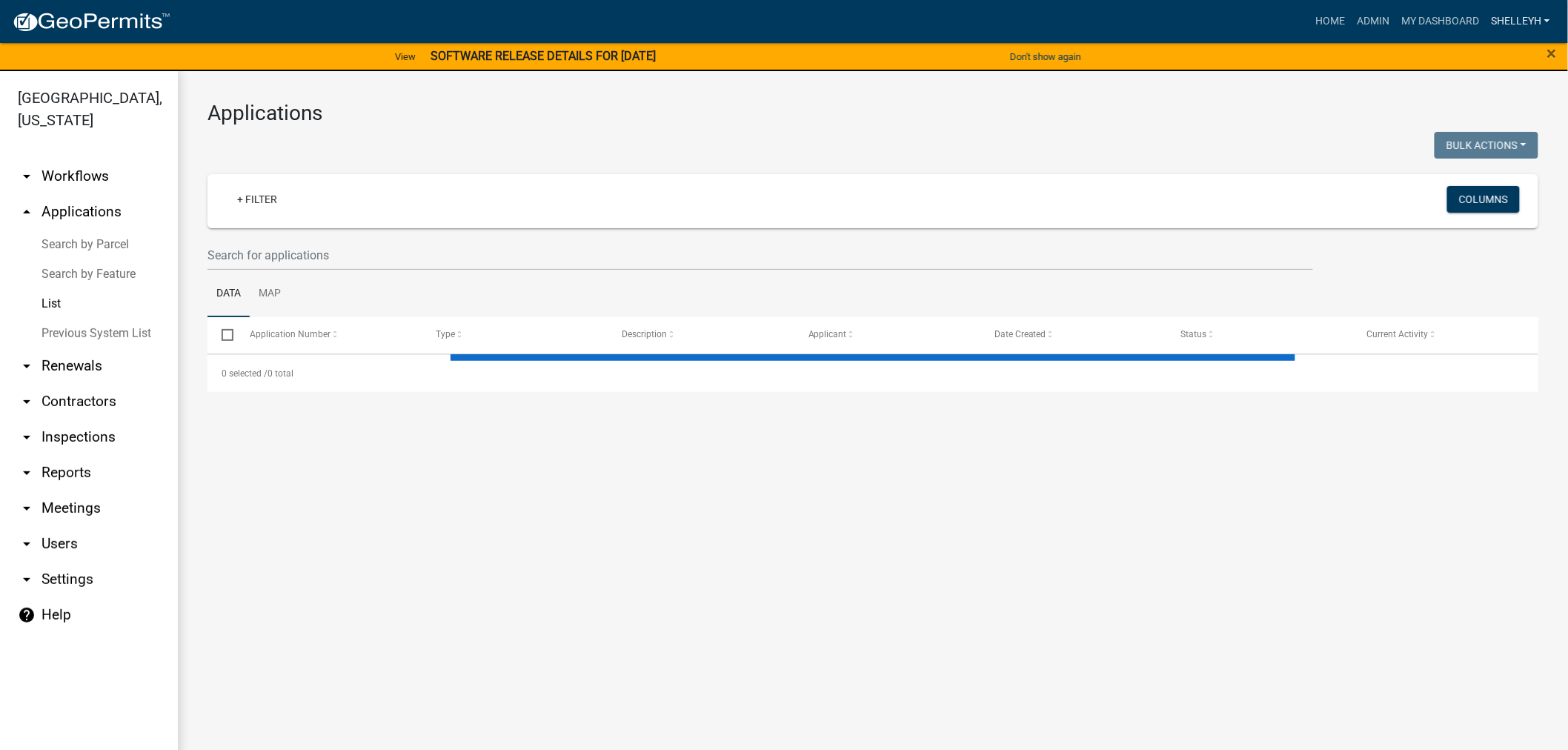
select select "1: 25"
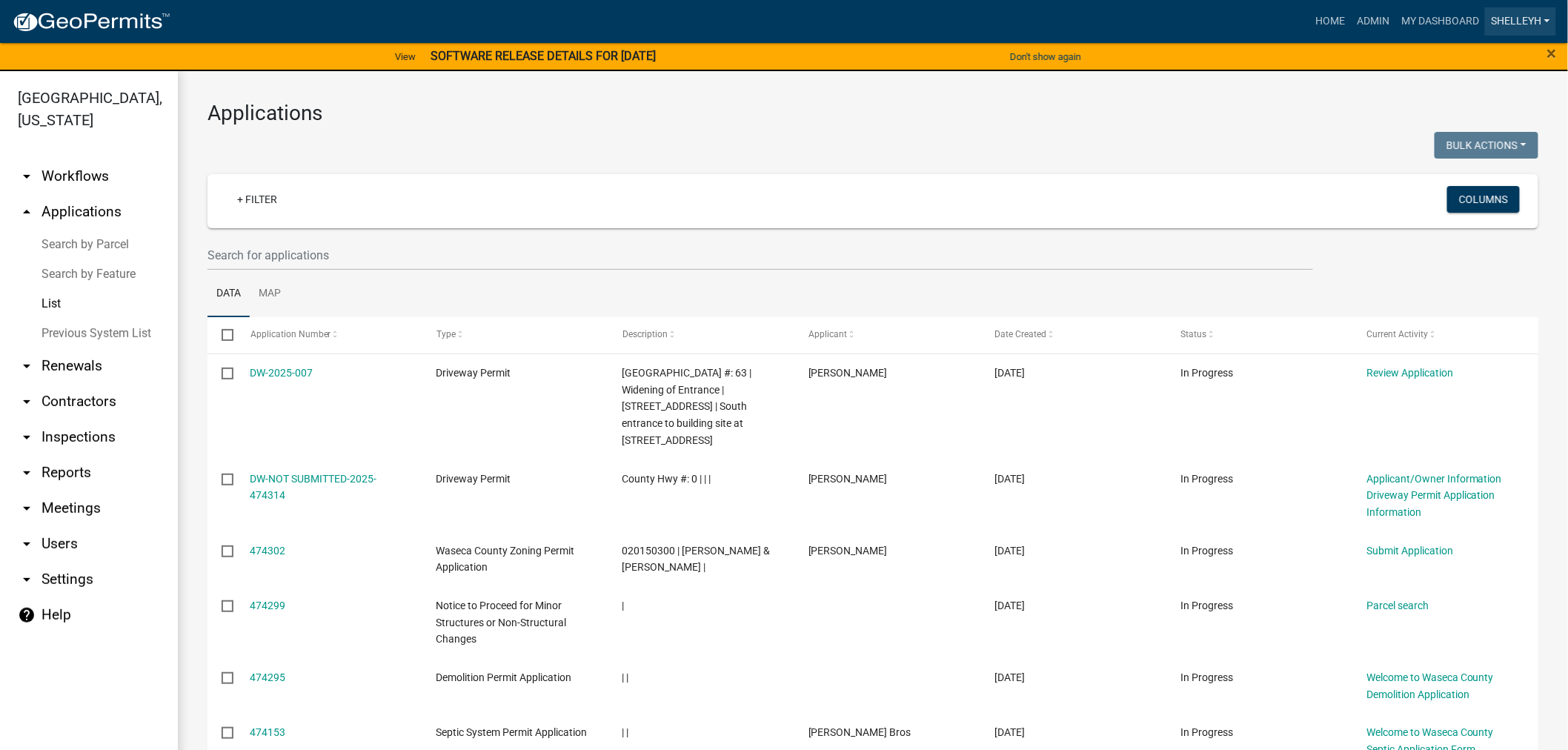
click at [1516, 9] on link "shelleyh" at bounding box center [1521, 22] width 71 height 28
click at [1470, 146] on link "Logout" at bounding box center [1497, 145] width 119 height 36
